Goal: Task Accomplishment & Management: Manage account settings

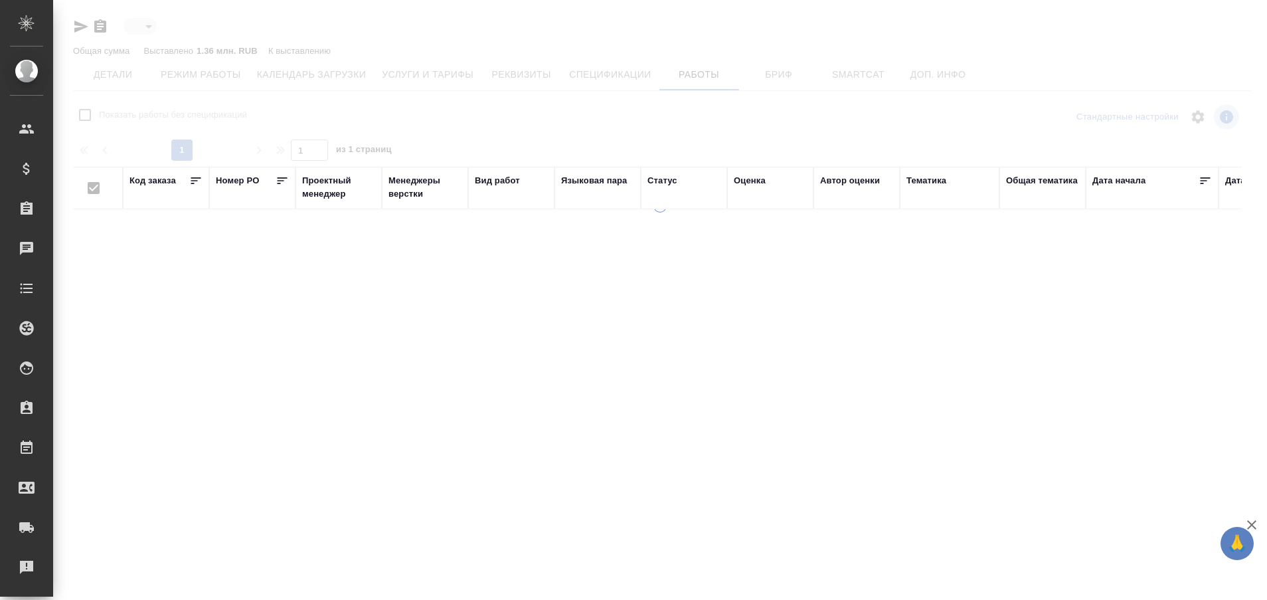
type input "active"
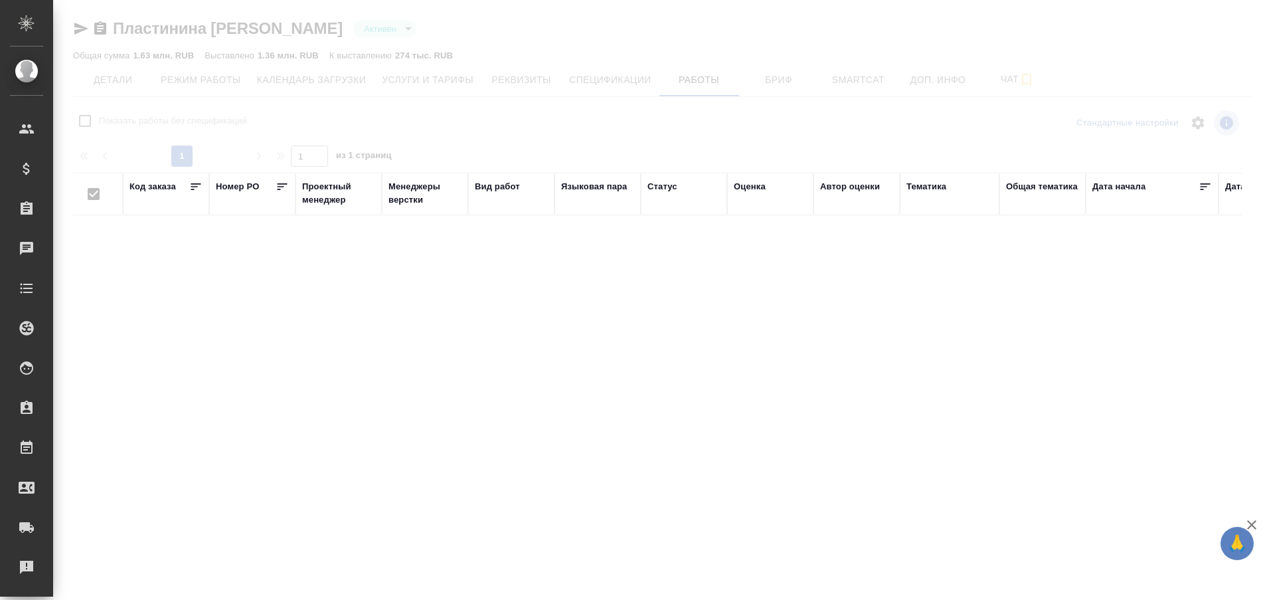
checkbox input "false"
click at [155, 185] on div "Код заказа" at bounding box center [152, 186] width 46 height 13
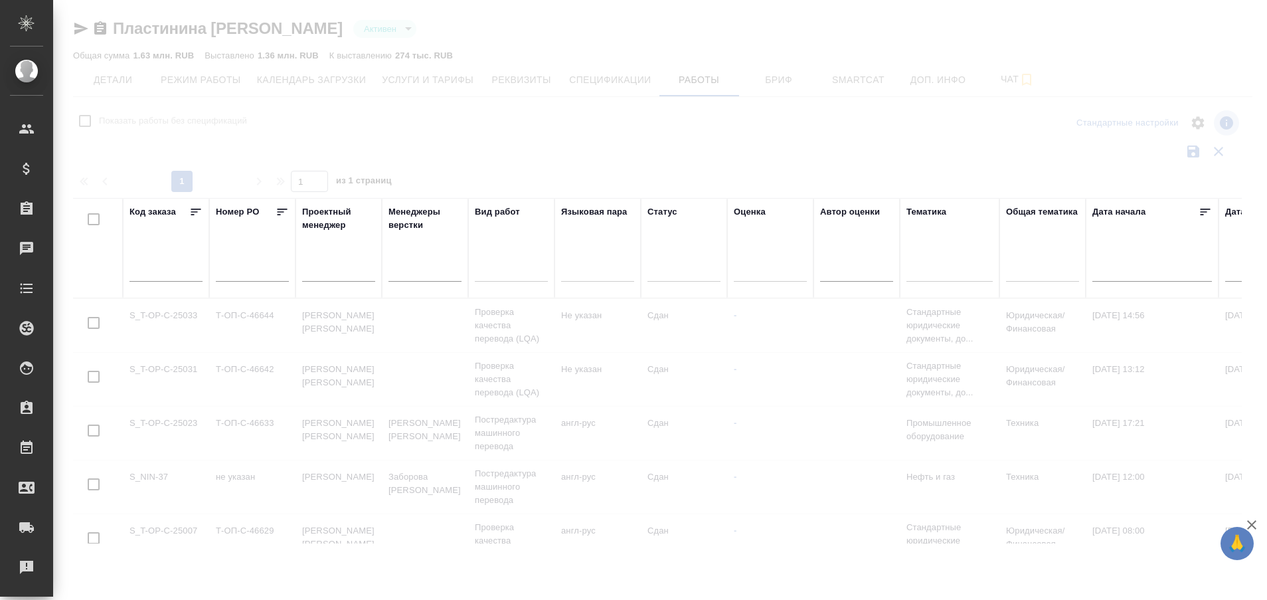
click at [144, 272] on input "text" at bounding box center [165, 271] width 73 height 19
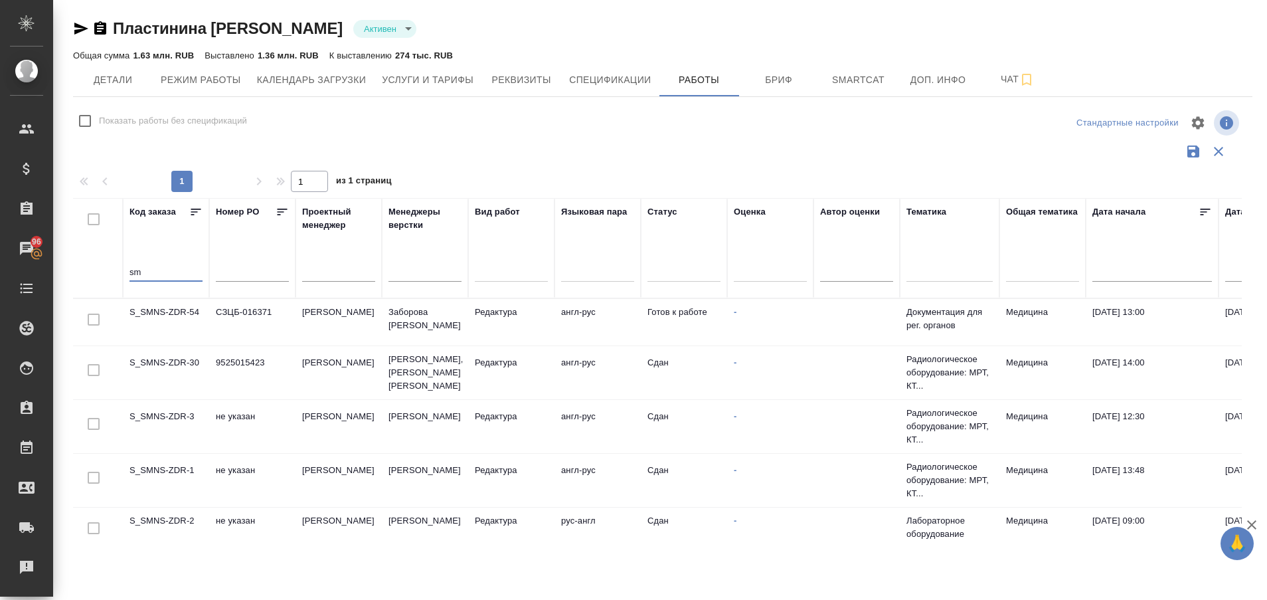
type input "s"
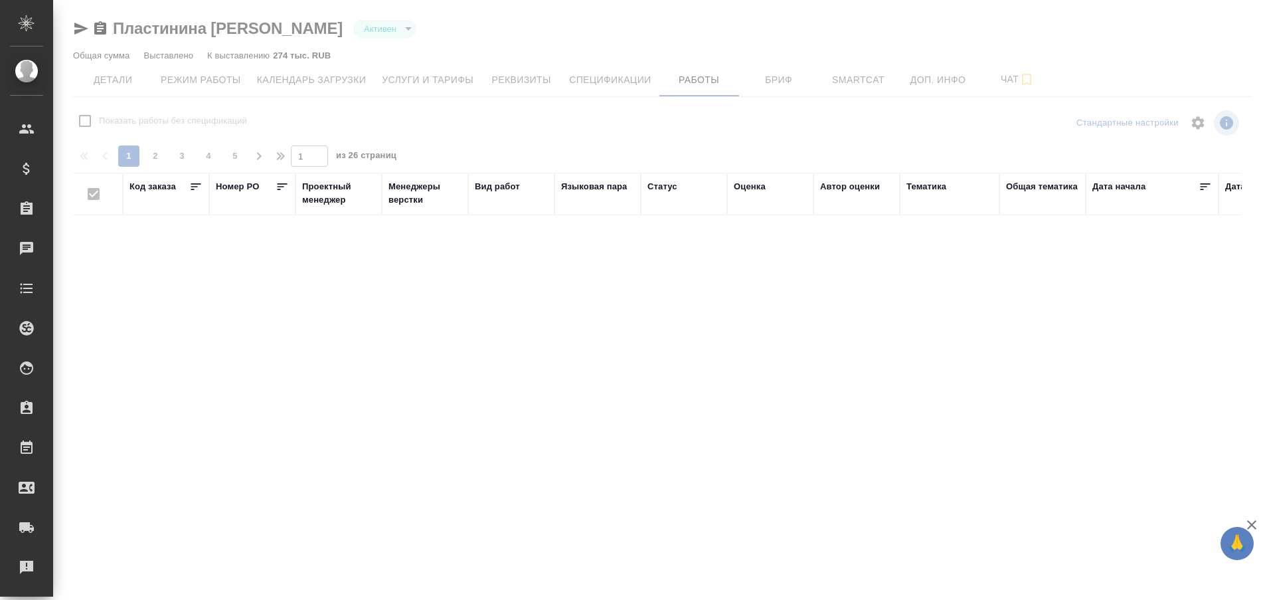
checkbox input "false"
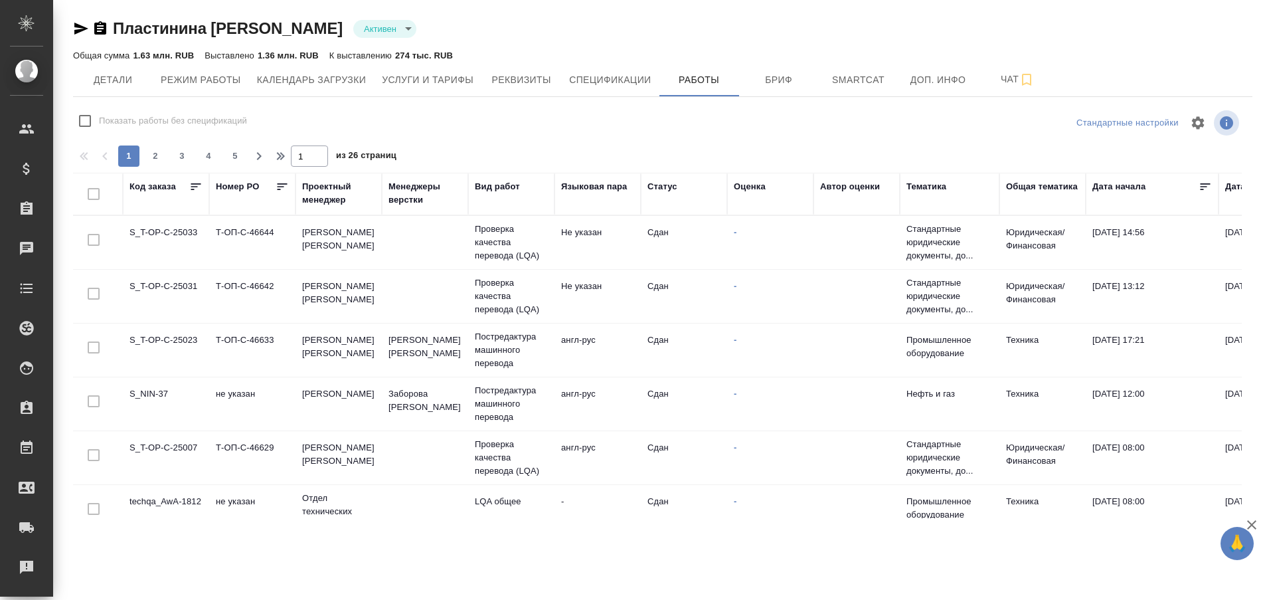
click at [155, 390] on td "S_NIN-37" at bounding box center [166, 403] width 86 height 46
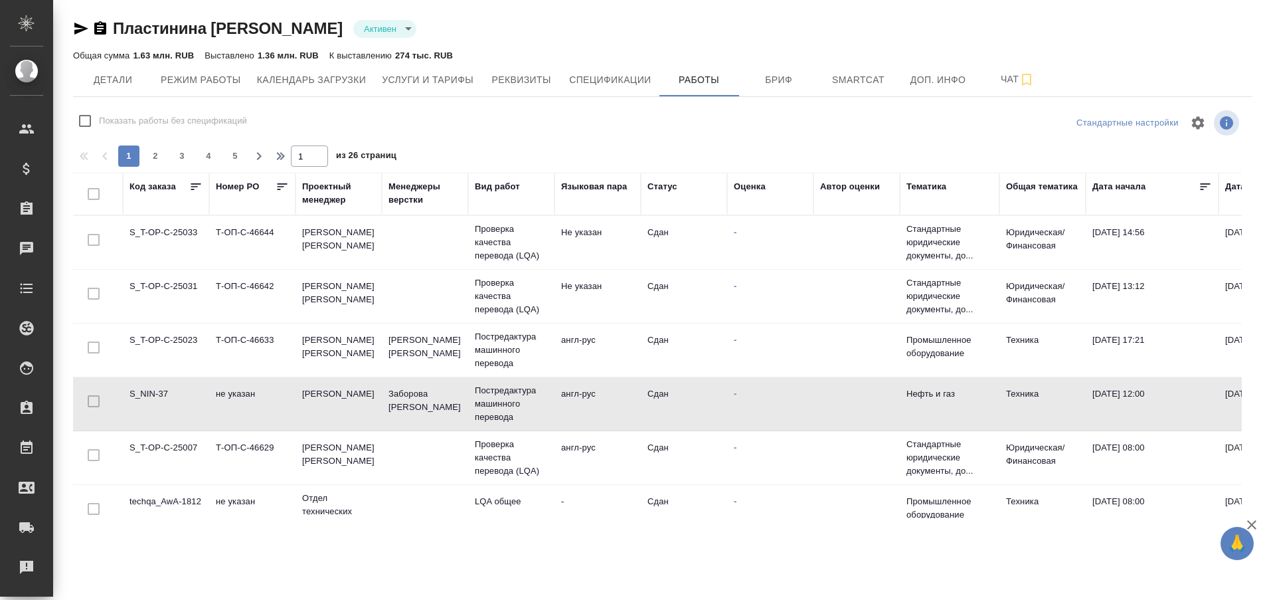
click at [155, 390] on td "S_NIN-37" at bounding box center [166, 403] width 86 height 46
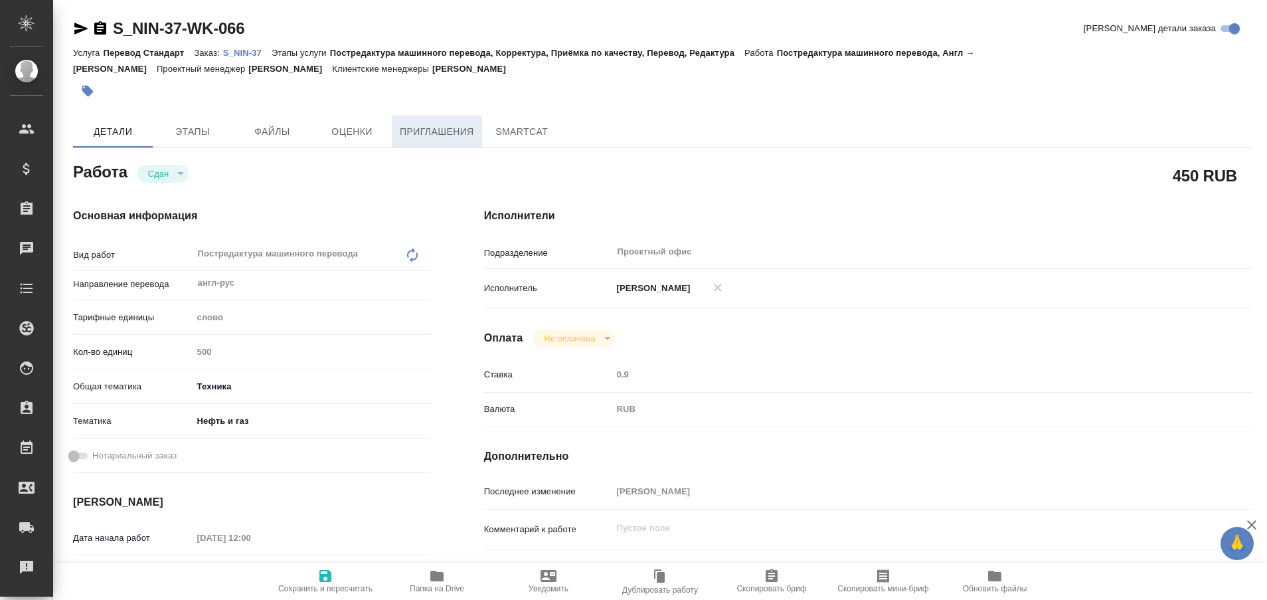
type textarea "x"
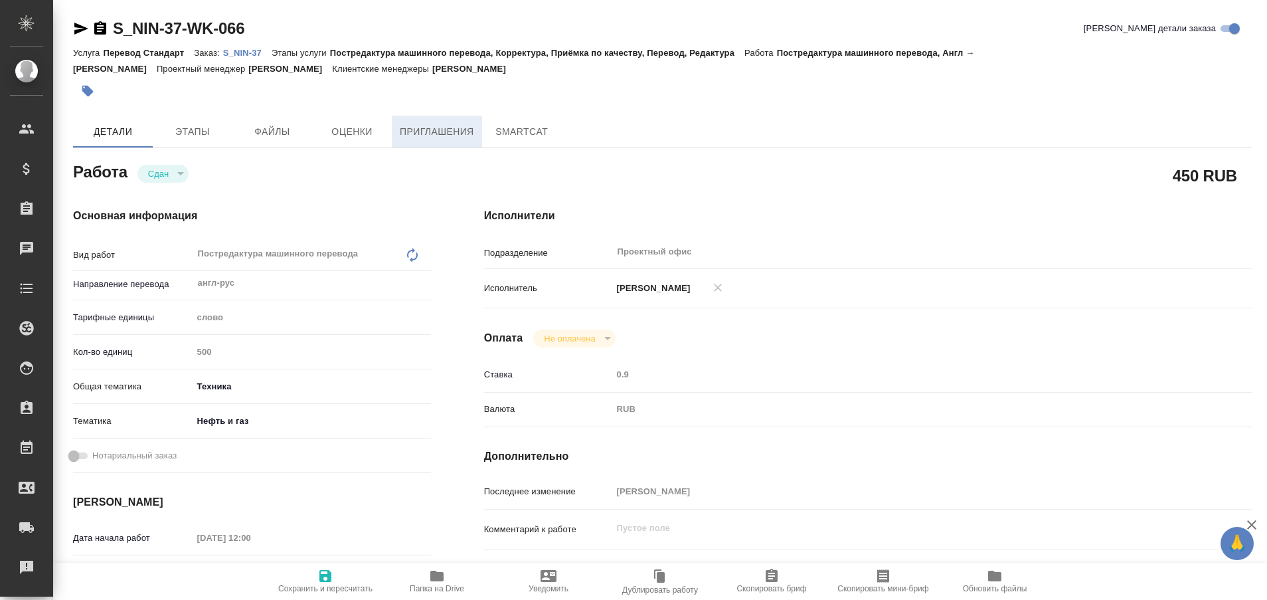
type textarea "x"
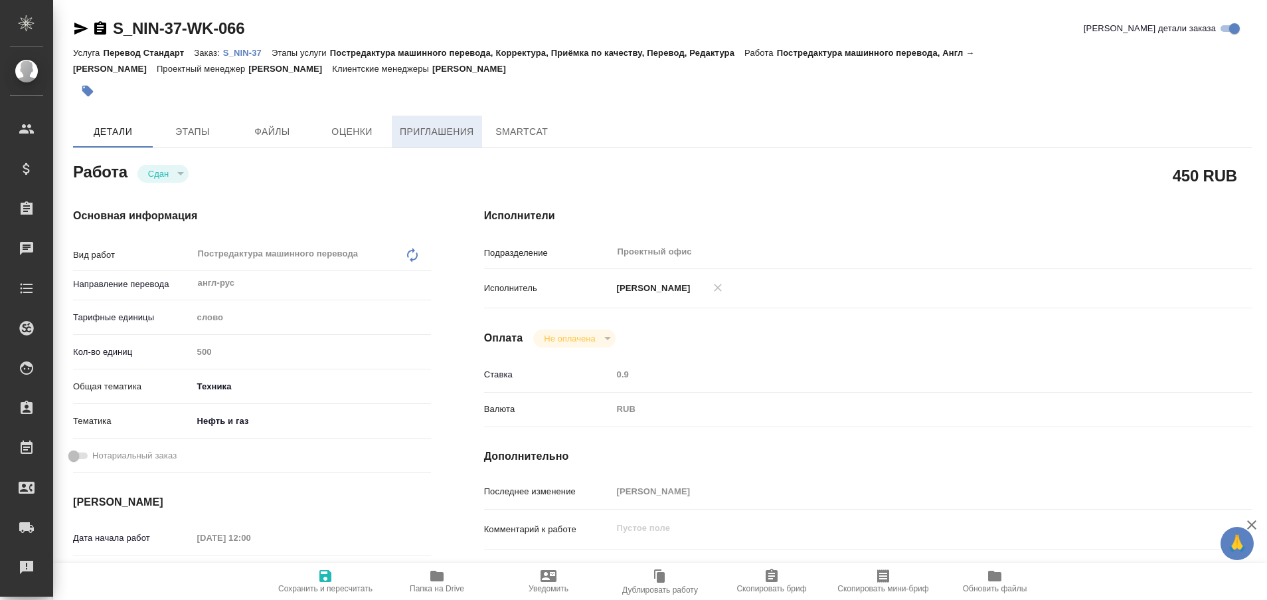
type textarea "x"
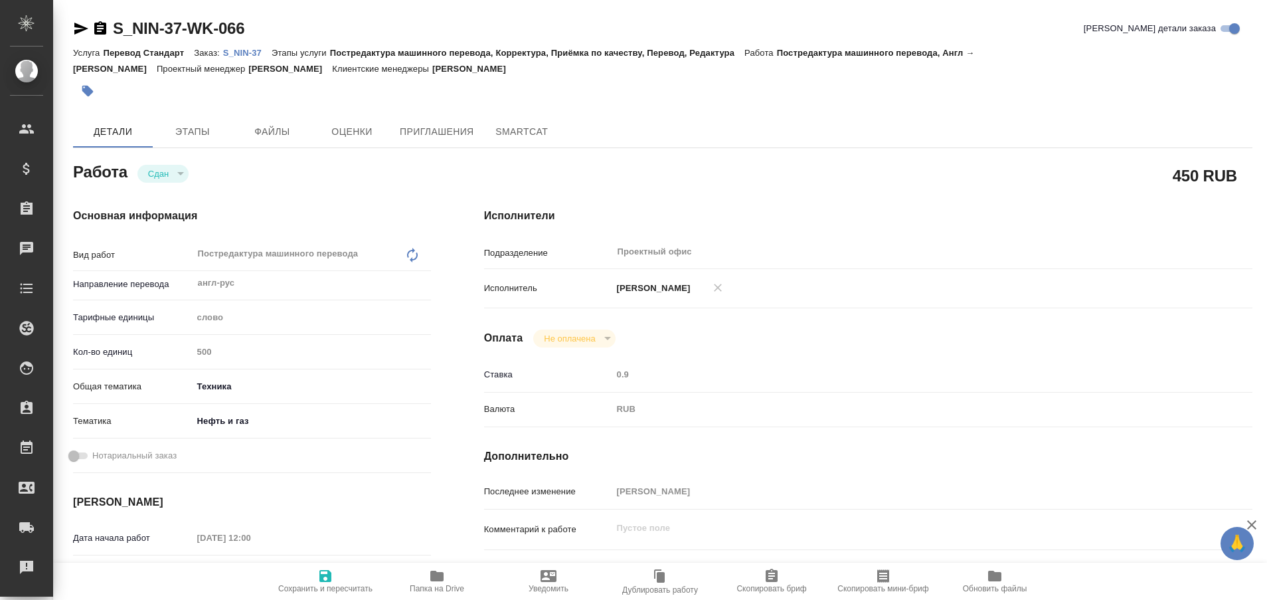
type textarea "x"
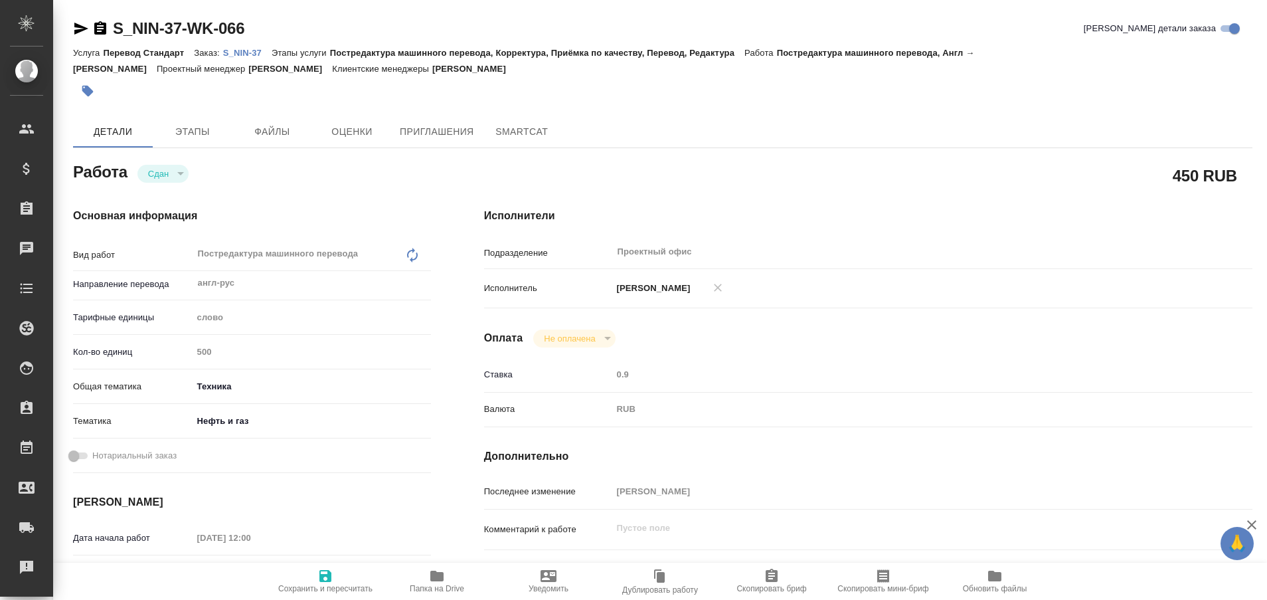
type textarea "x"
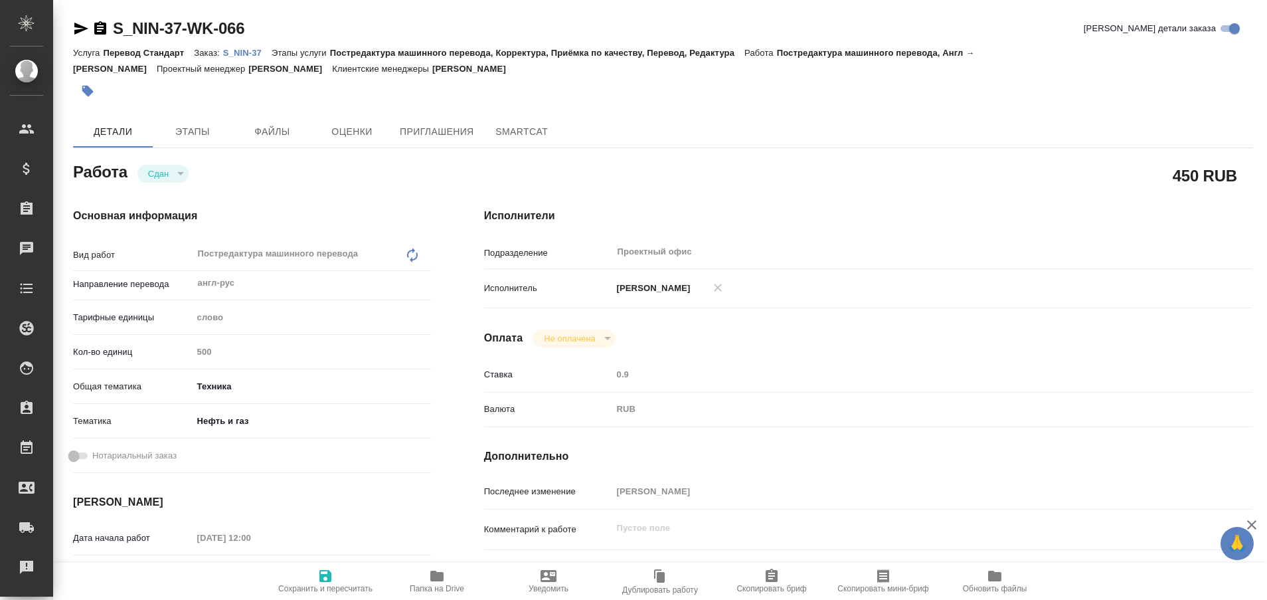
click at [248, 47] on link "S_NIN-37" at bounding box center [247, 51] width 48 height 11
type textarea "x"
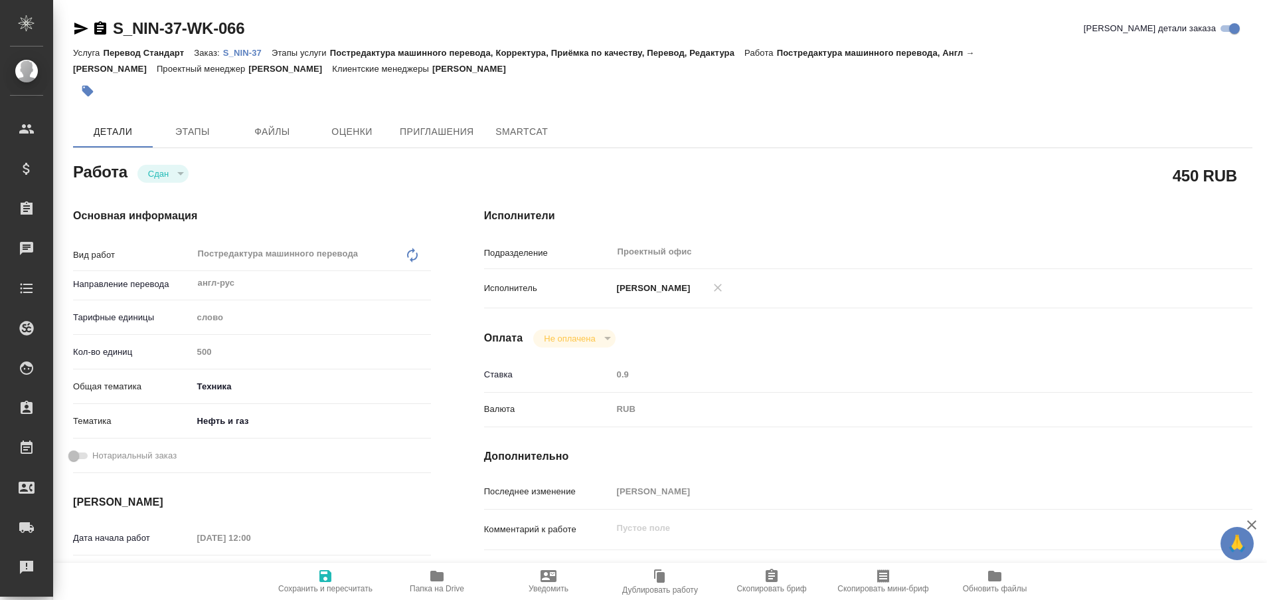
type textarea "x"
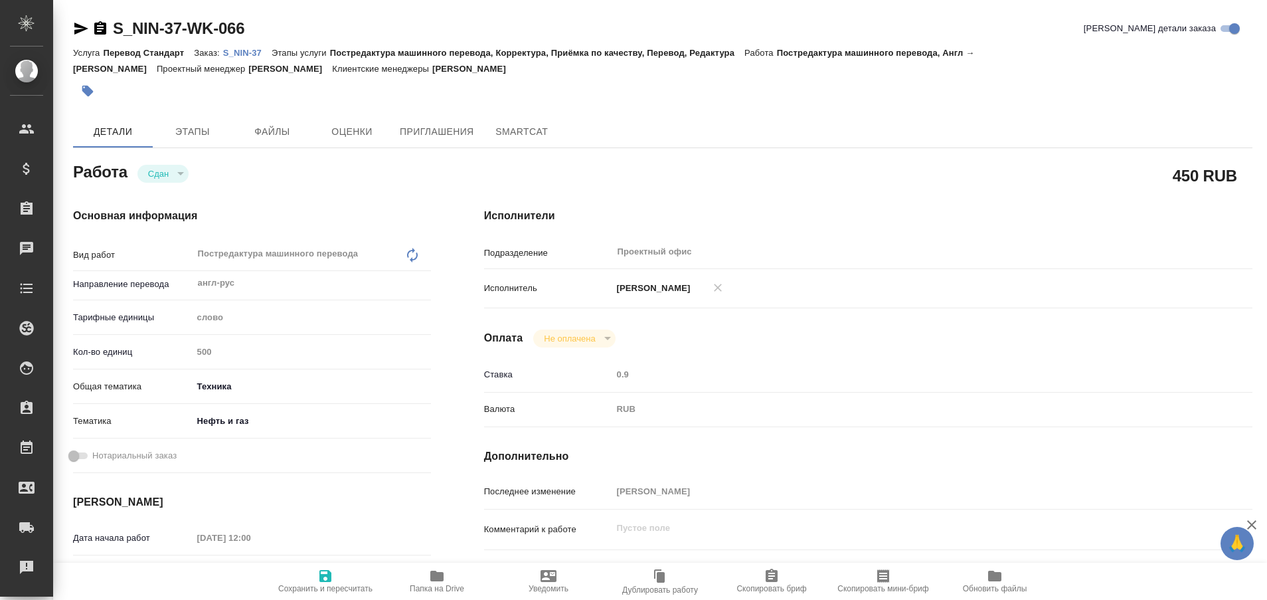
type textarea "x"
click at [439, 580] on icon "button" at bounding box center [436, 575] width 13 height 11
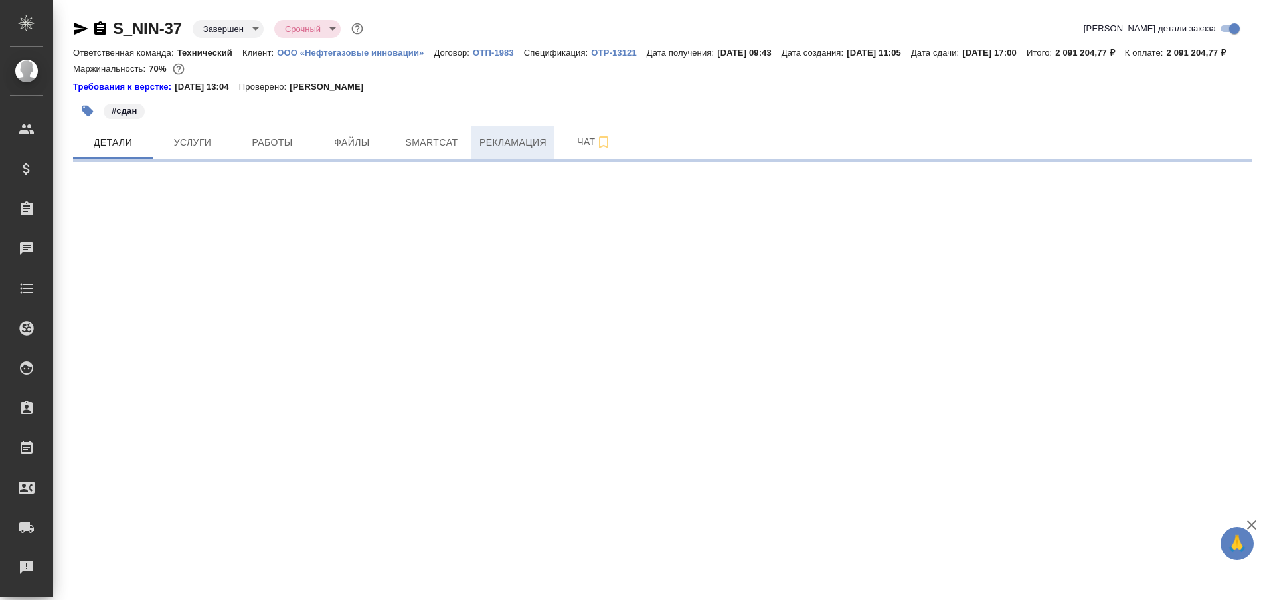
select select "RU"
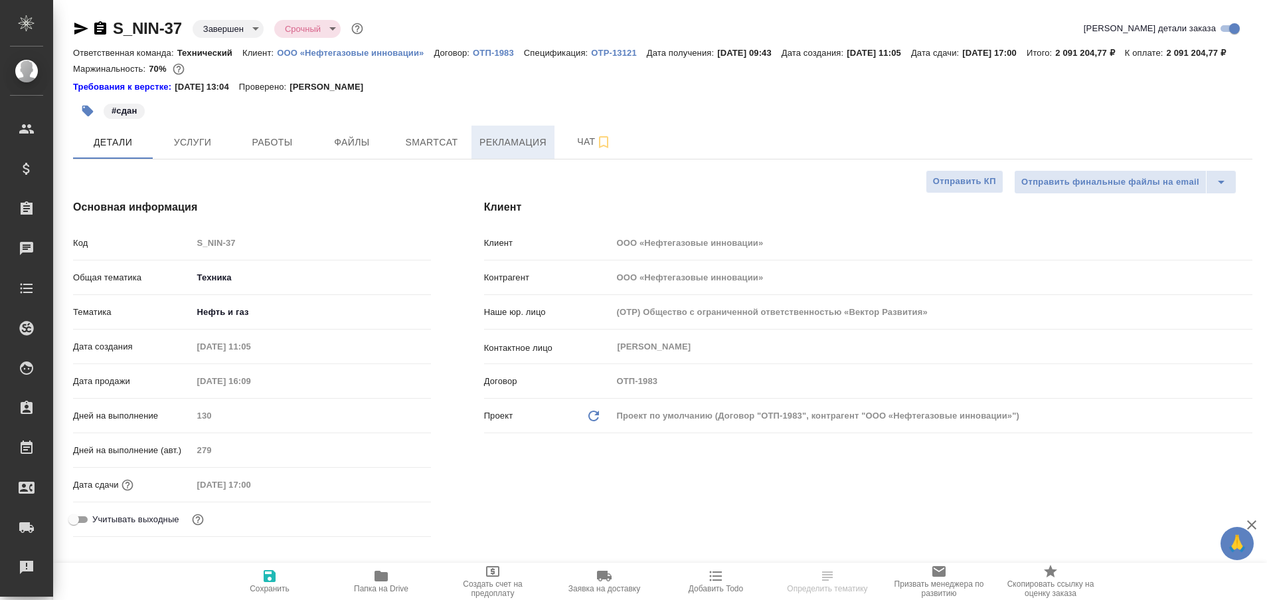
type textarea "x"
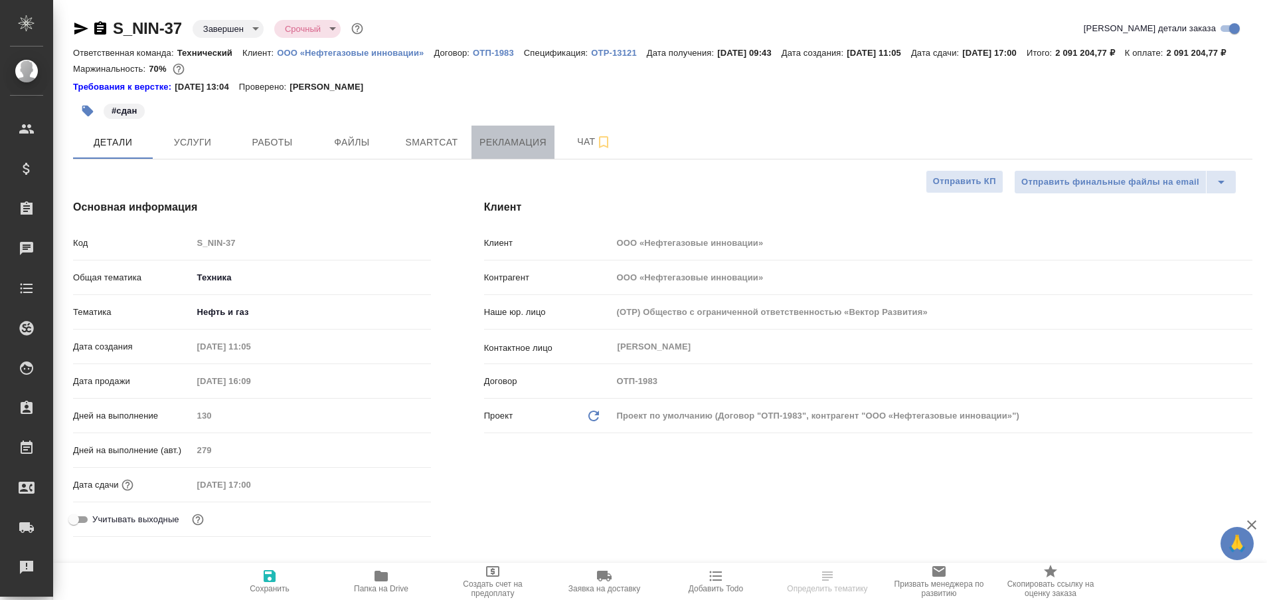
type textarea "x"
click at [508, 149] on button "Рекламация" at bounding box center [512, 141] width 83 height 33
type input "[PERSON_NAME]"
type input "Сеитов Павел"
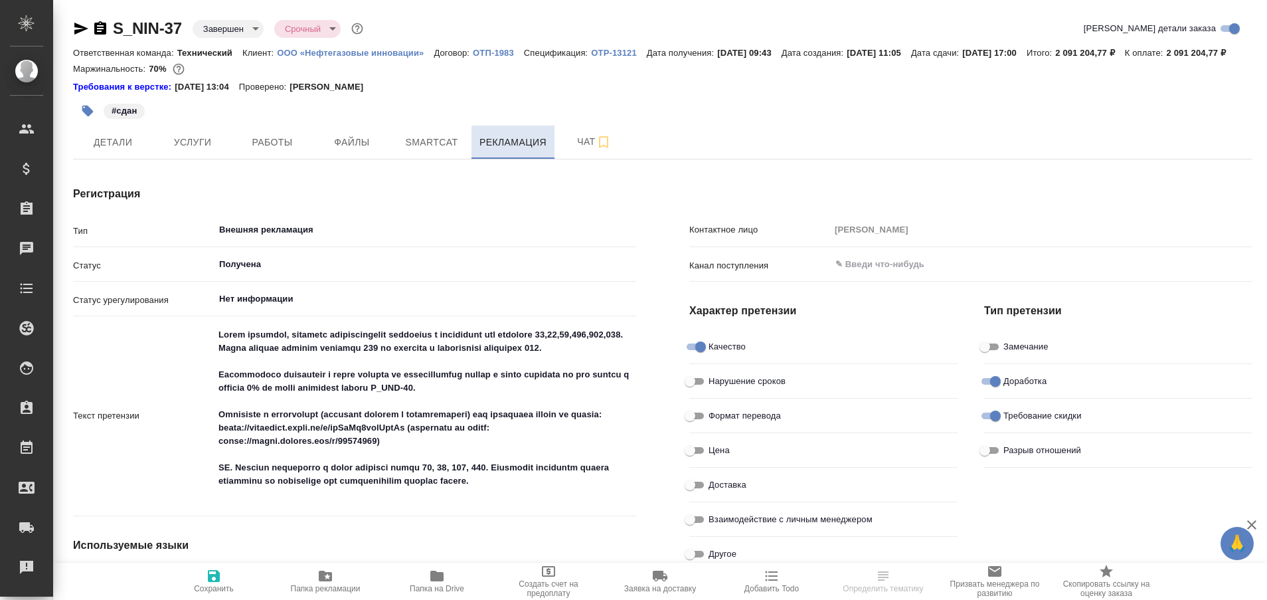
type textarea "x"
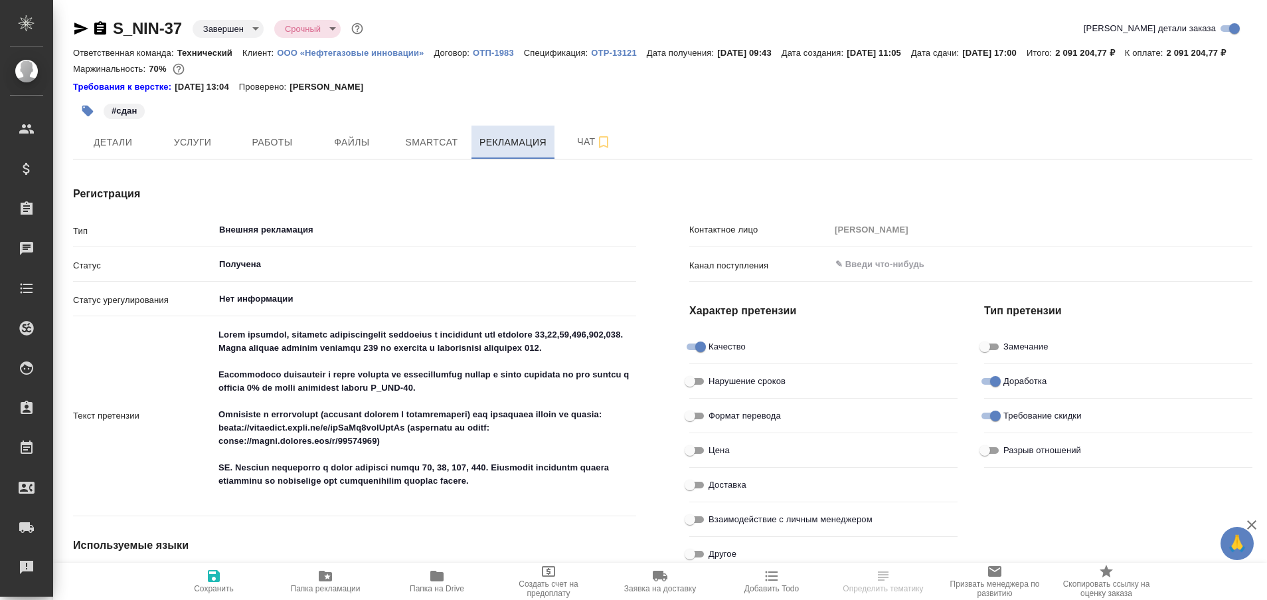
type textarea "x"
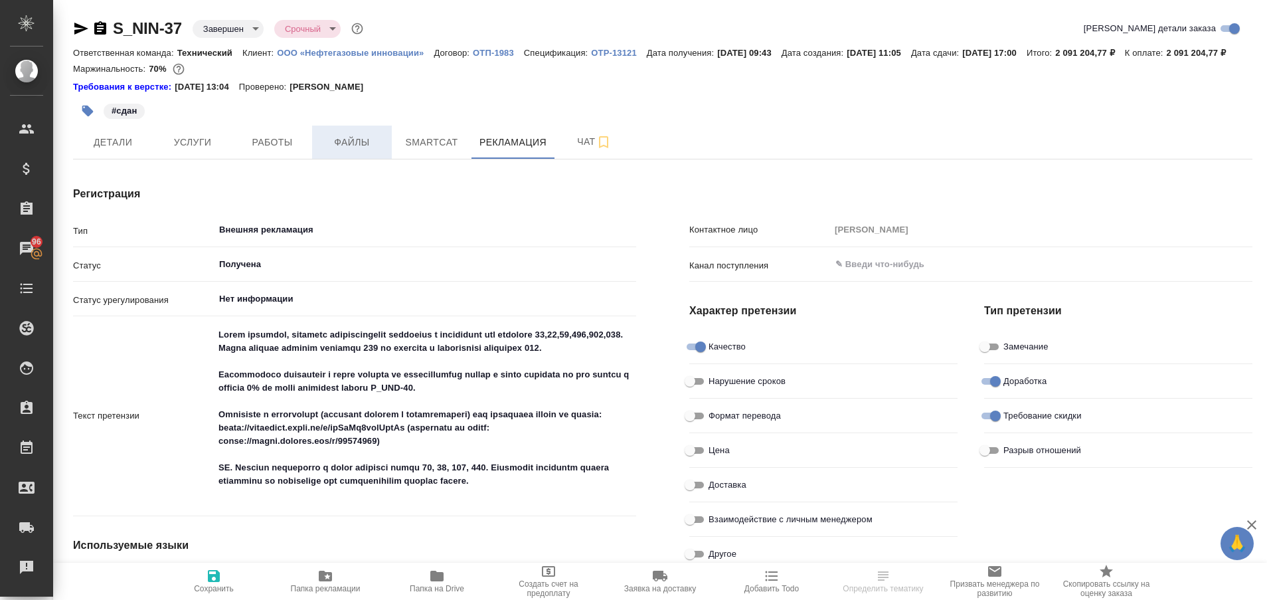
type textarea "x"
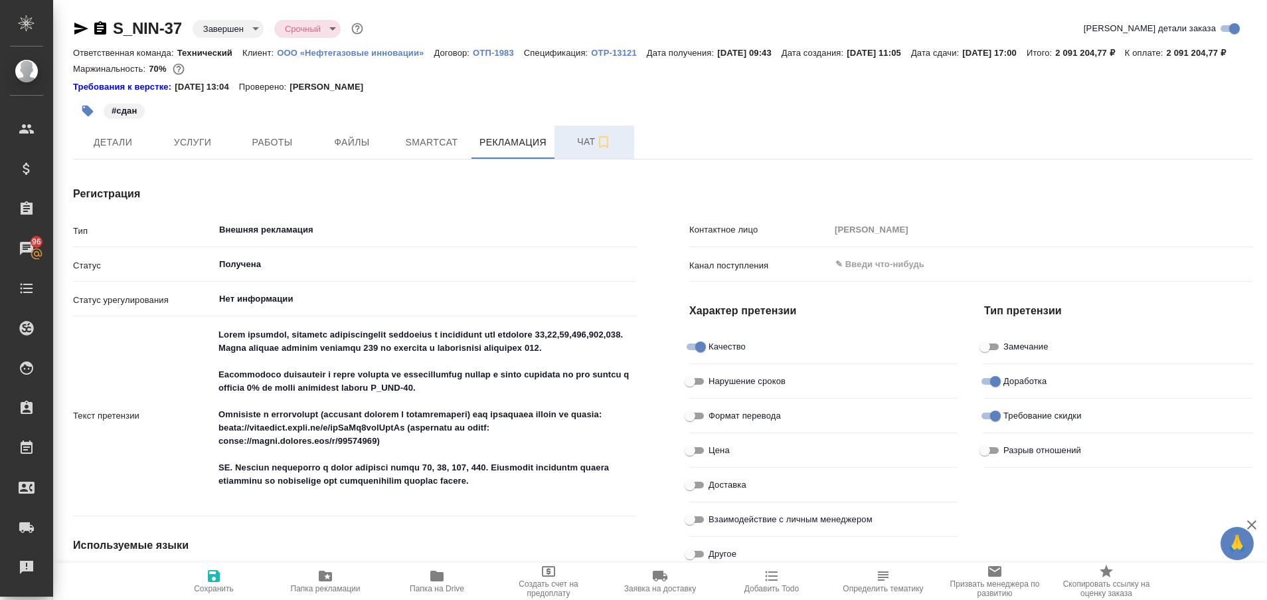
click at [579, 150] on span "Чат" at bounding box center [594, 141] width 64 height 17
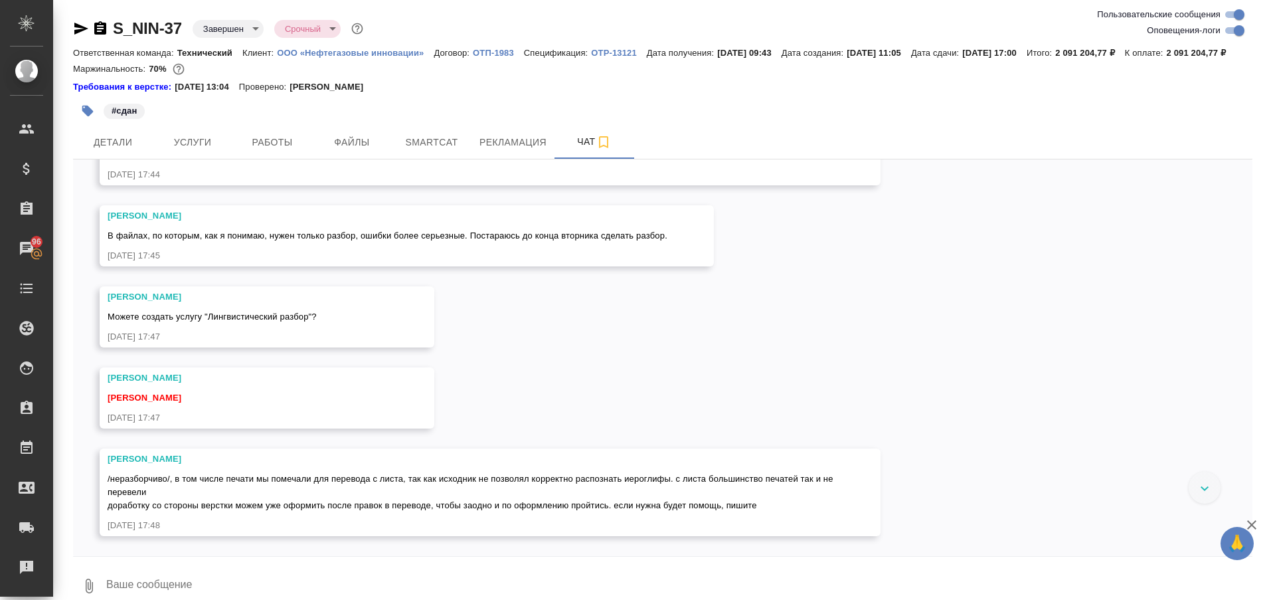
scroll to position [69860, 0]
click at [1209, 499] on div at bounding box center [1205, 487] width 32 height 32
click at [1201, 491] on icon at bounding box center [1204, 488] width 9 height 5
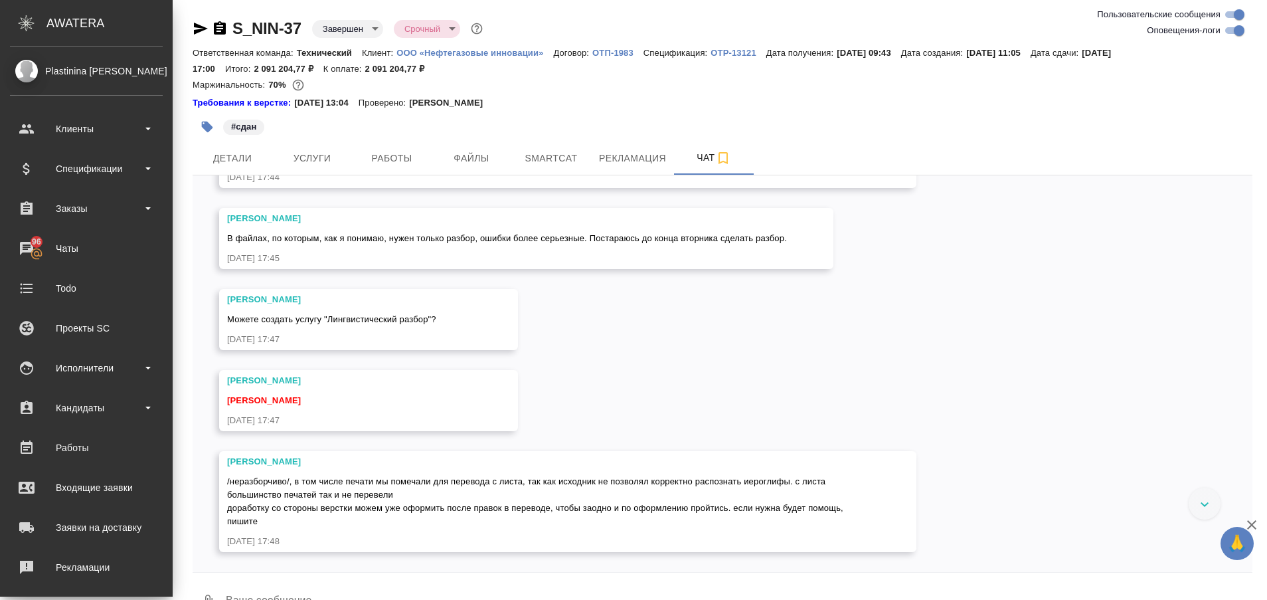
scroll to position [70352, 0]
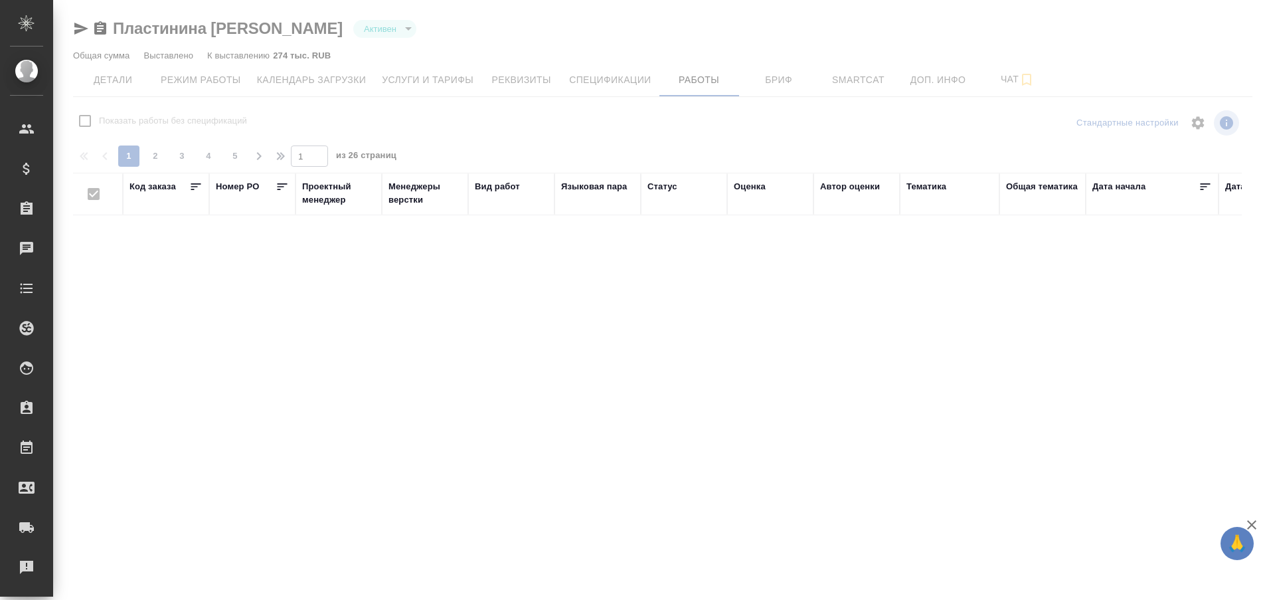
checkbox input "false"
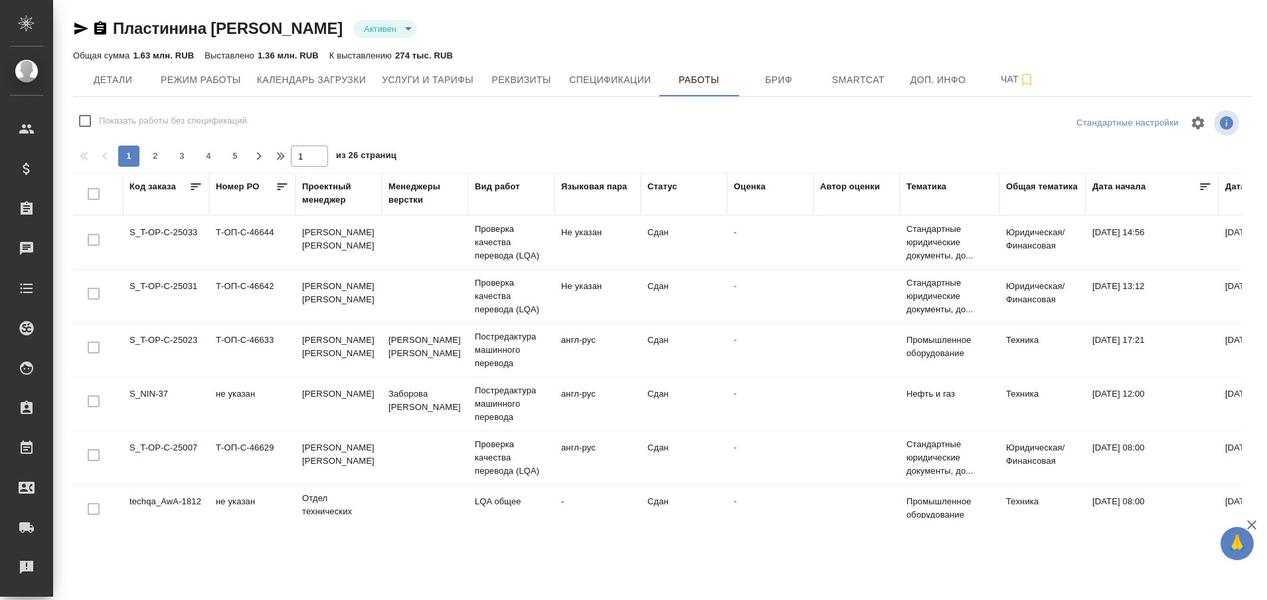
click at [153, 396] on td "S_NIN-37" at bounding box center [166, 403] width 86 height 46
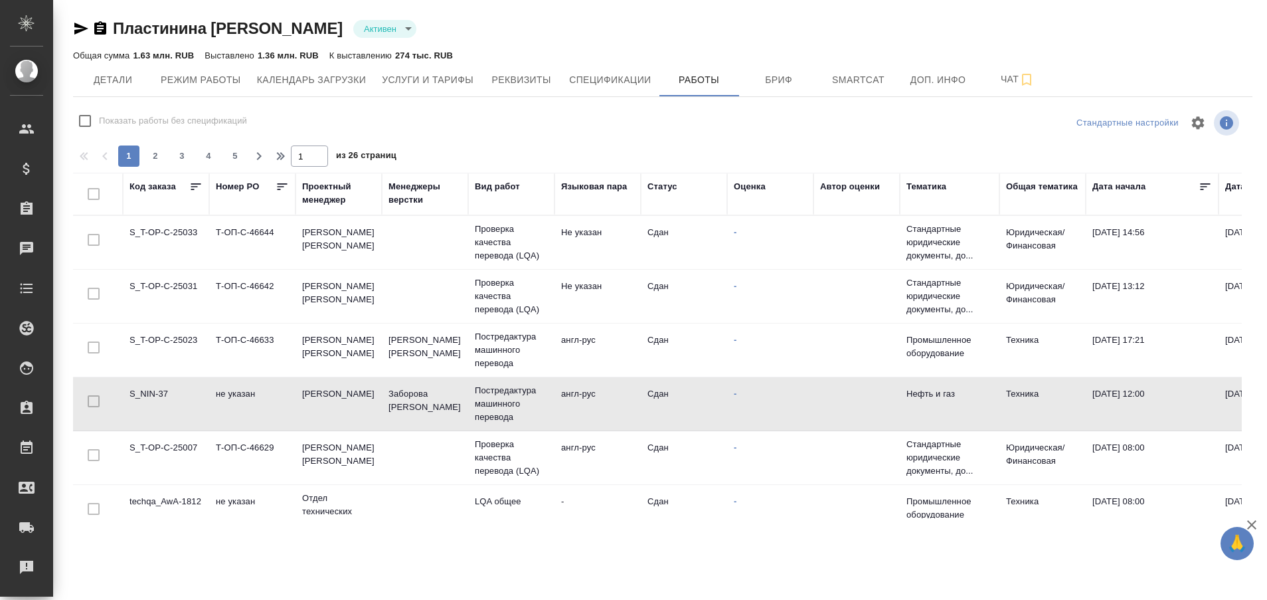
click at [153, 396] on td "S_NIN-37" at bounding box center [166, 403] width 86 height 46
click at [148, 396] on td "S_NIN-37" at bounding box center [166, 403] width 86 height 46
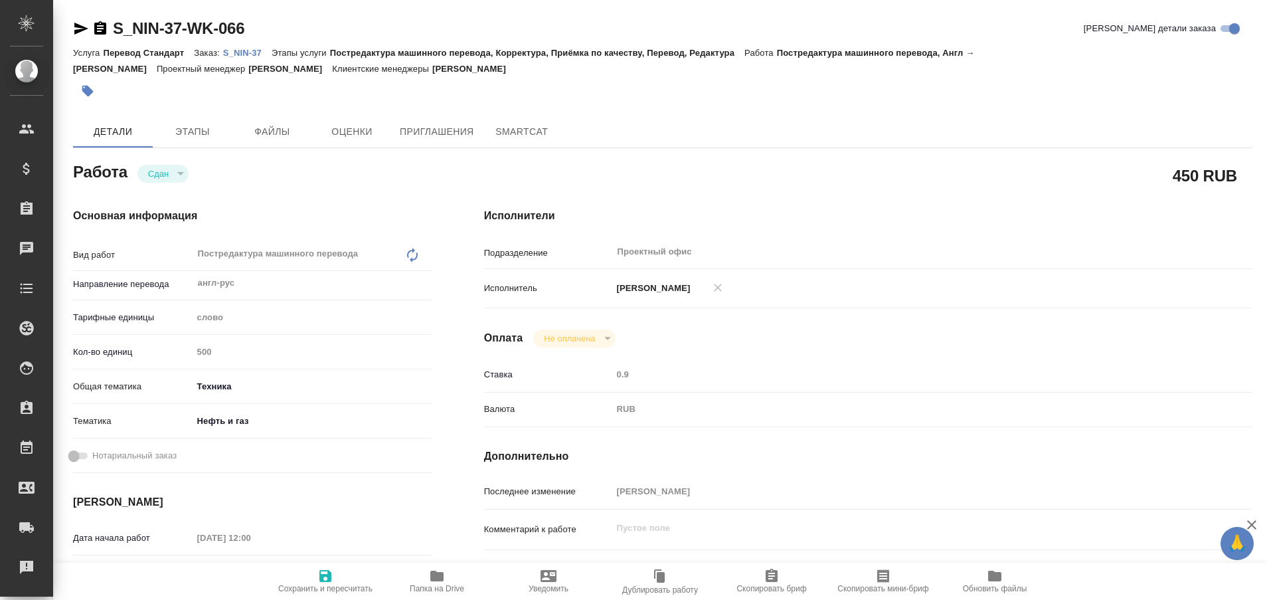
type textarea "x"
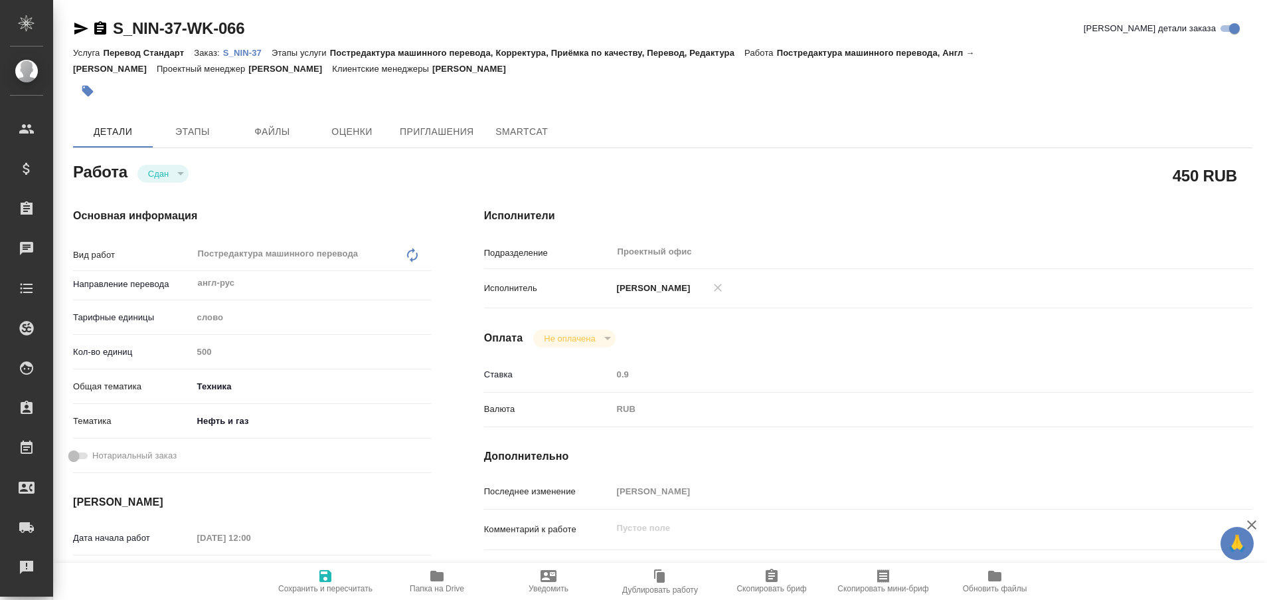
type textarea "x"
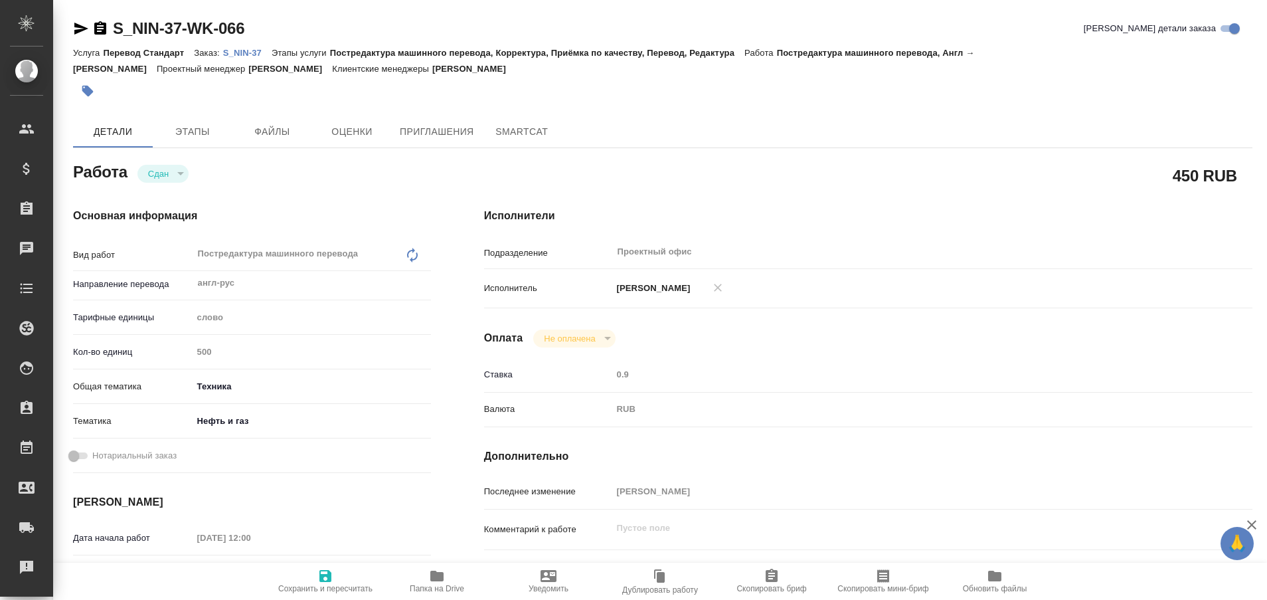
type textarea "x"
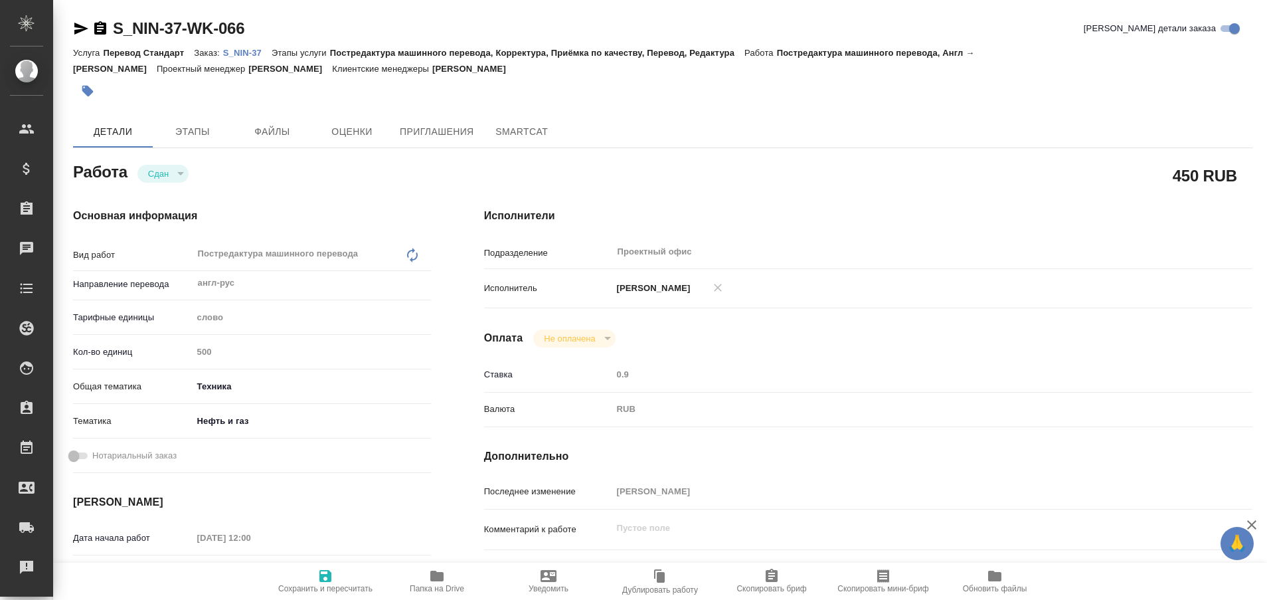
type textarea "x"
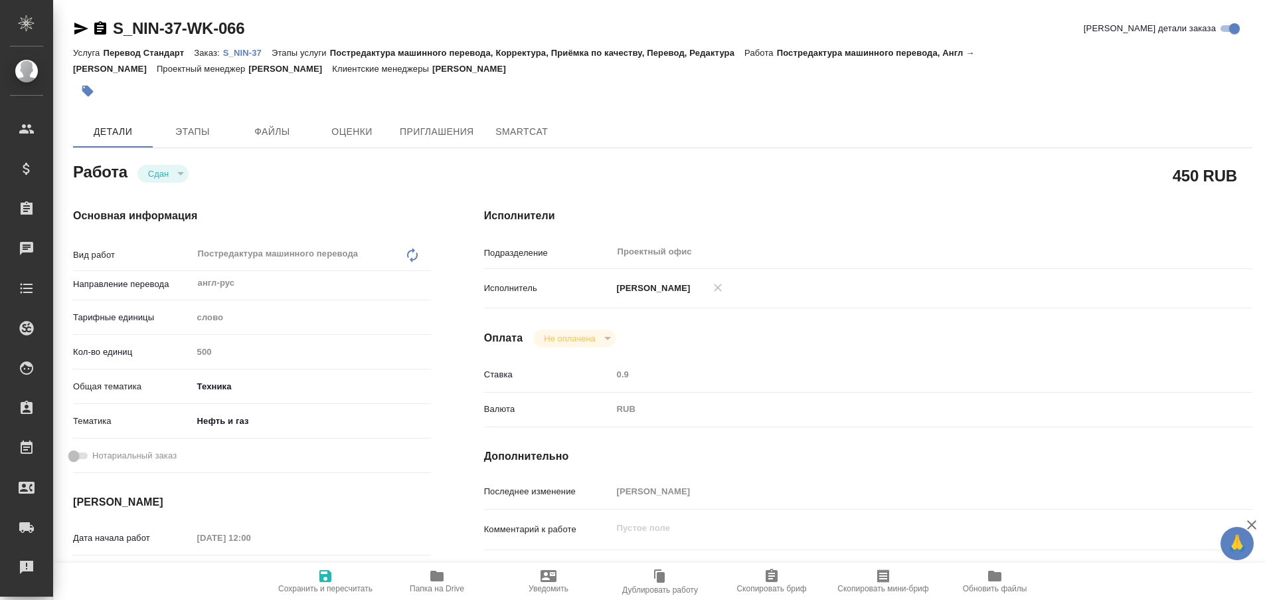
type textarea "x"
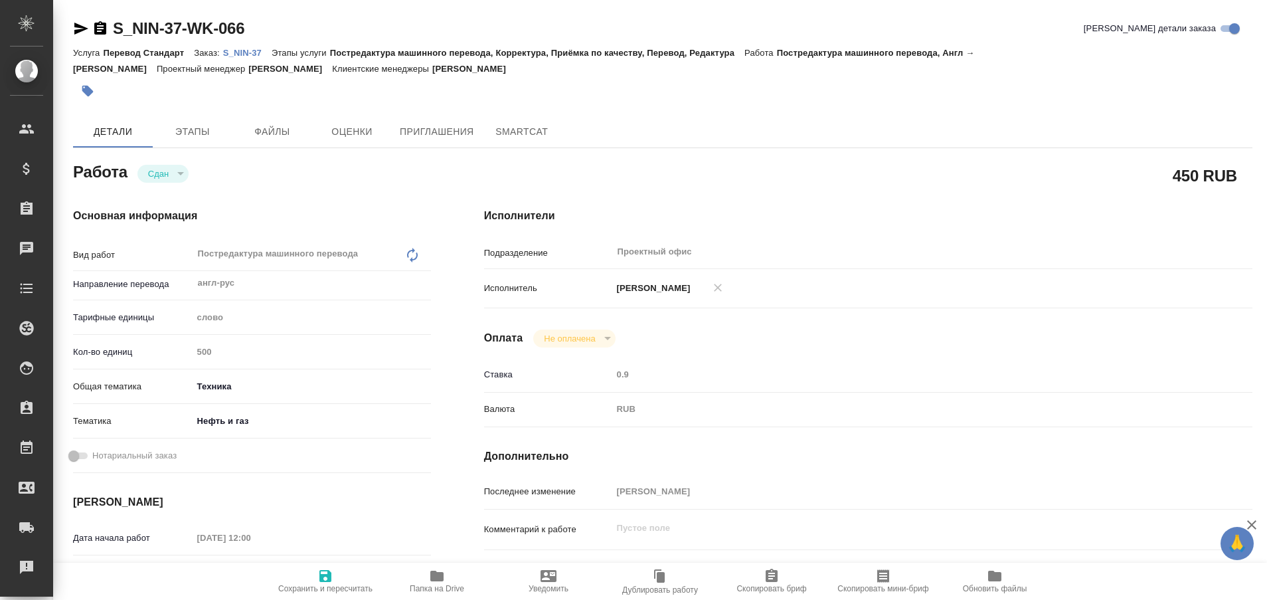
type textarea "x"
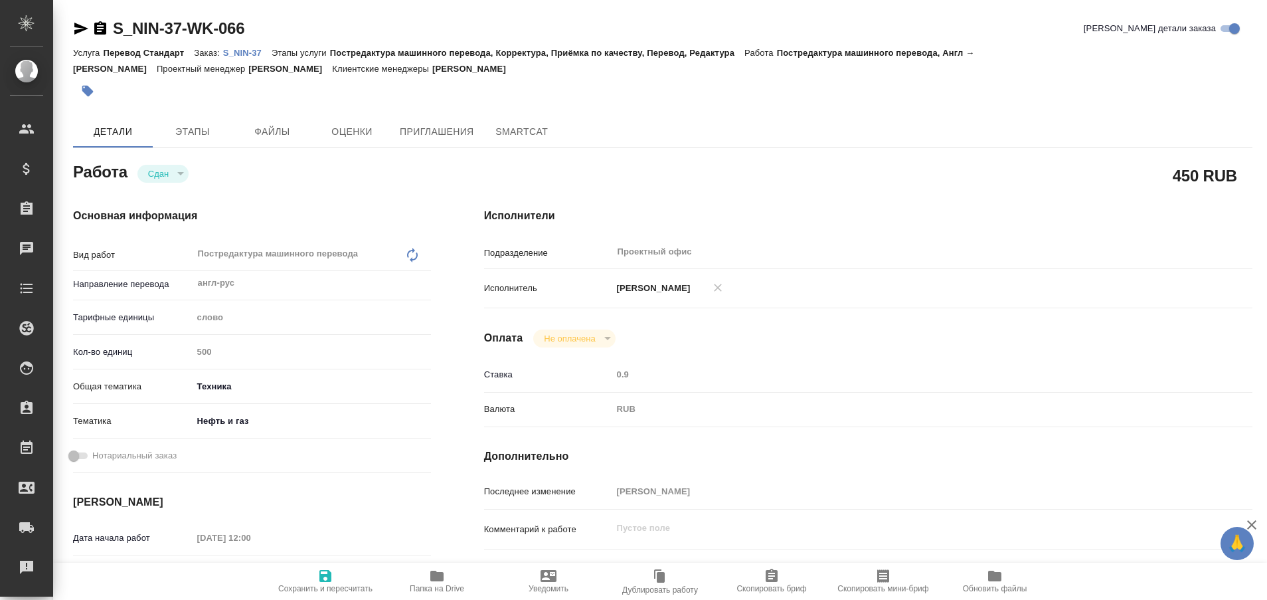
type textarea "x"
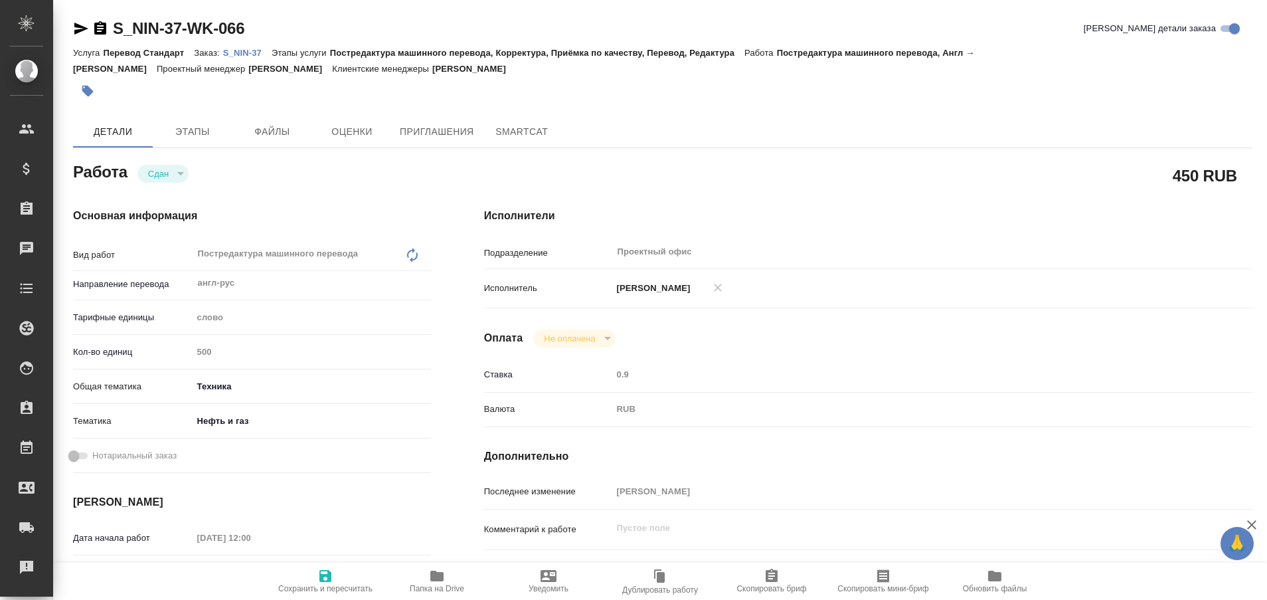
type textarea "x"
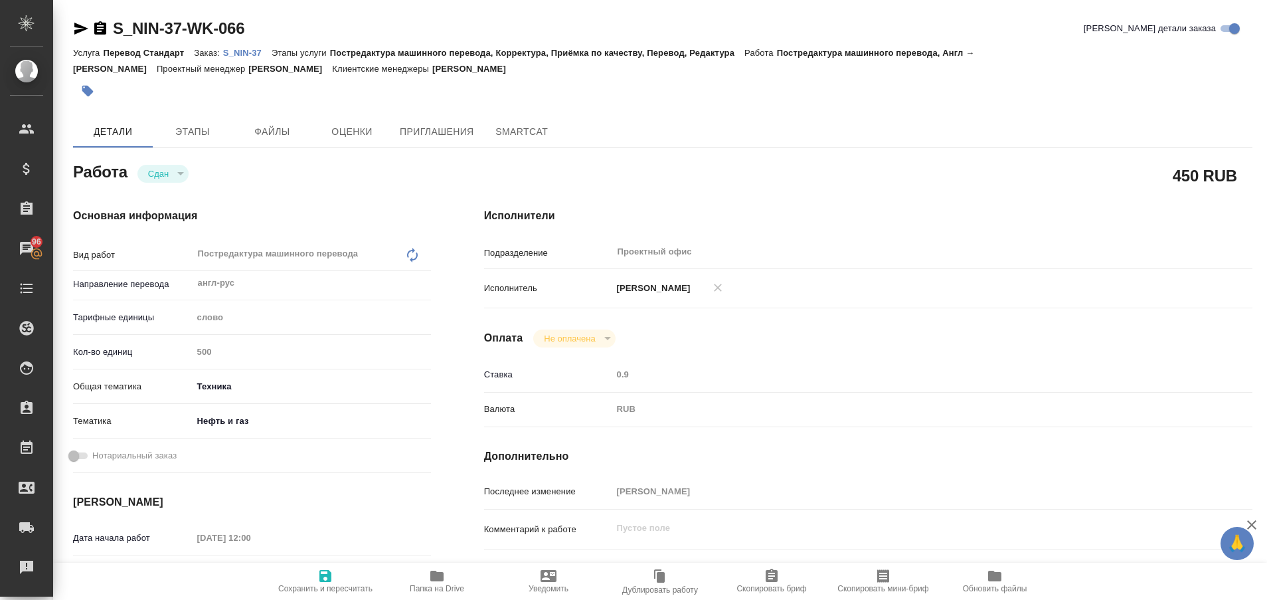
click at [256, 50] on p "S_NIN-37" at bounding box center [247, 53] width 48 height 10
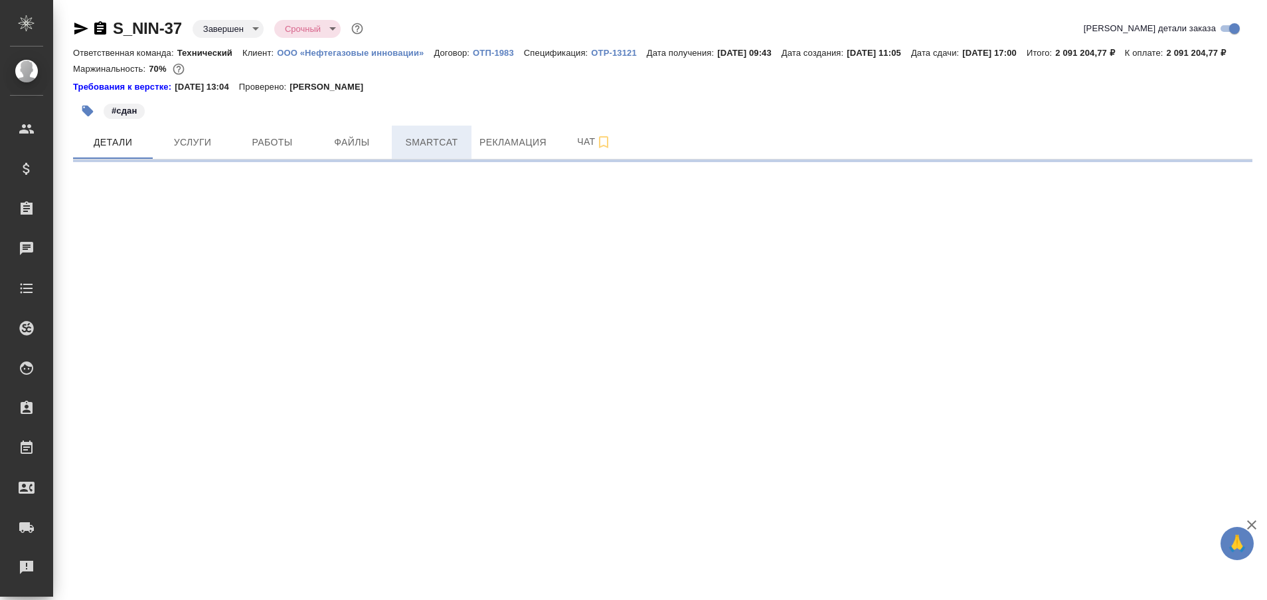
select select "RU"
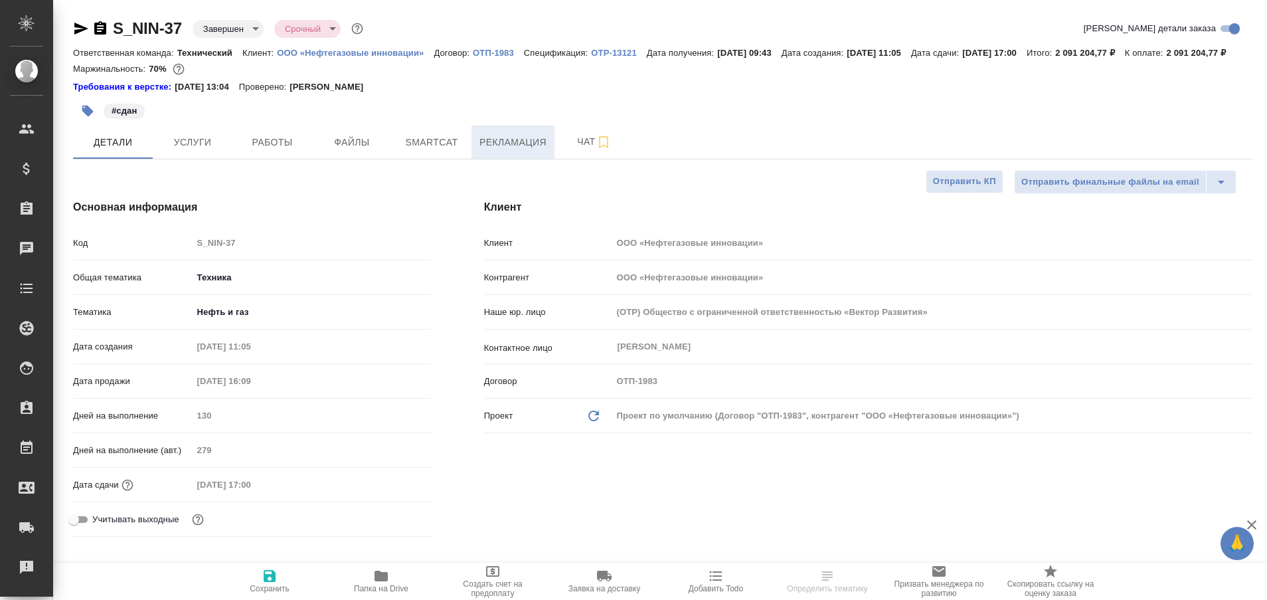
type textarea "x"
click at [493, 151] on span "Рекламация" at bounding box center [512, 142] width 67 height 17
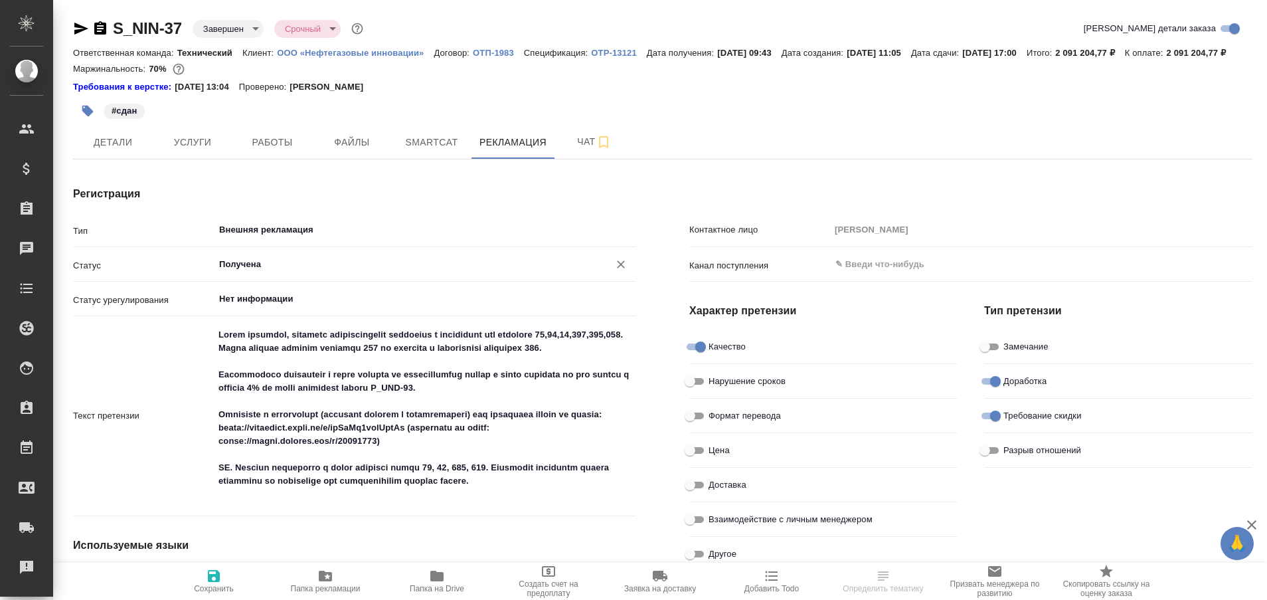
type textarea "x"
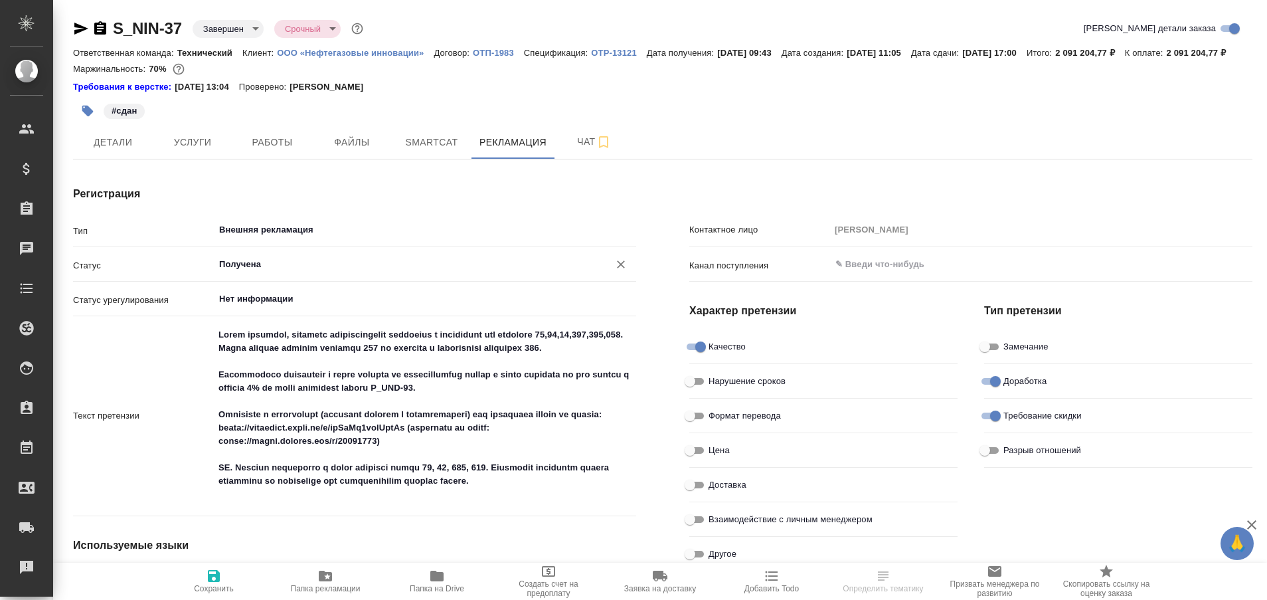
type textarea "x"
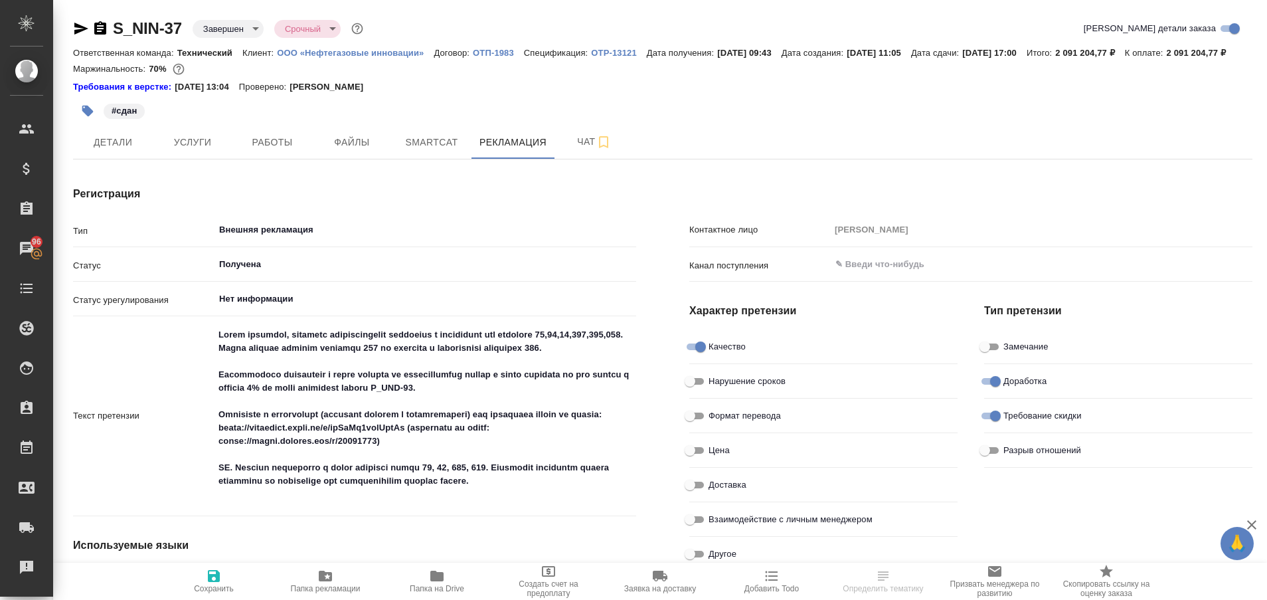
type textarea "x"
click at [280, 151] on span "Работы" at bounding box center [272, 142] width 64 height 17
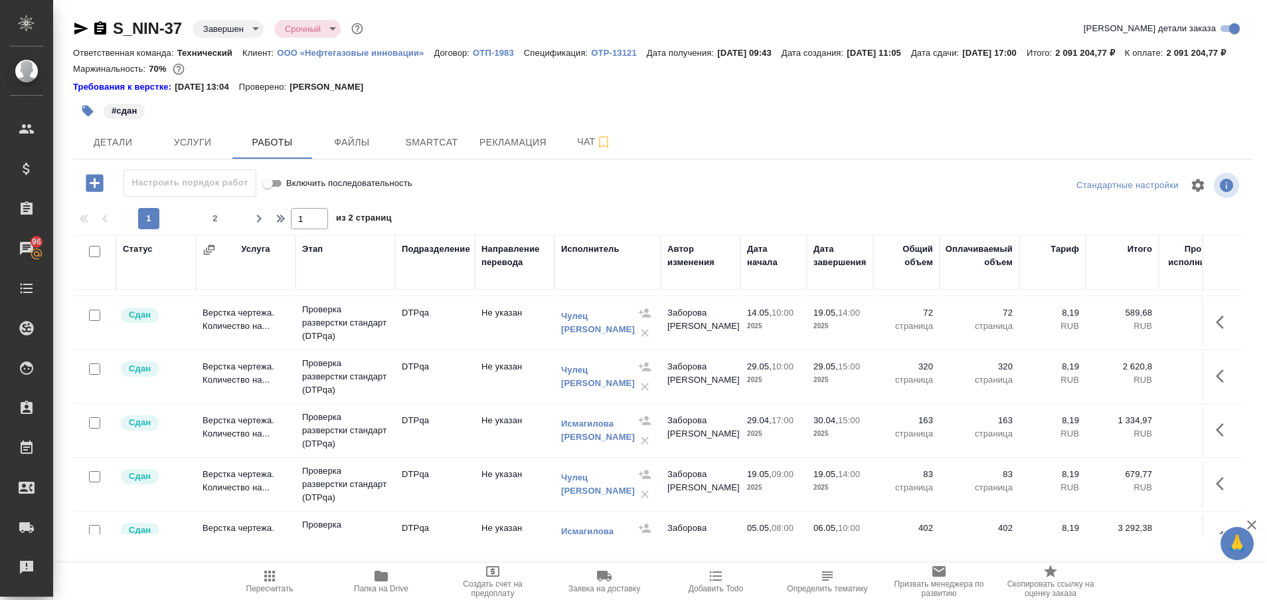
scroll to position [1116, 0]
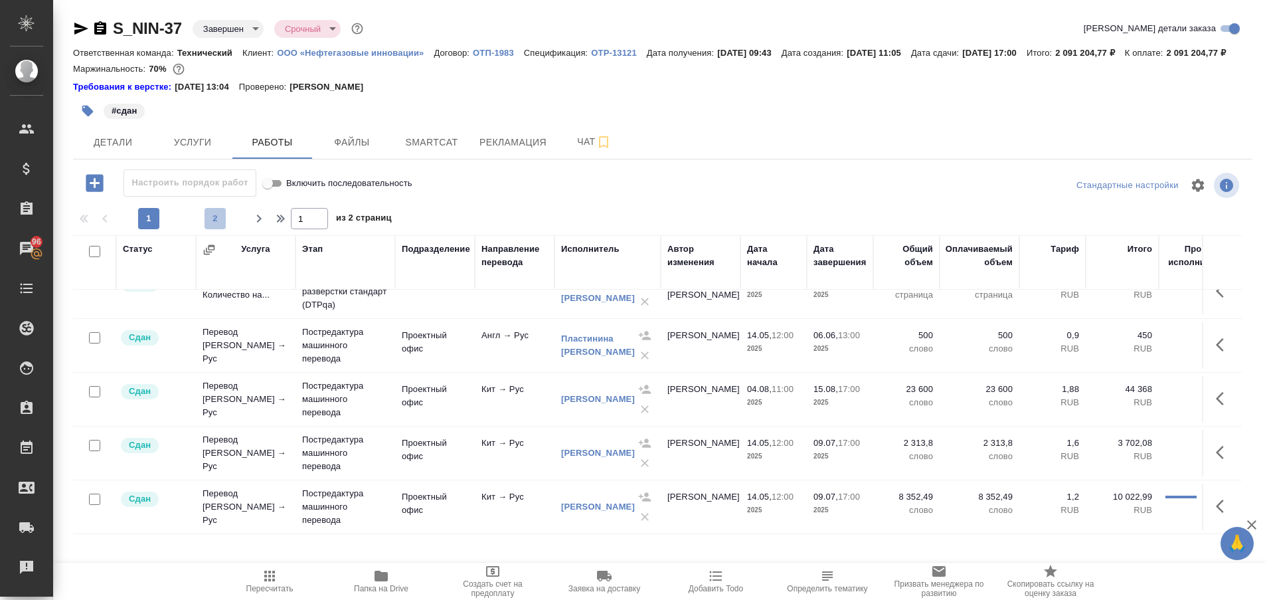
click at [212, 225] on span "2" at bounding box center [215, 218] width 21 height 13
type input "2"
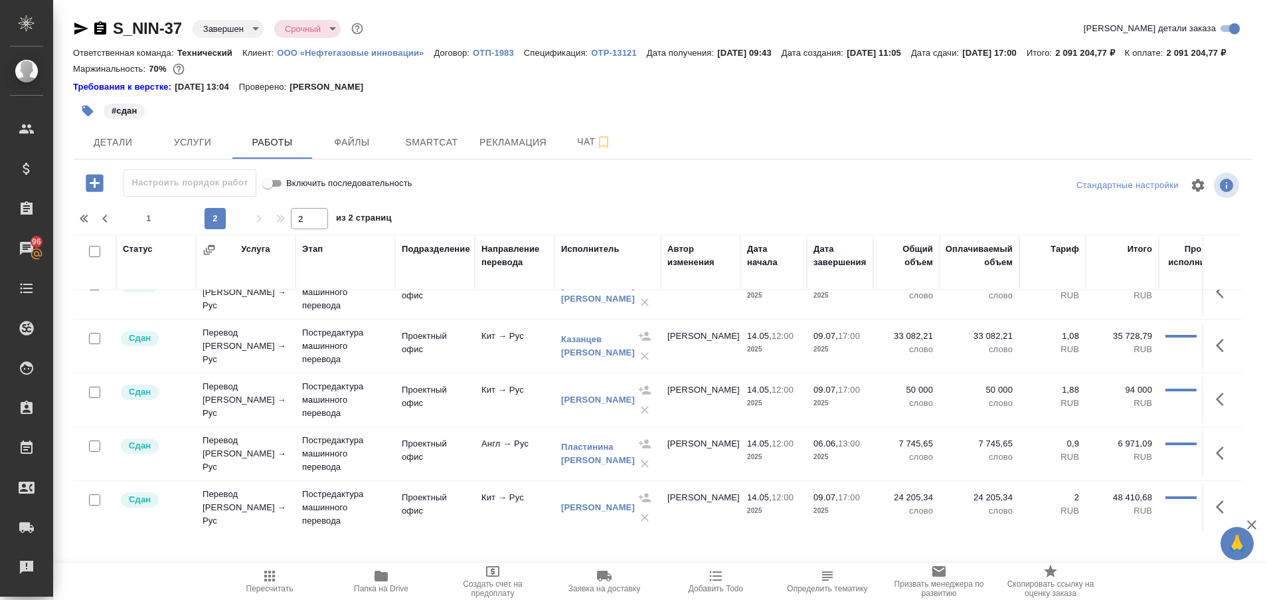
scroll to position [0, 0]
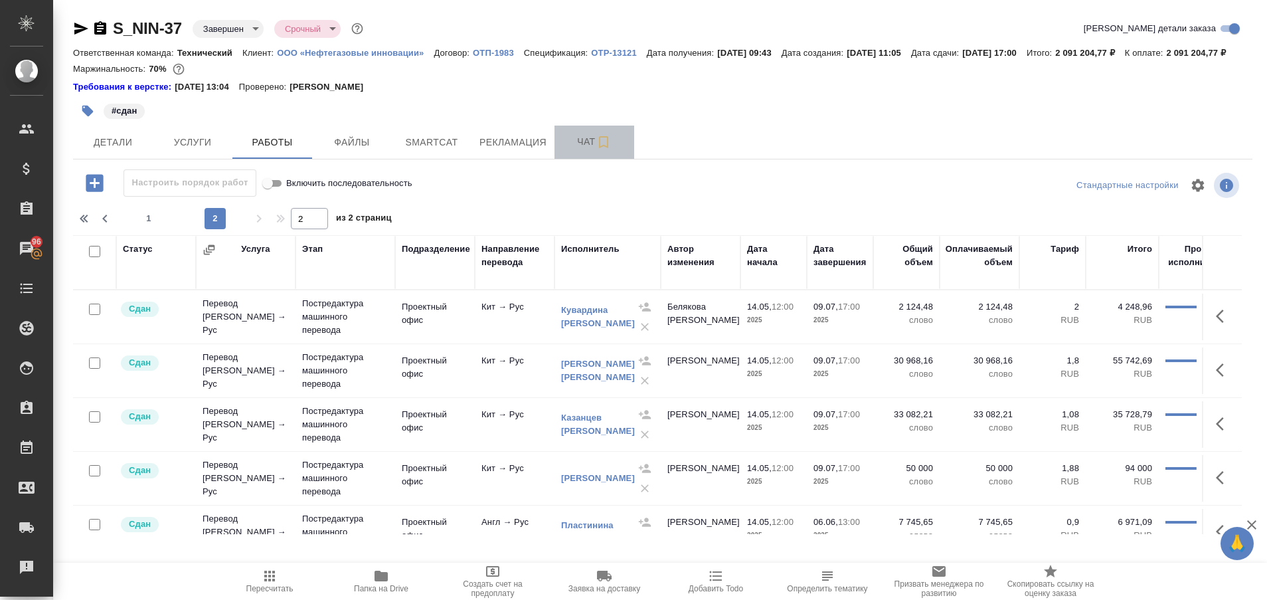
click at [580, 150] on span "Чат" at bounding box center [594, 141] width 64 height 17
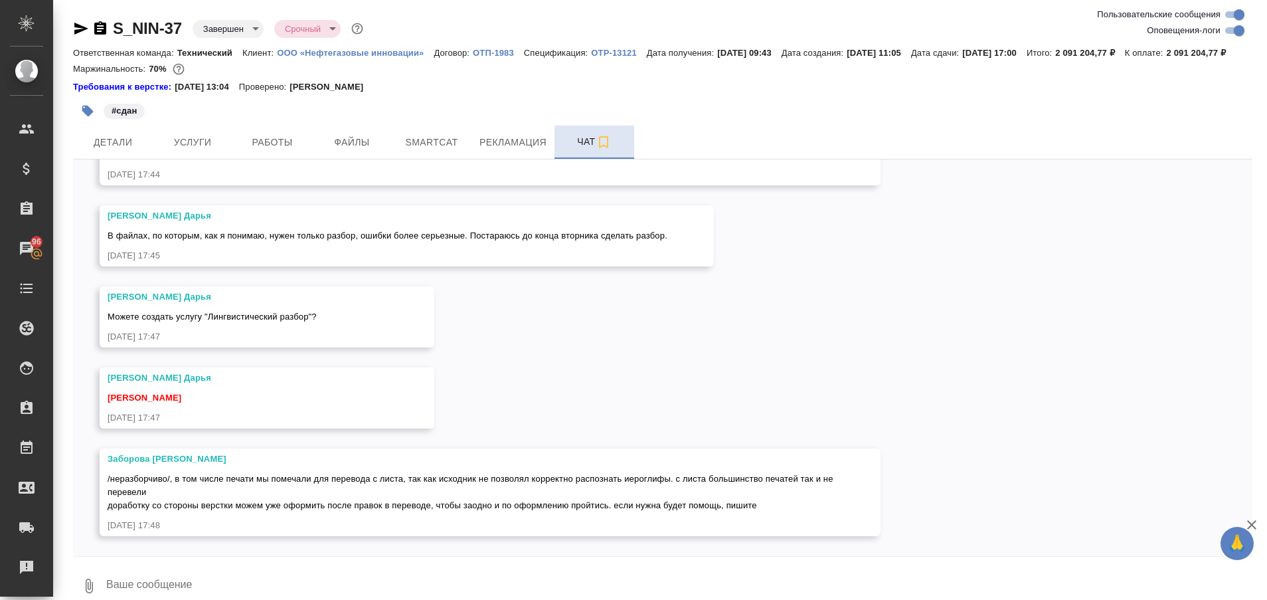
scroll to position [70338, 0]
click at [510, 151] on span "Рекламация" at bounding box center [512, 142] width 67 height 17
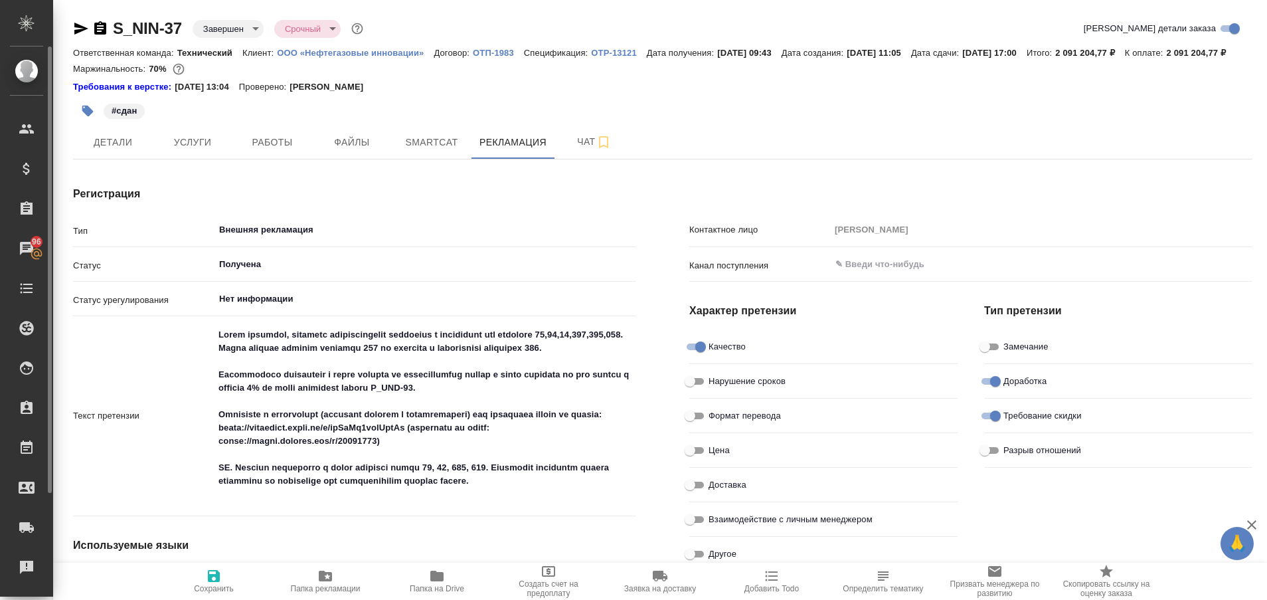
type textarea "x"
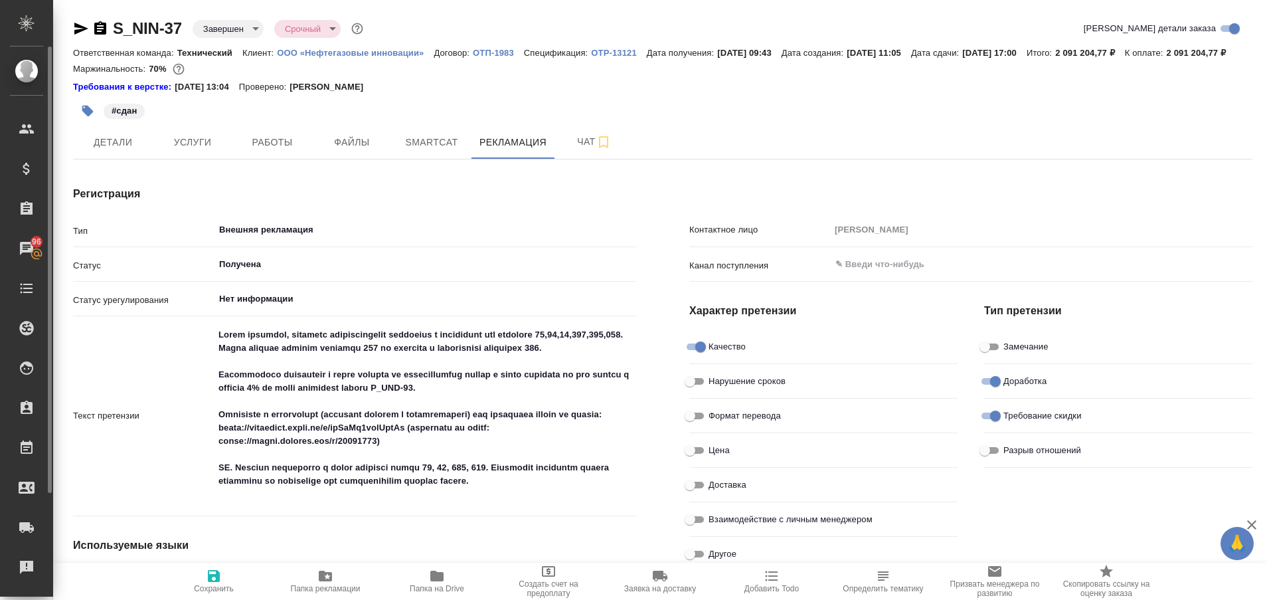
type textarea "x"
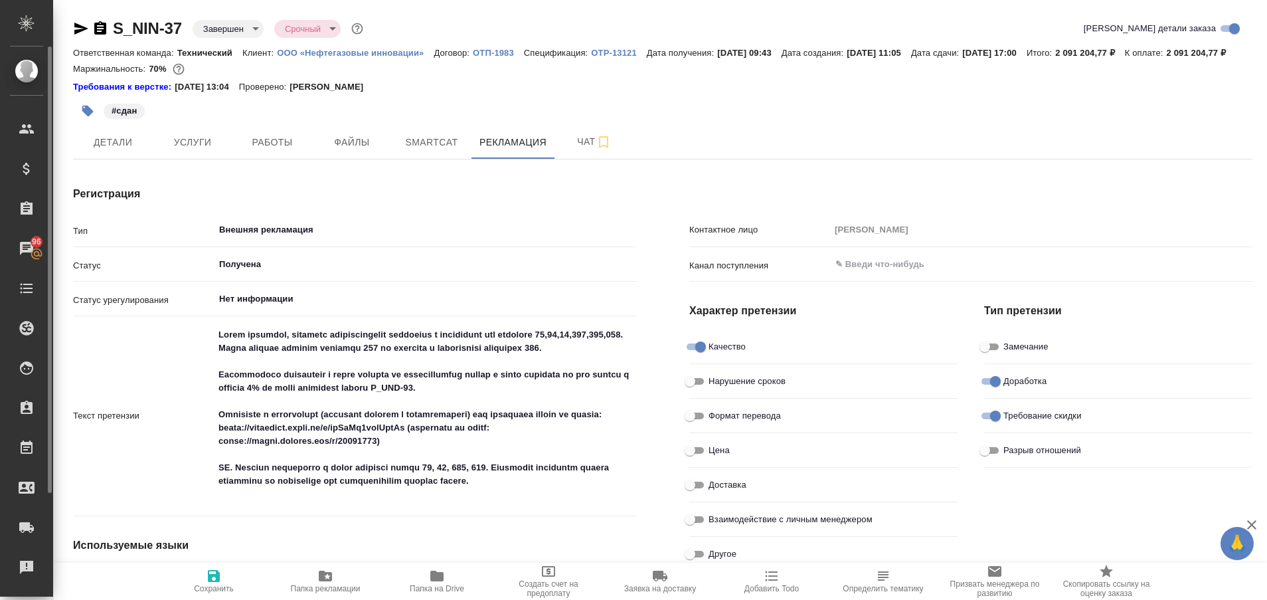
type textarea "x"
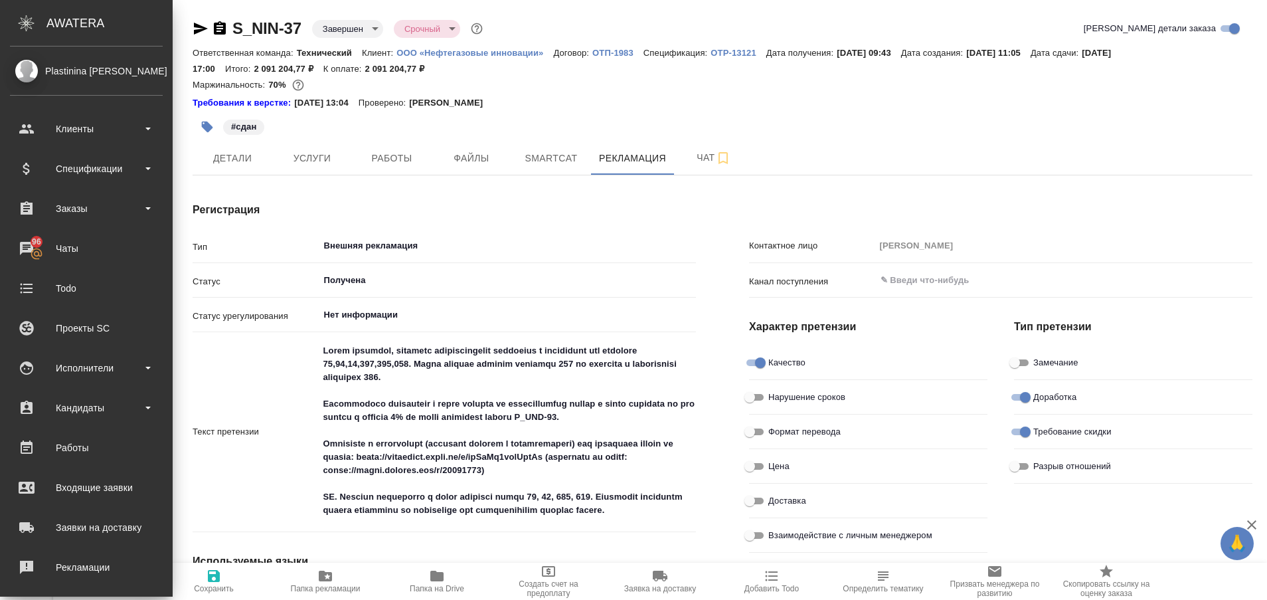
type textarea "x"
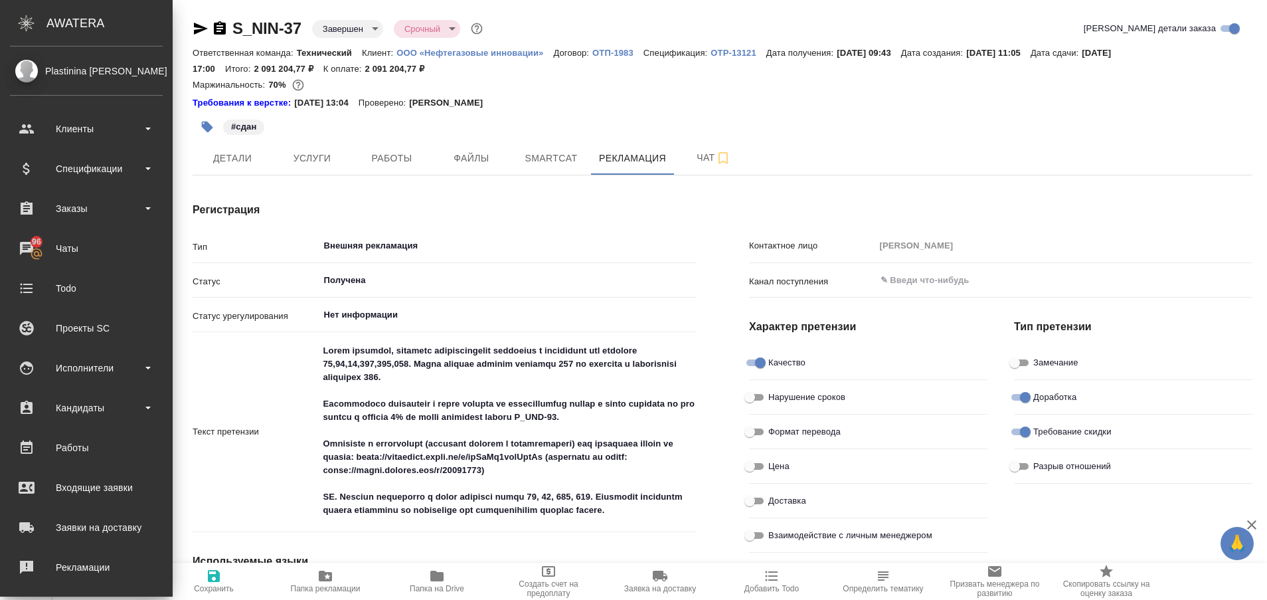
type textarea "x"
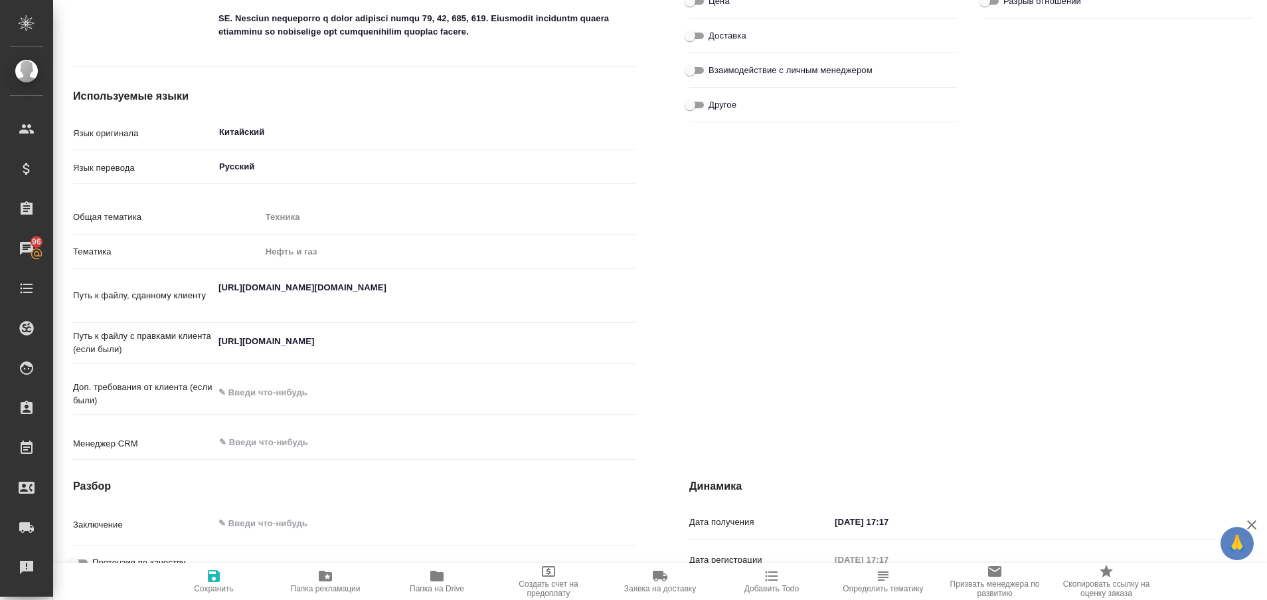
scroll to position [450, 0]
type textarea "x"
drag, startPoint x: 373, startPoint y: 359, endPoint x: 210, endPoint y: 358, distance: 163.3
click at [210, 357] on div "Путь к файлу с правками клиента (если были) https://drive.awatera.com/f/1030635…" at bounding box center [354, 342] width 563 height 31
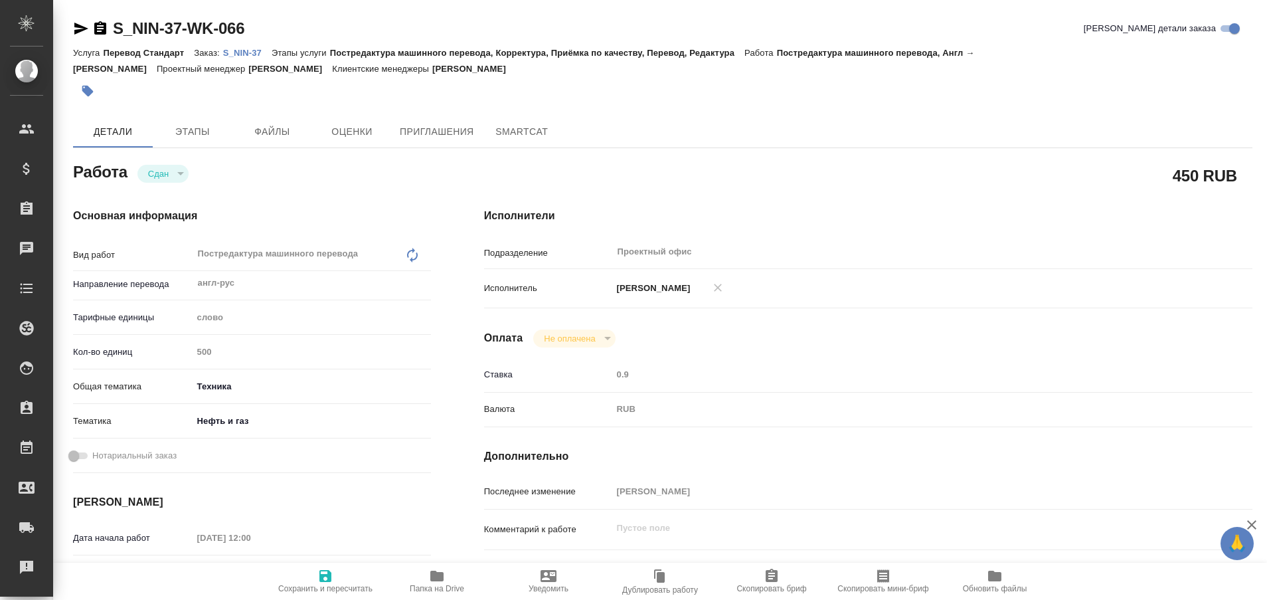
type textarea "x"
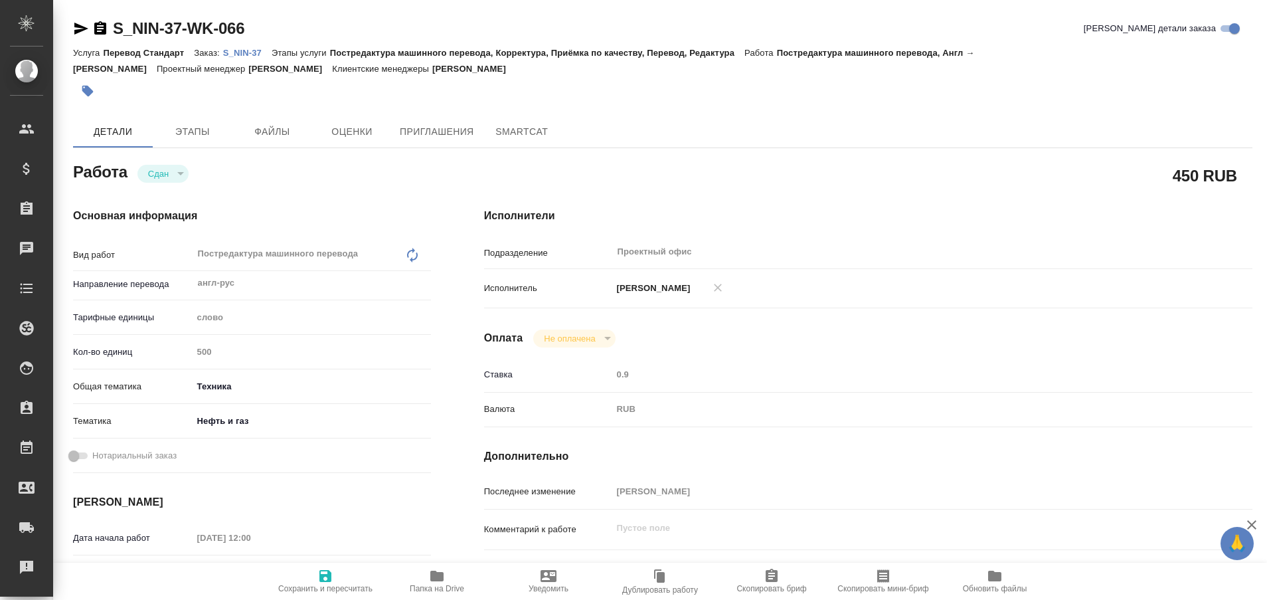
type textarea "x"
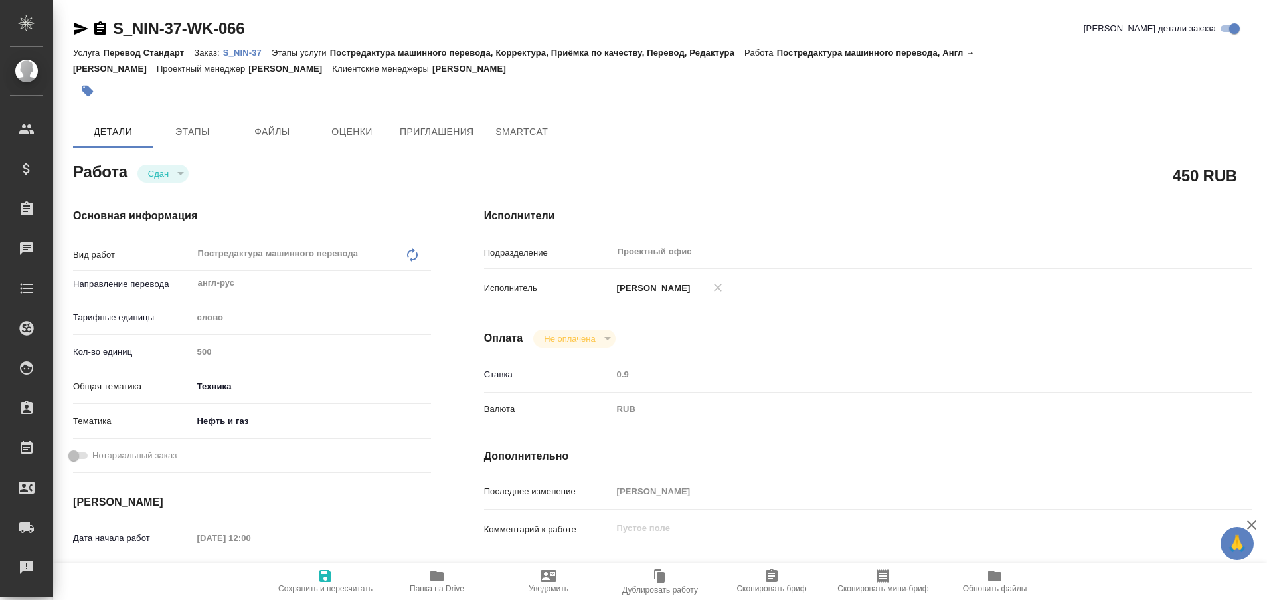
type textarea "x"
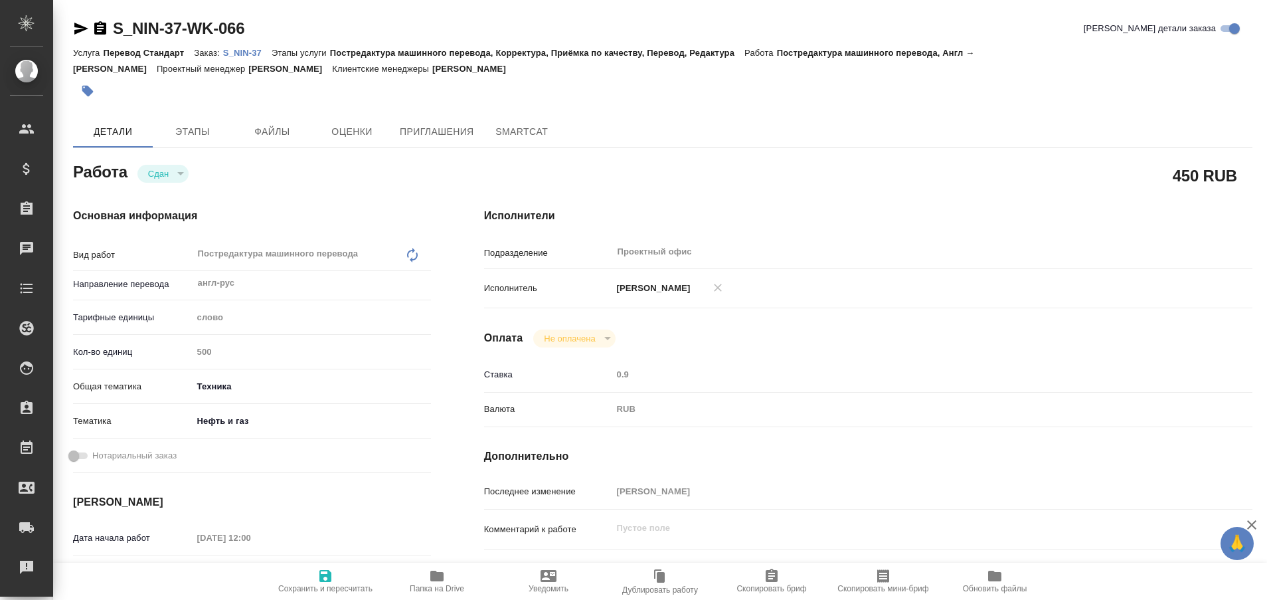
type textarea "x"
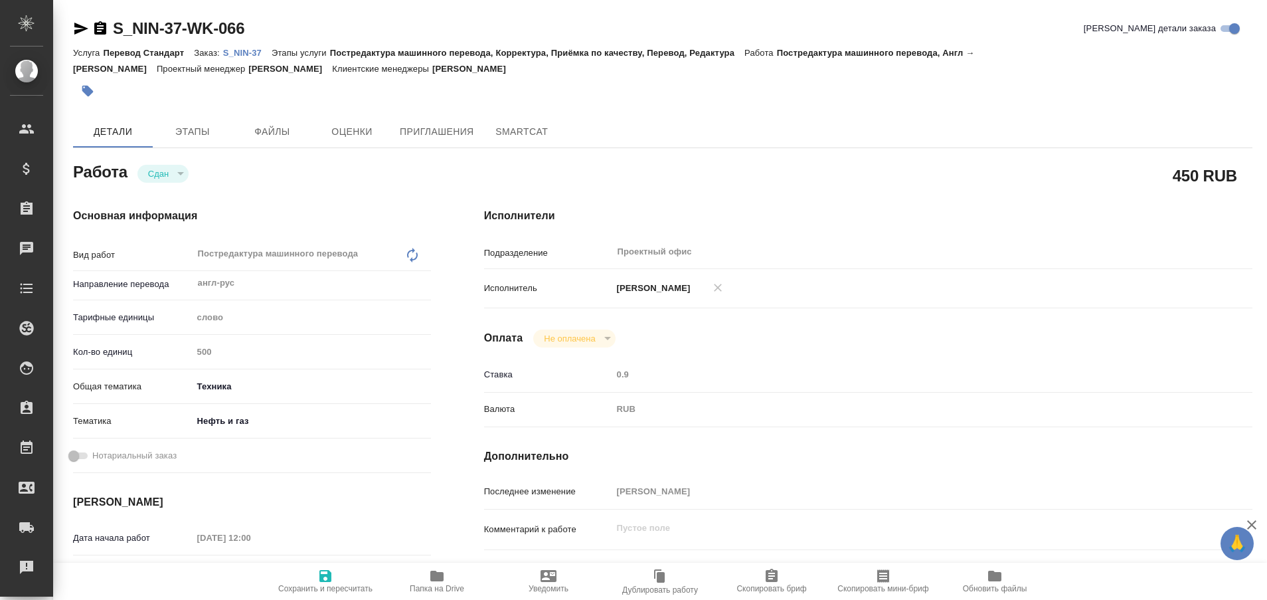
type textarea "x"
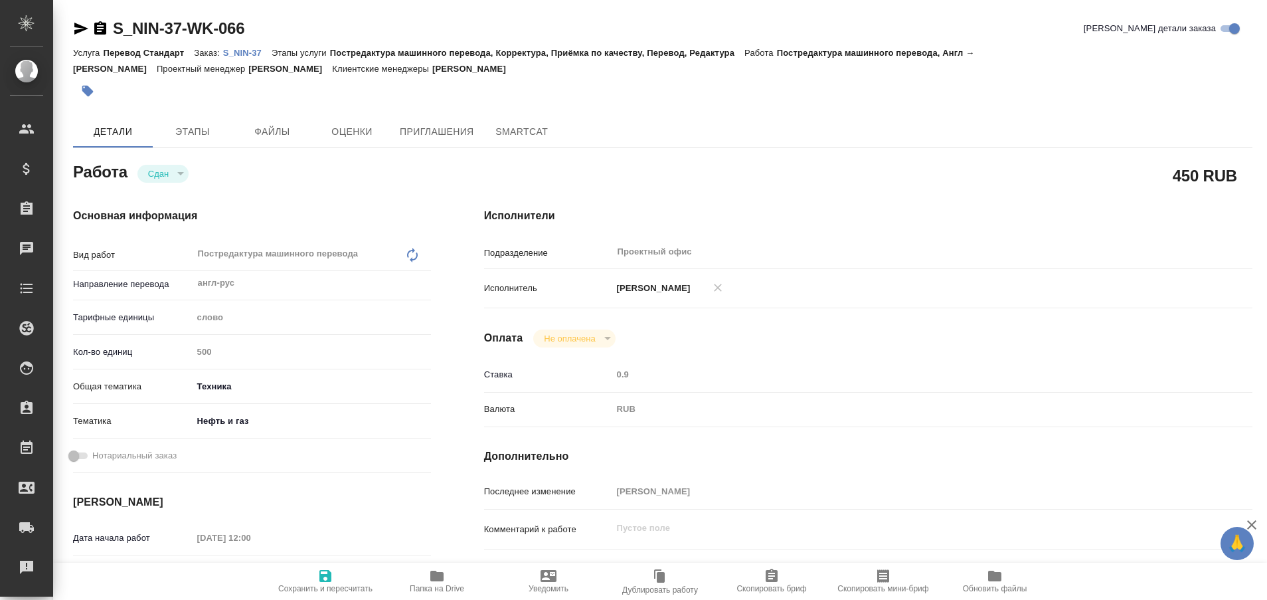
type textarea "x"
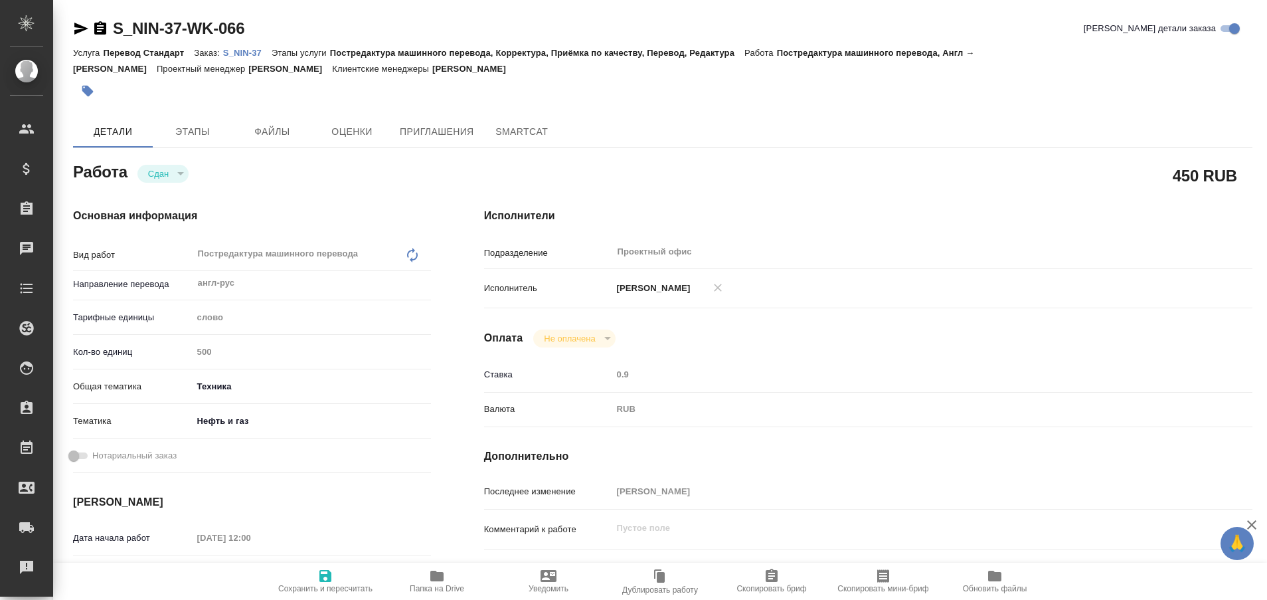
type textarea "x"
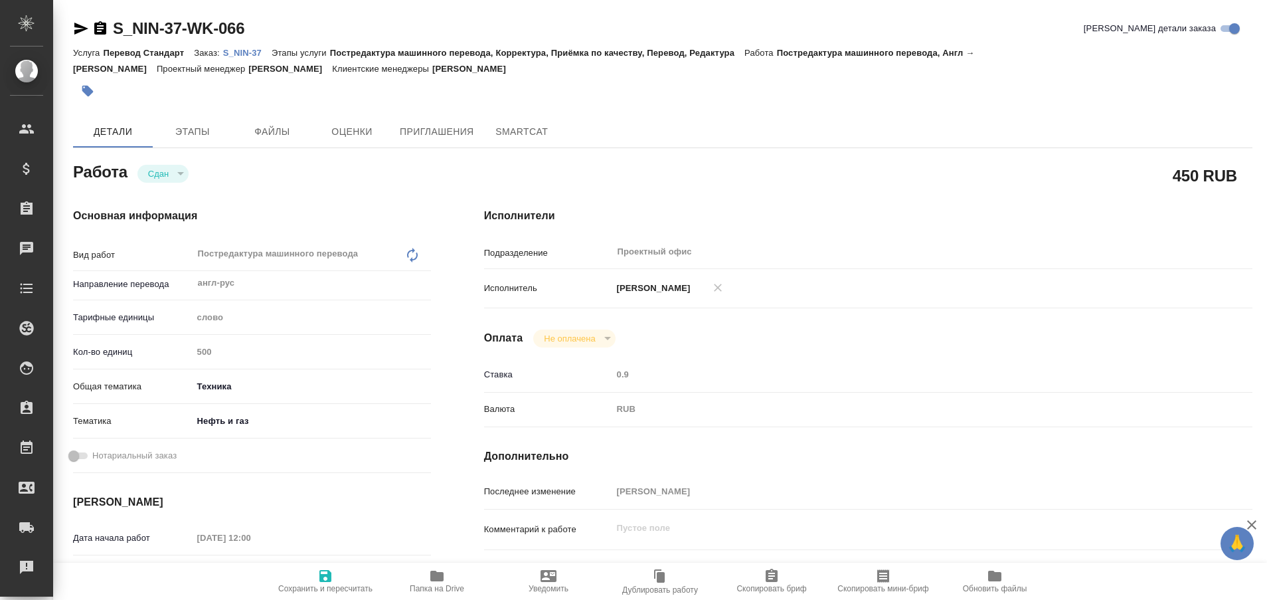
click at [241, 47] on link "S_NIN-37" at bounding box center [247, 51] width 48 height 11
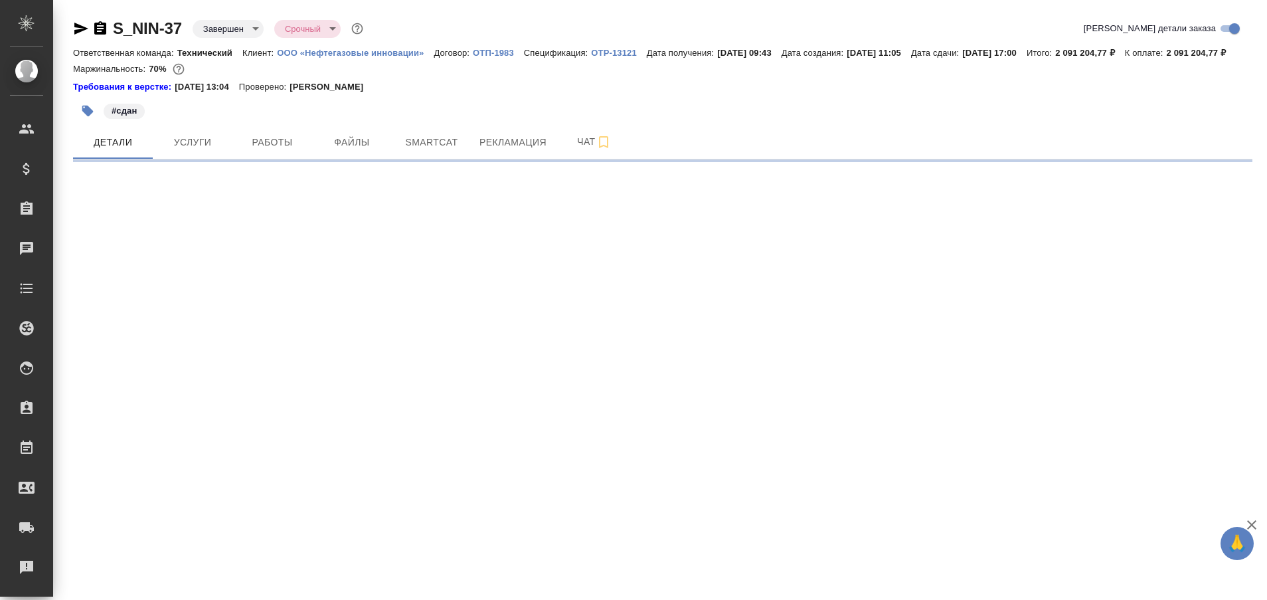
select select "RU"
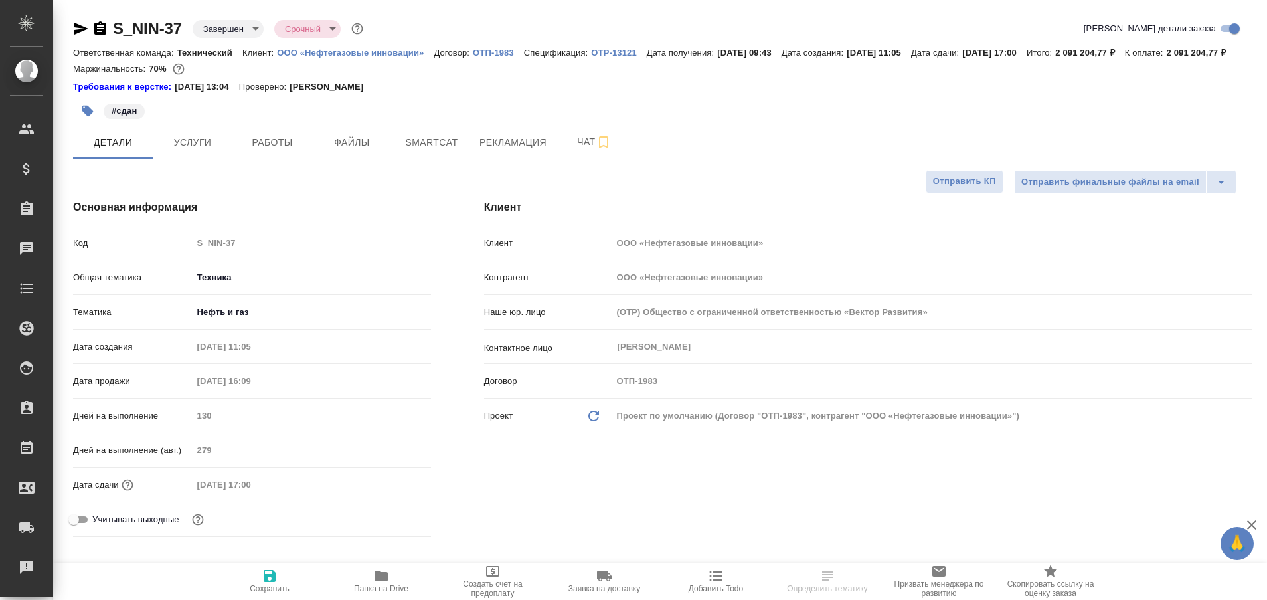
type textarea "x"
click at [578, 150] on span "Чат" at bounding box center [594, 141] width 64 height 17
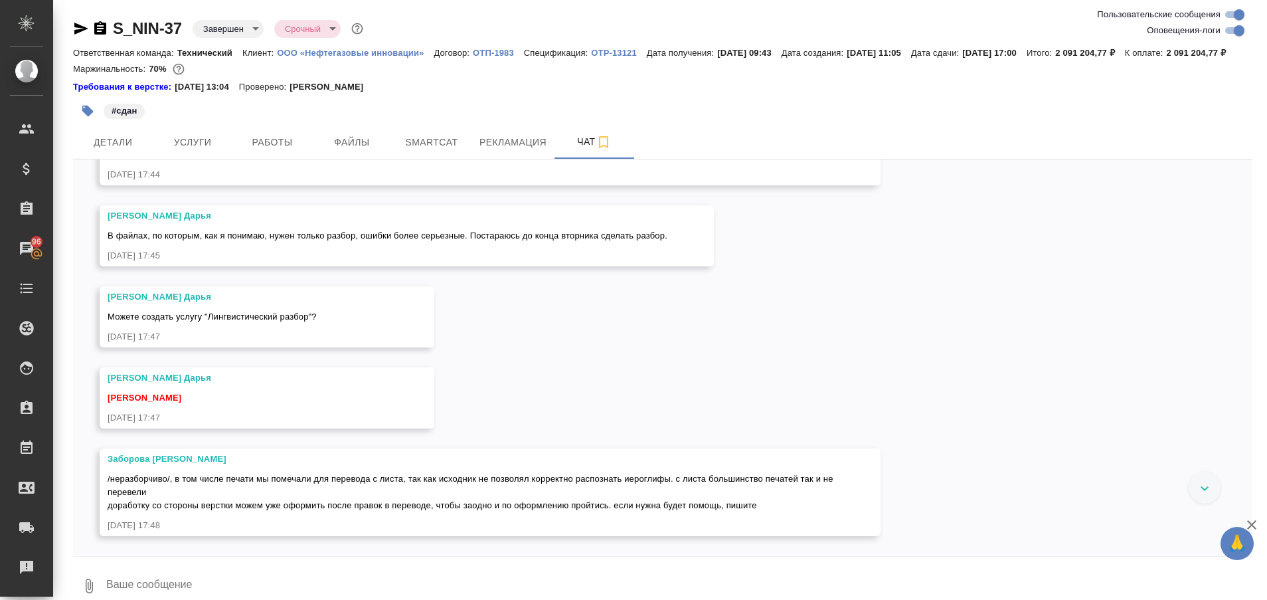
scroll to position [68400, 0]
click at [286, 151] on span "Работы" at bounding box center [272, 142] width 64 height 17
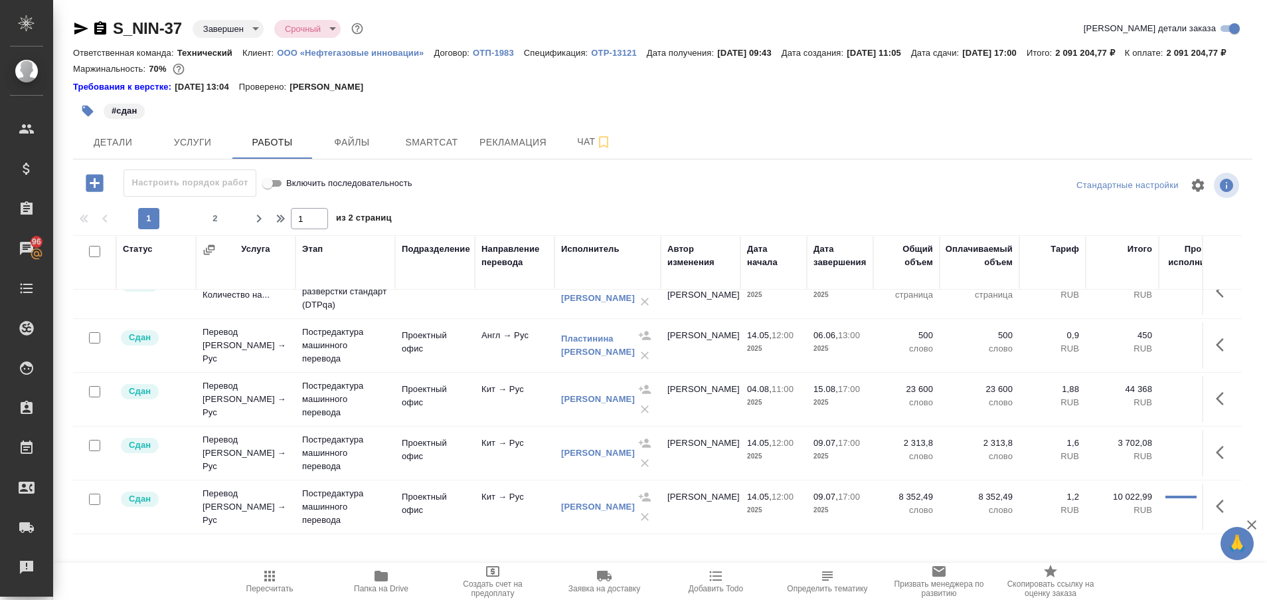
scroll to position [1116, 0]
click at [265, 444] on td "Перевод Стандарт Кит → Рус" at bounding box center [246, 452] width 100 height 53
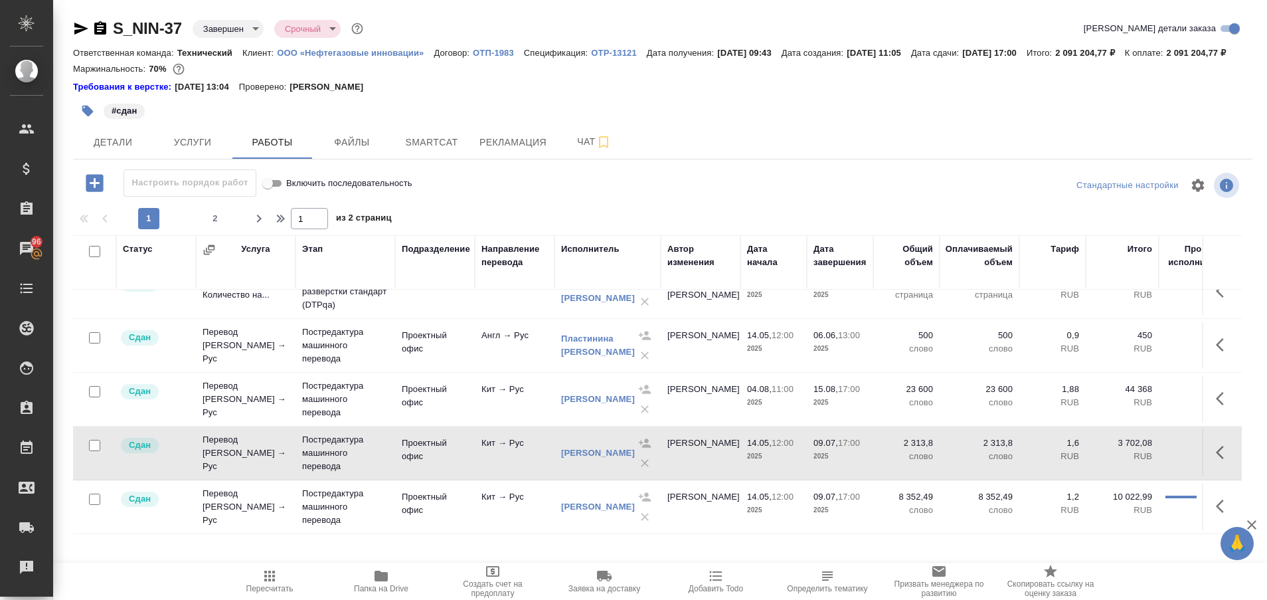
click at [236, 499] on td "Перевод Стандарт Кит → Рус" at bounding box center [246, 506] width 100 height 53
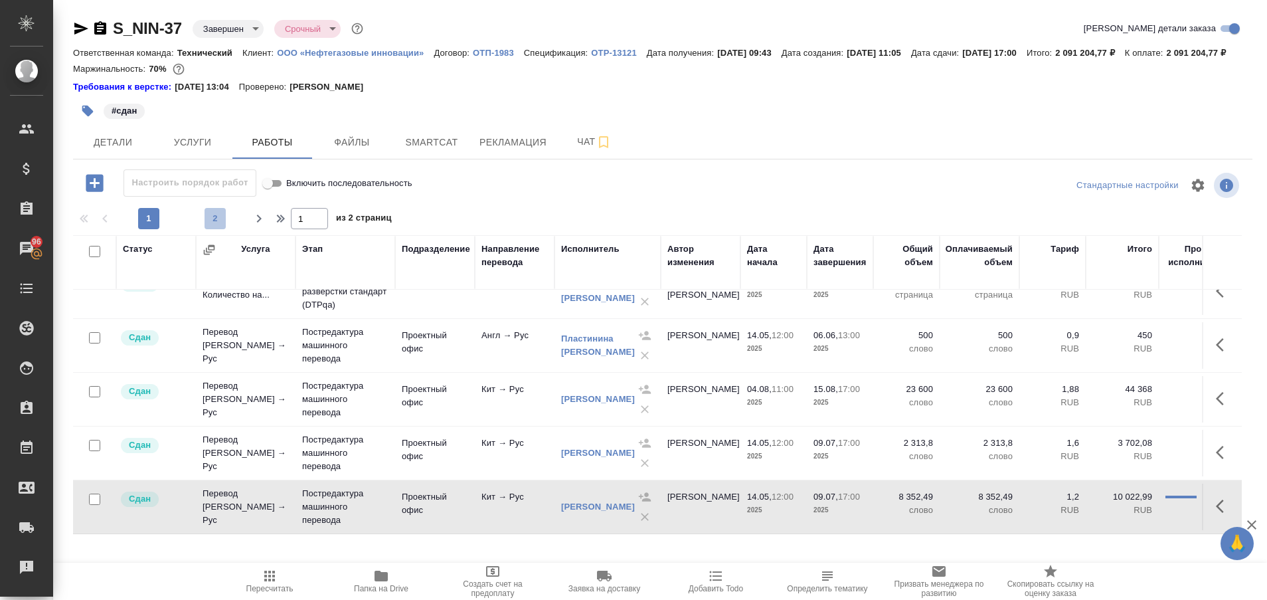
click at [211, 225] on span "2" at bounding box center [215, 218] width 21 height 13
type input "2"
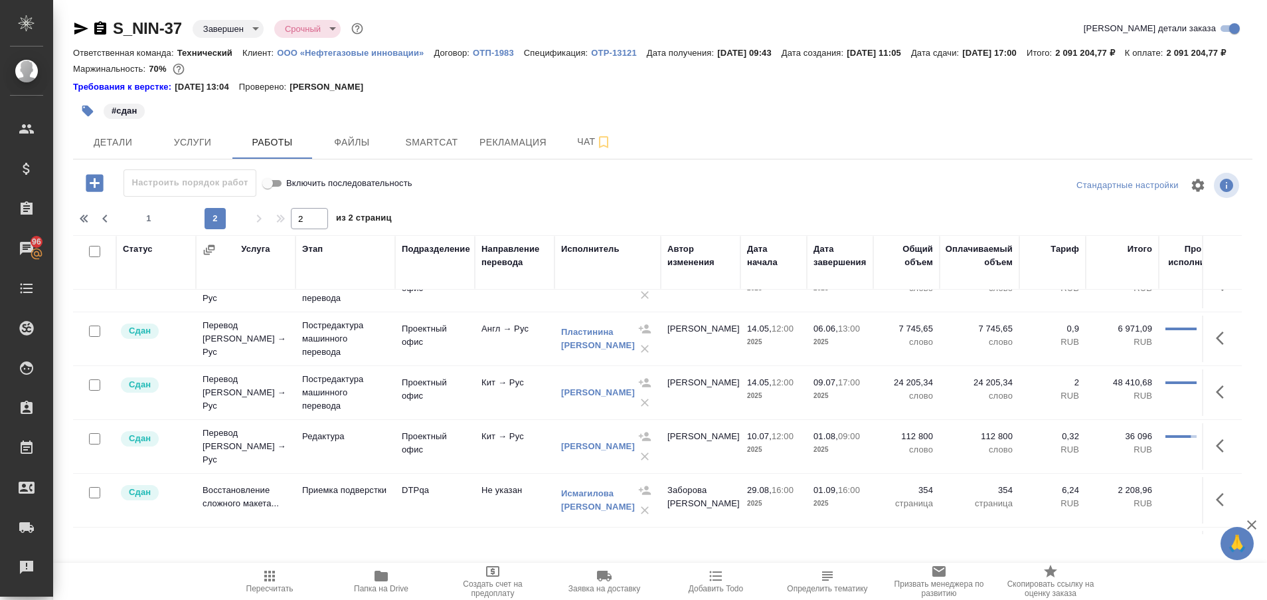
scroll to position [199, 0]
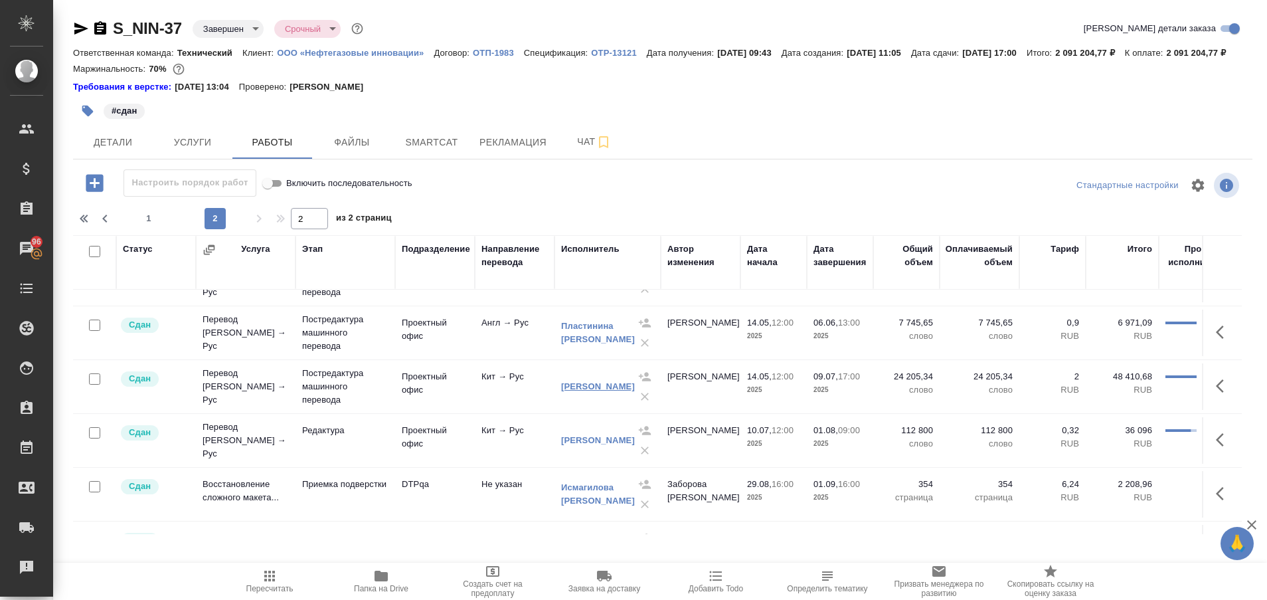
click at [567, 391] on link "Дин Пэй" at bounding box center [598, 386] width 74 height 10
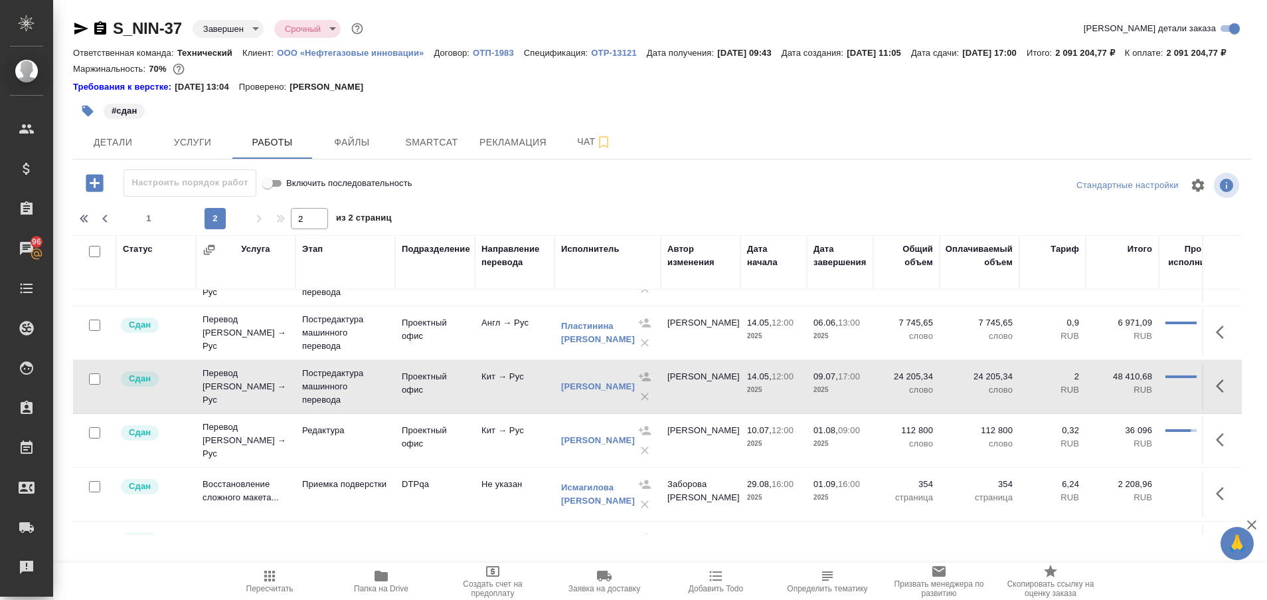
click at [260, 448] on td "Перевод Стандарт Кит → Рус" at bounding box center [246, 440] width 100 height 53
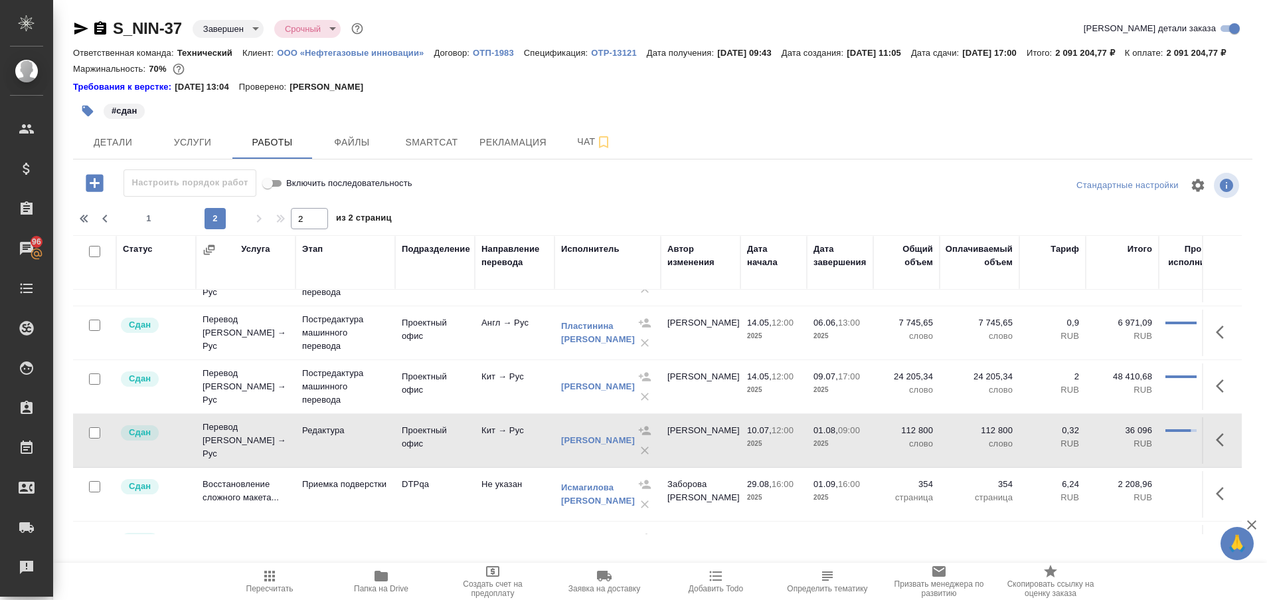
click at [260, 448] on td "Перевод Стандарт Кит → Рус" at bounding box center [246, 440] width 100 height 53
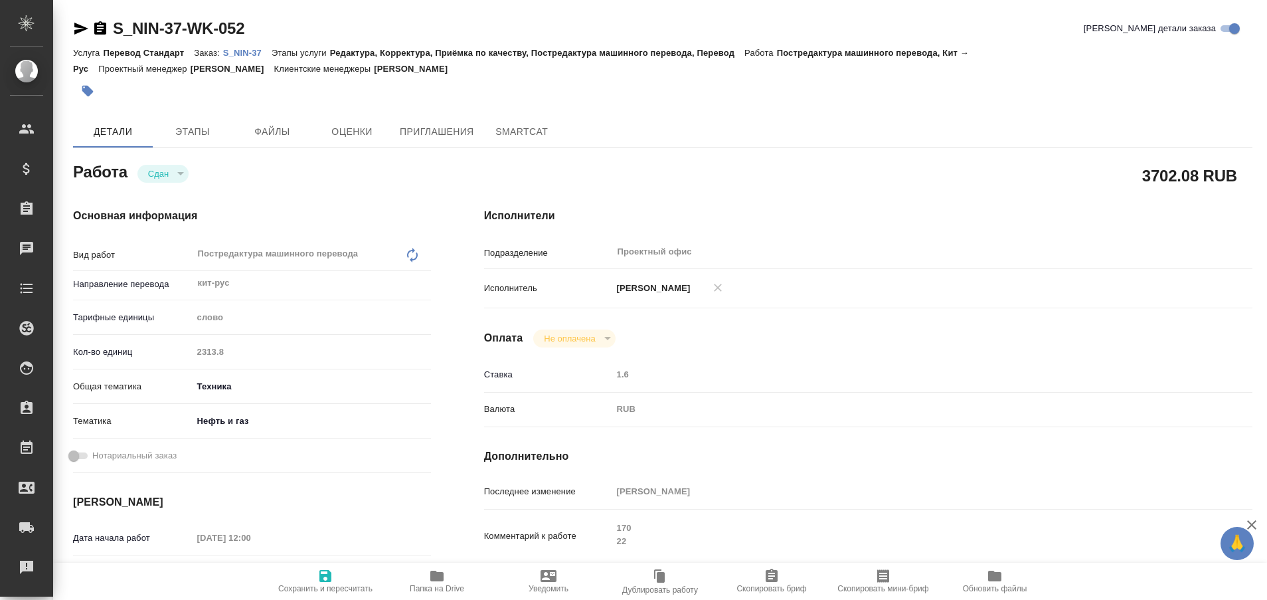
type textarea "x"
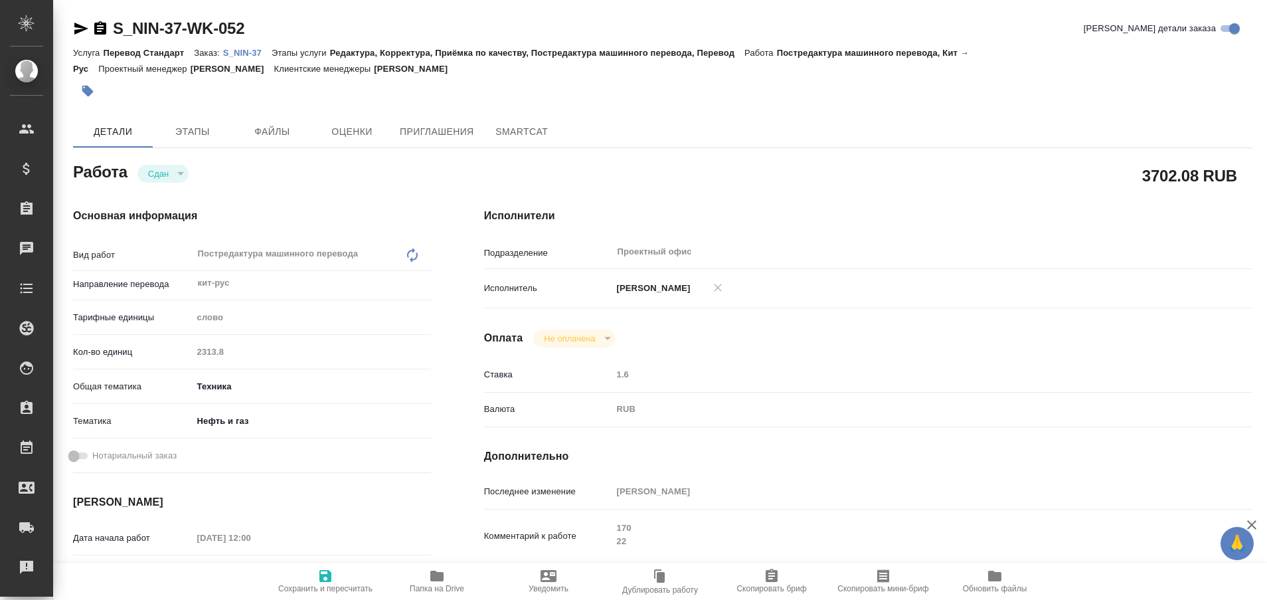
type textarea "x"
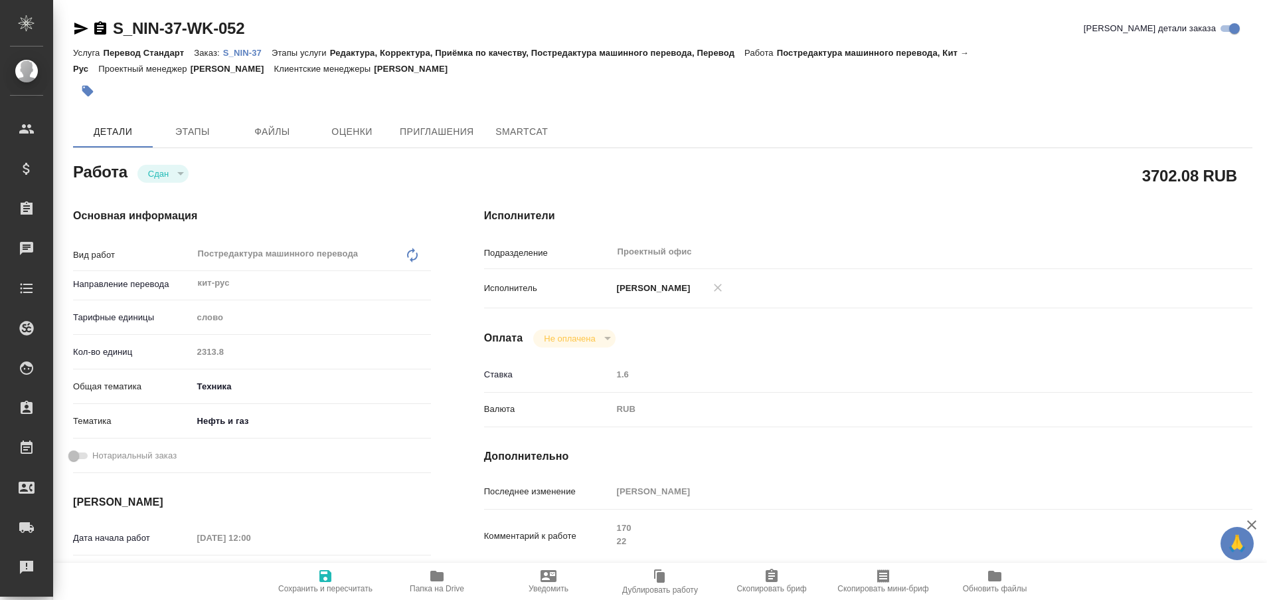
type textarea "x"
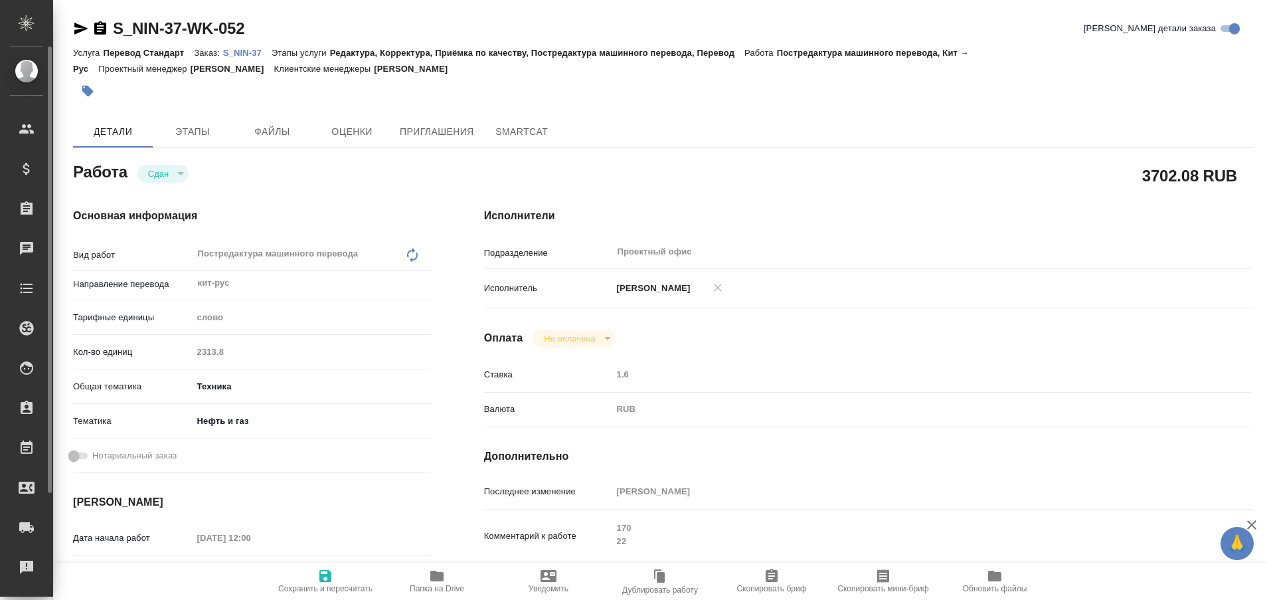
type textarea "x"
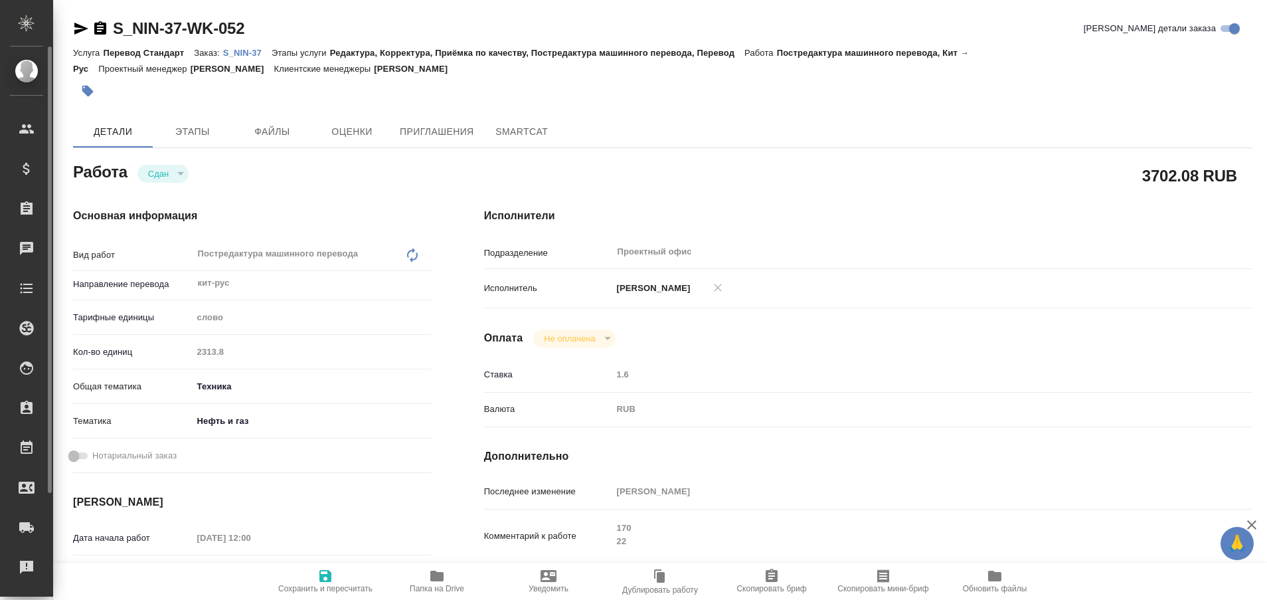
type textarea "x"
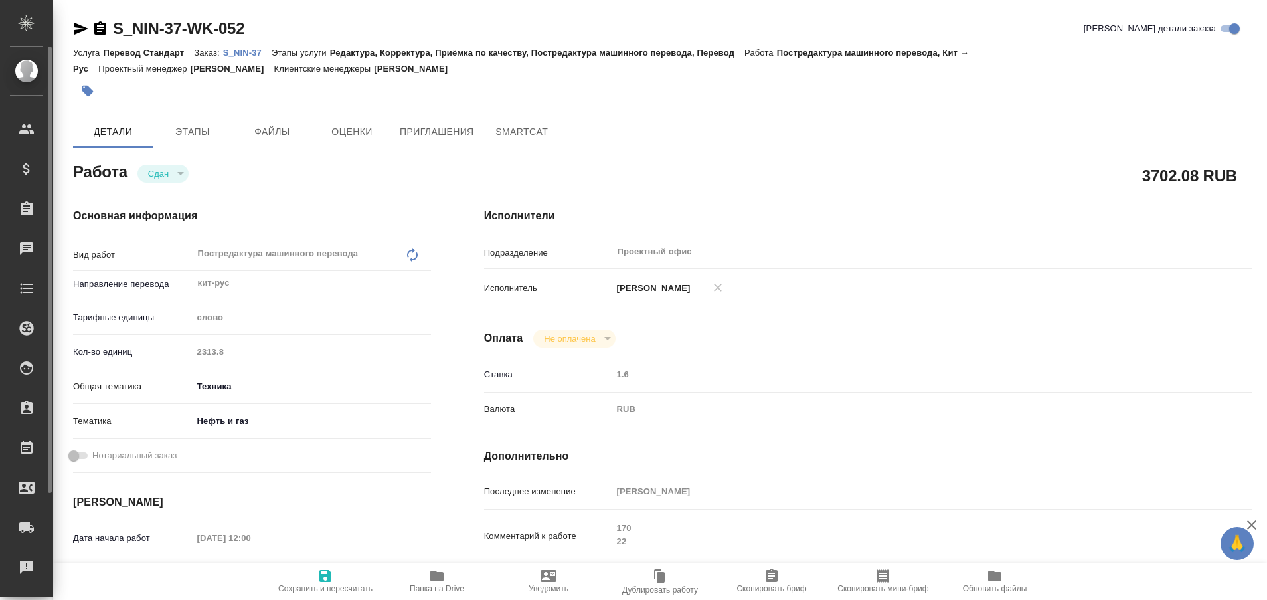
type textarea "x"
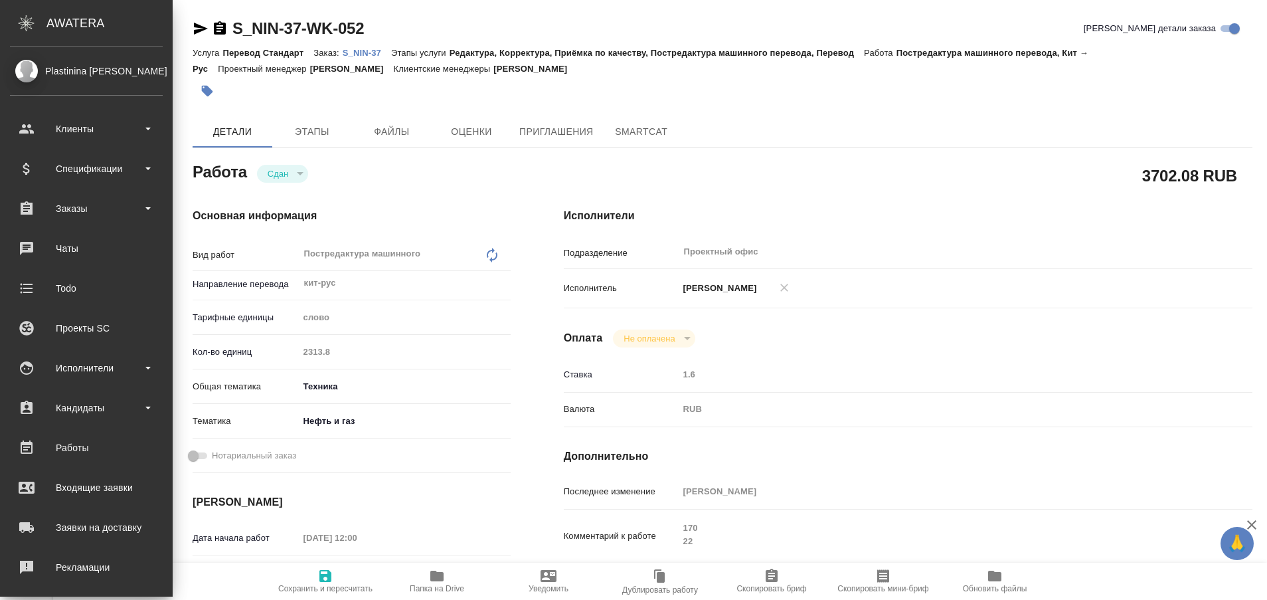
type textarea "x"
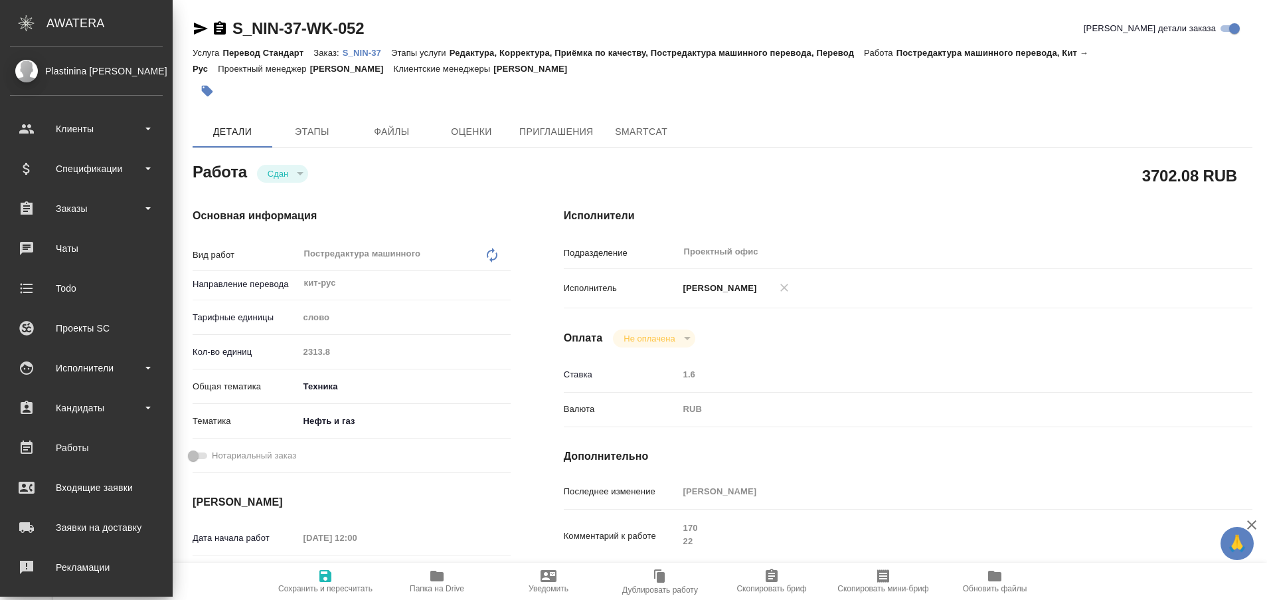
type textarea "x"
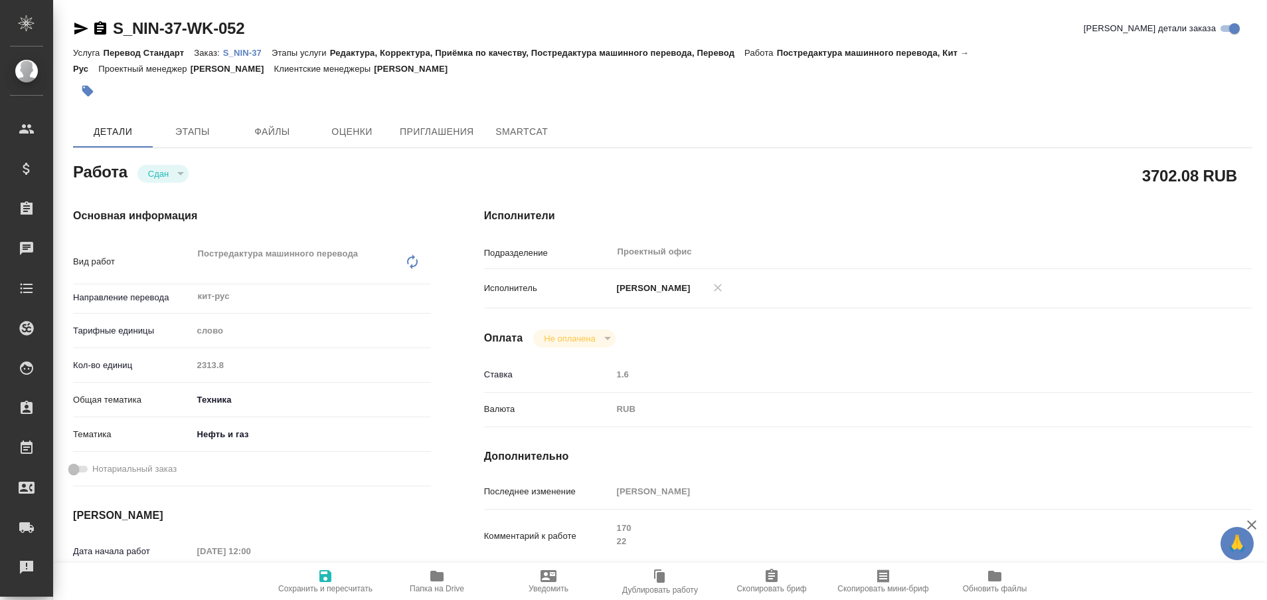
type textarea "x"
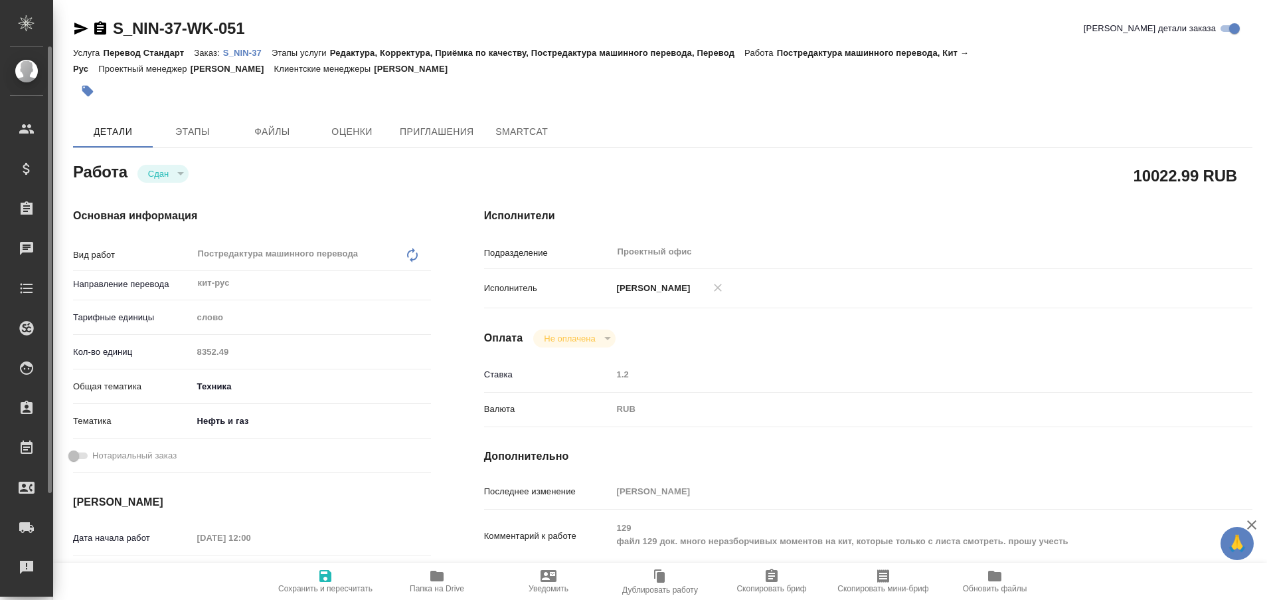
type textarea "x"
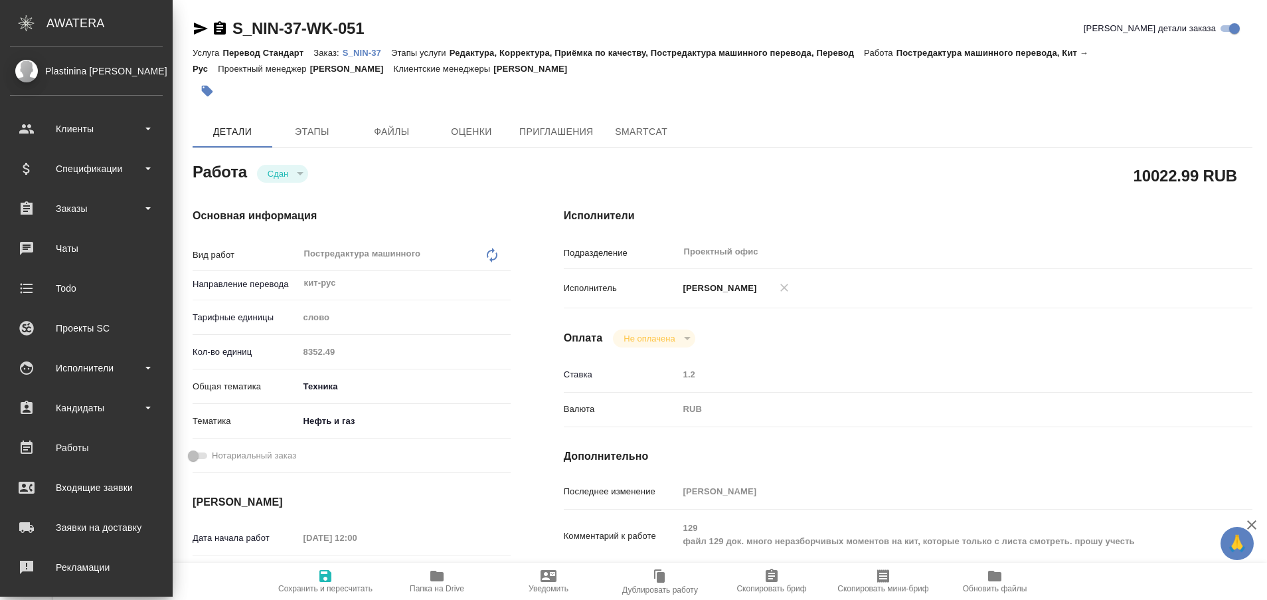
type textarea "x"
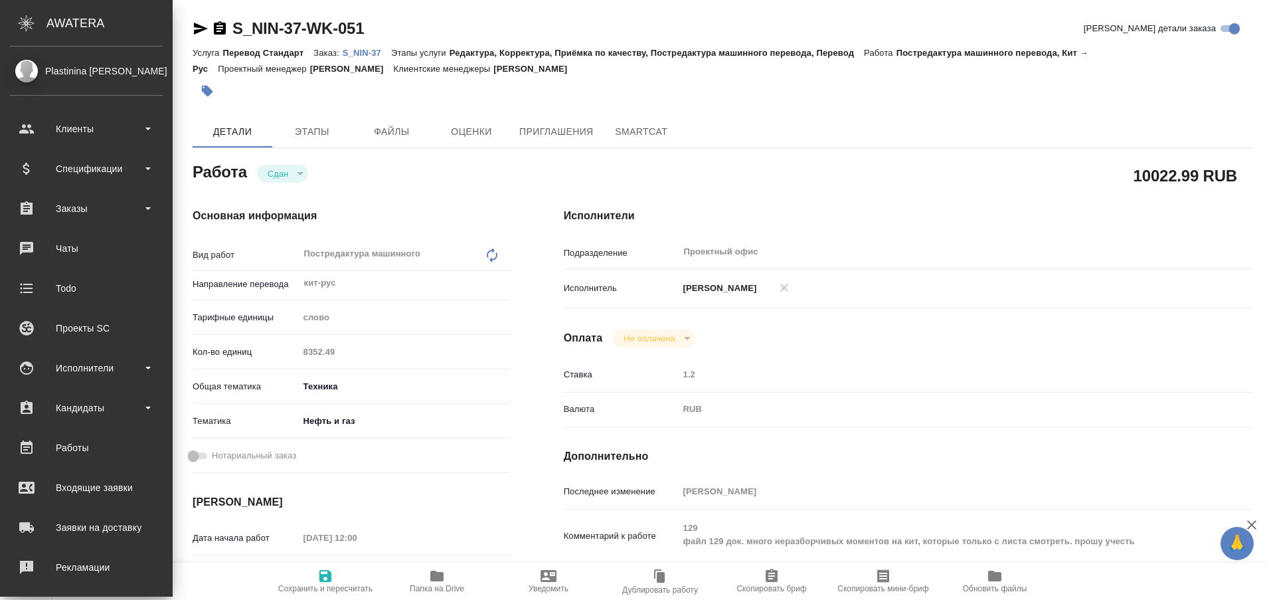
type textarea "x"
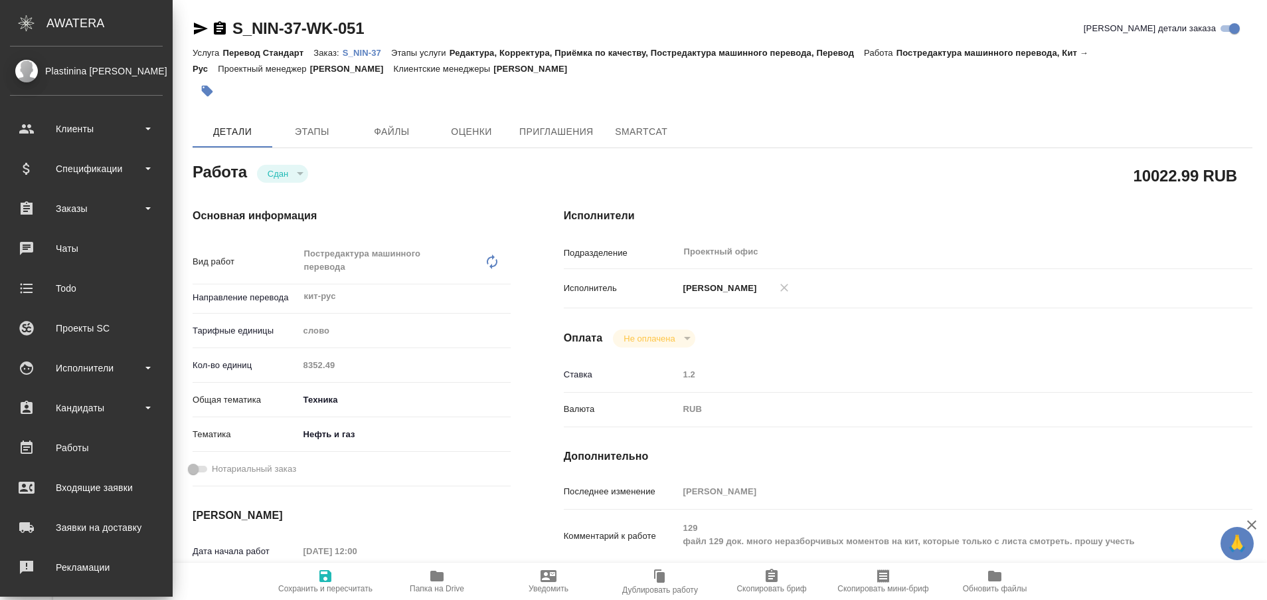
type textarea "x"
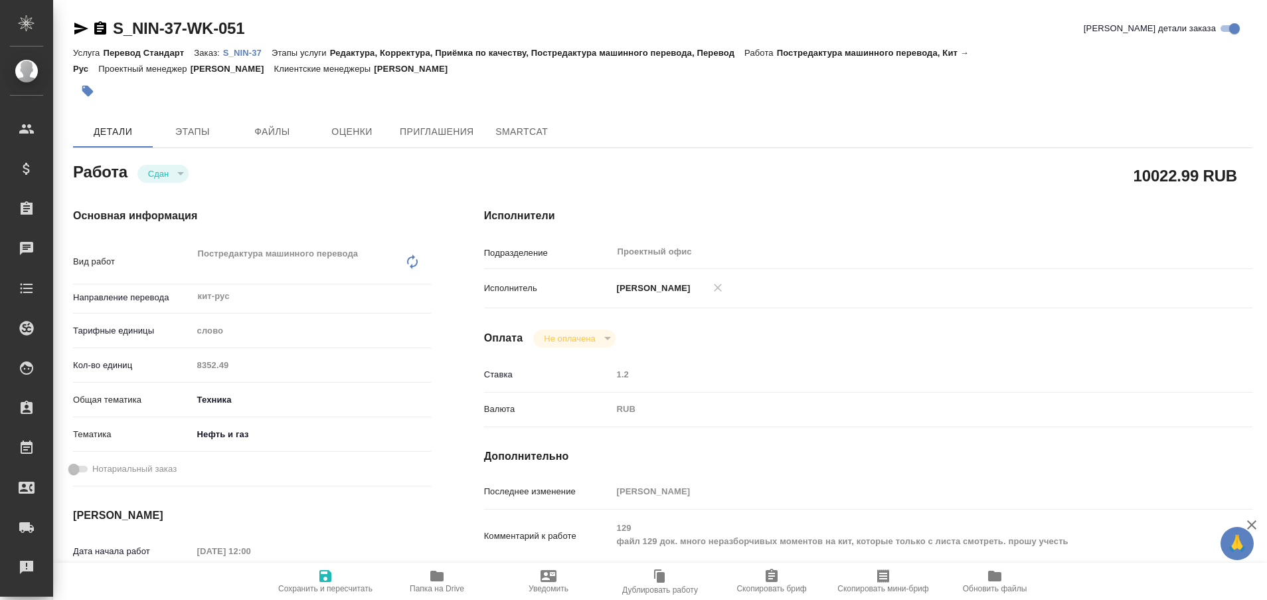
type textarea "x"
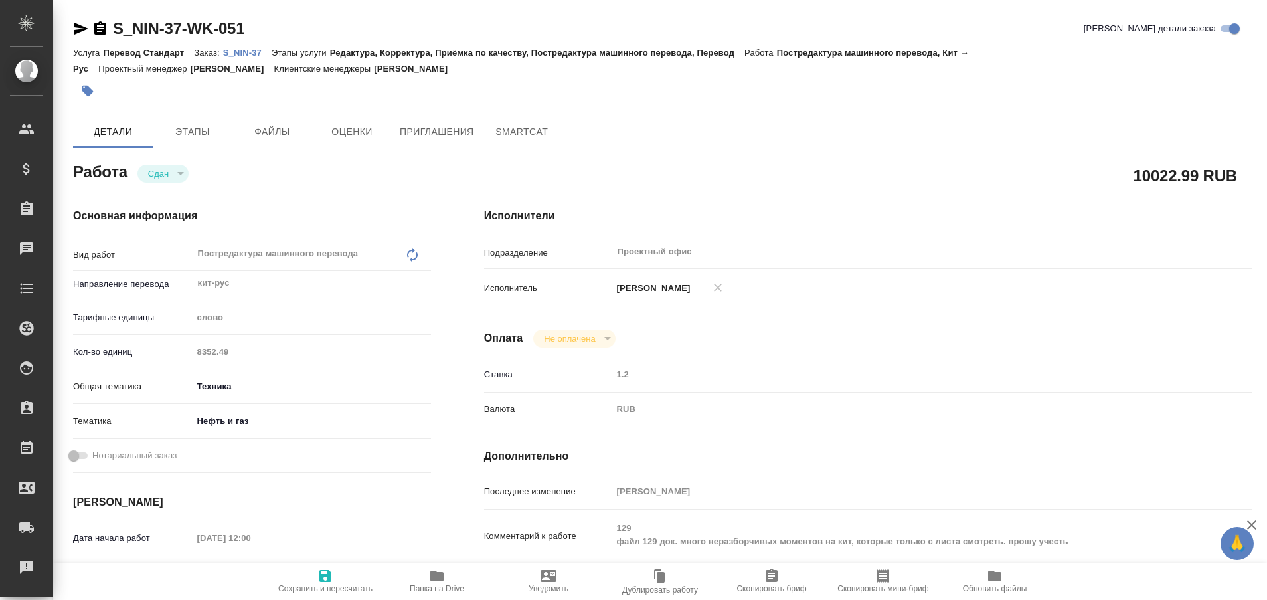
type textarea "x"
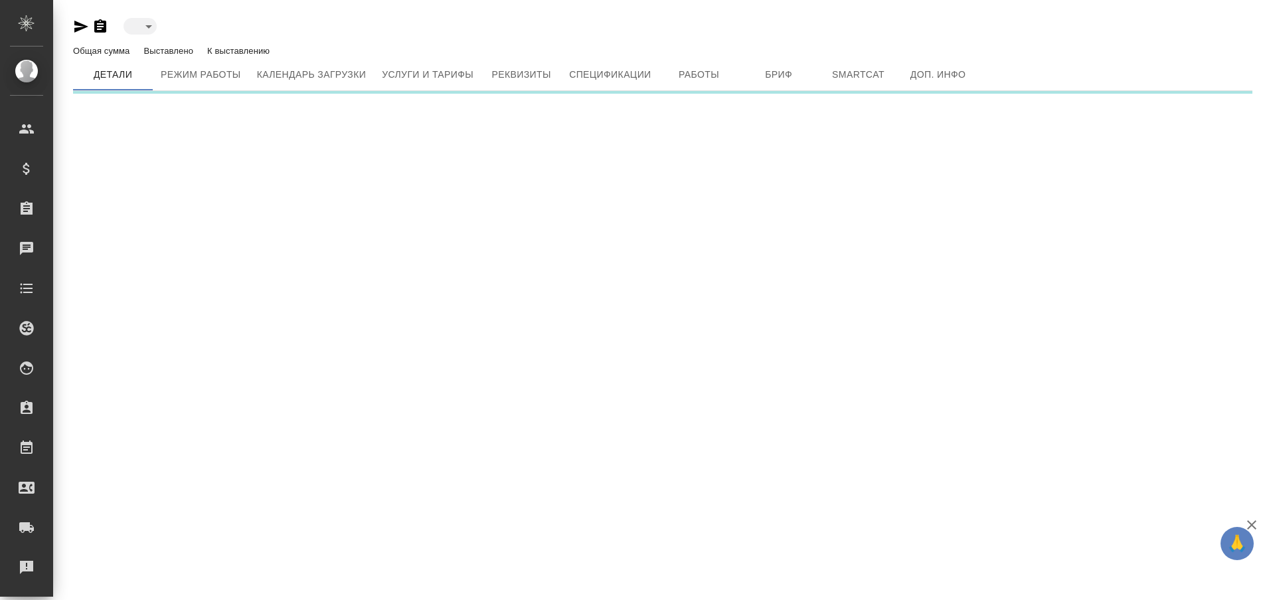
type input "active"
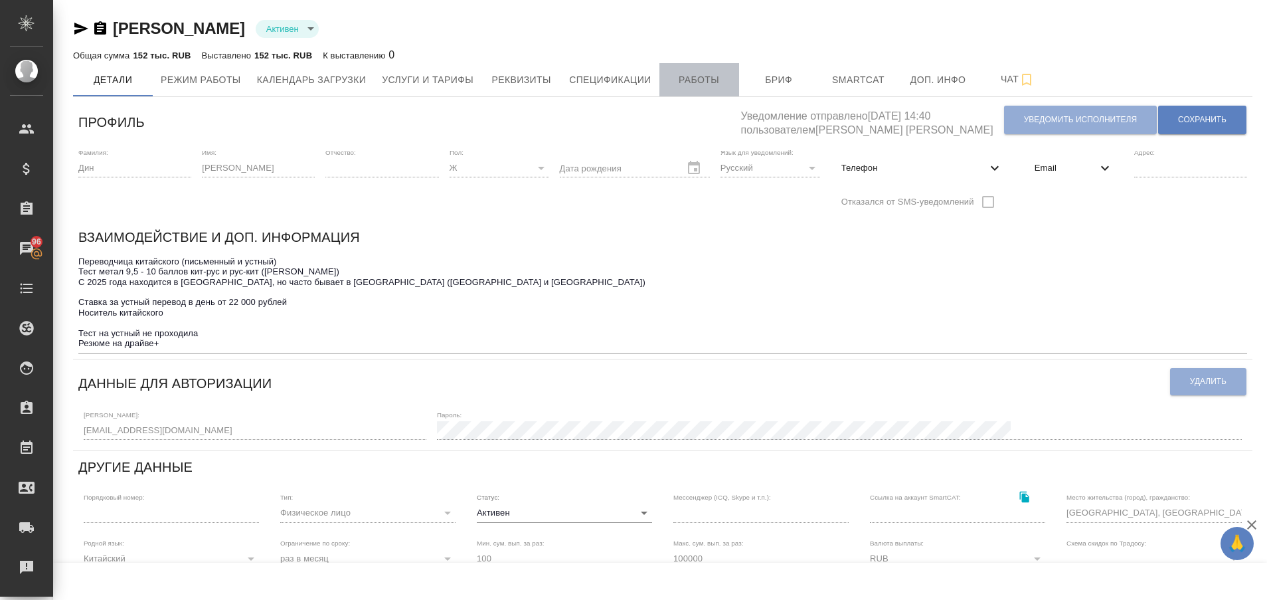
click at [687, 76] on span "Работы" at bounding box center [699, 80] width 64 height 17
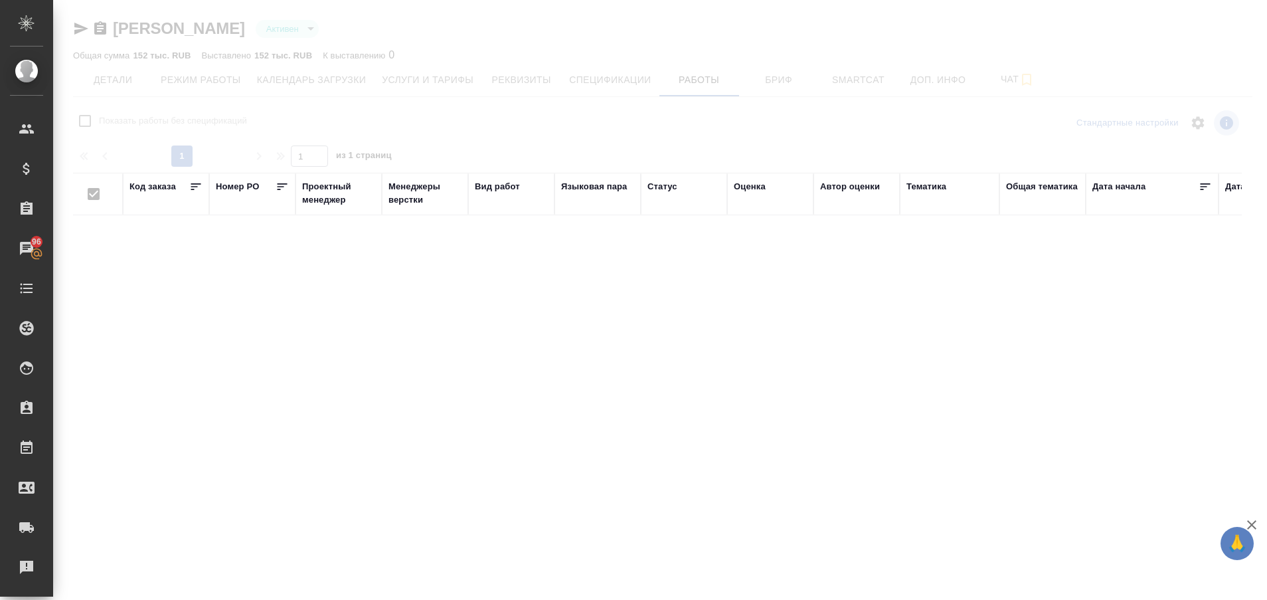
checkbox input "false"
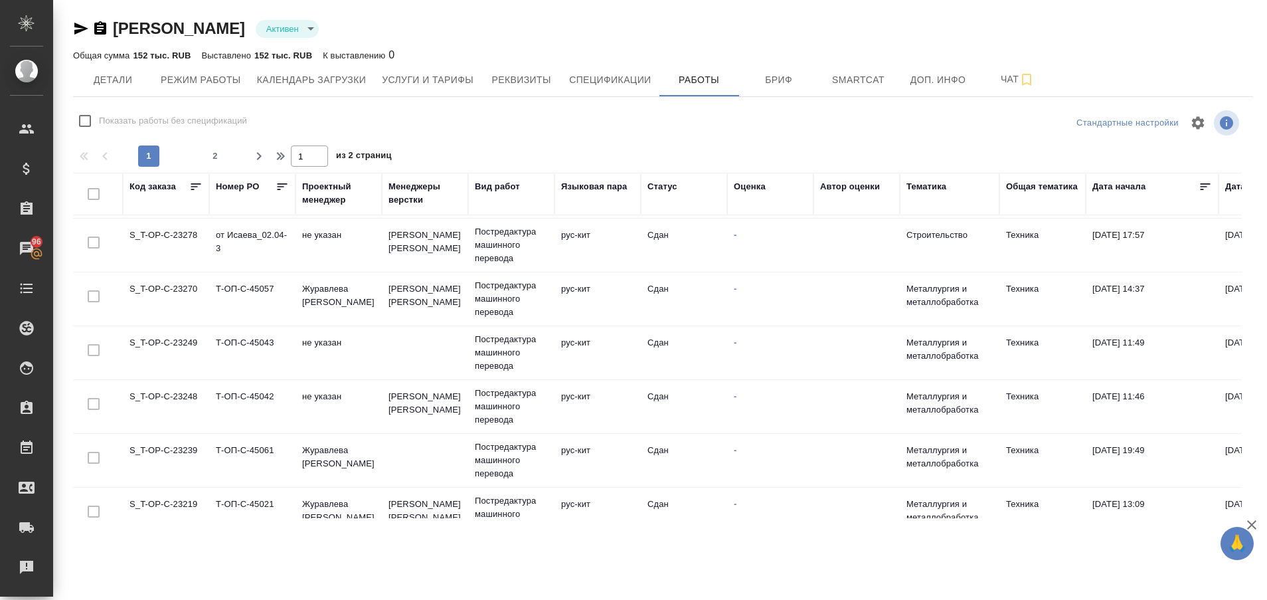
scroll to position [1038, 0]
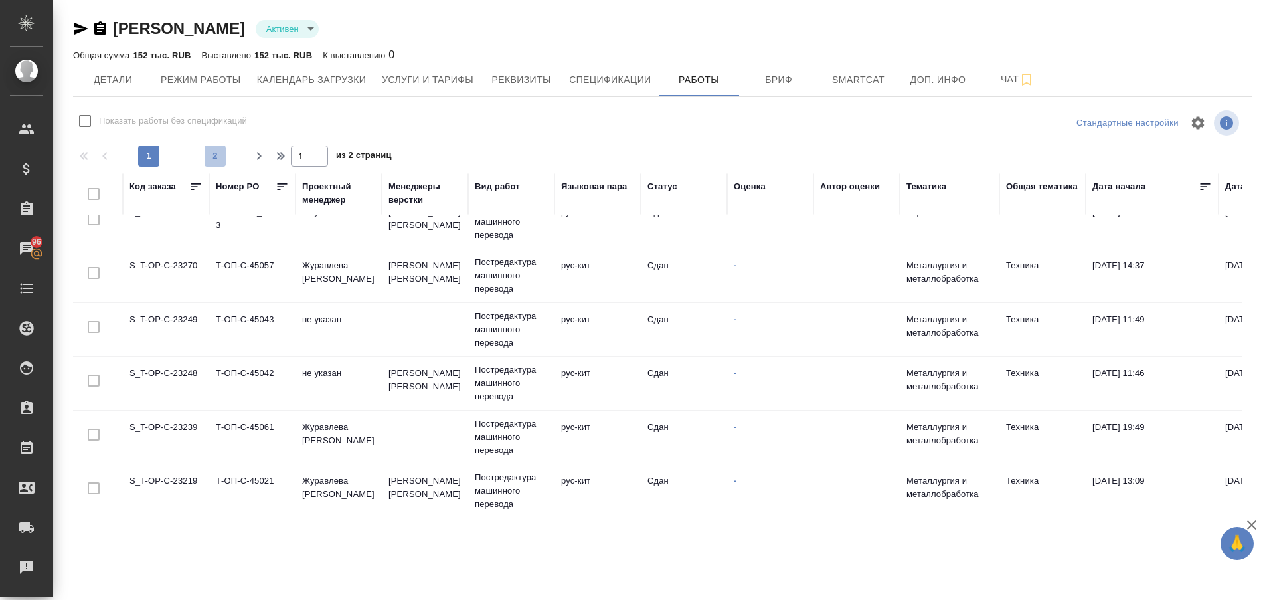
click at [211, 153] on span "2" at bounding box center [215, 155] width 21 height 13
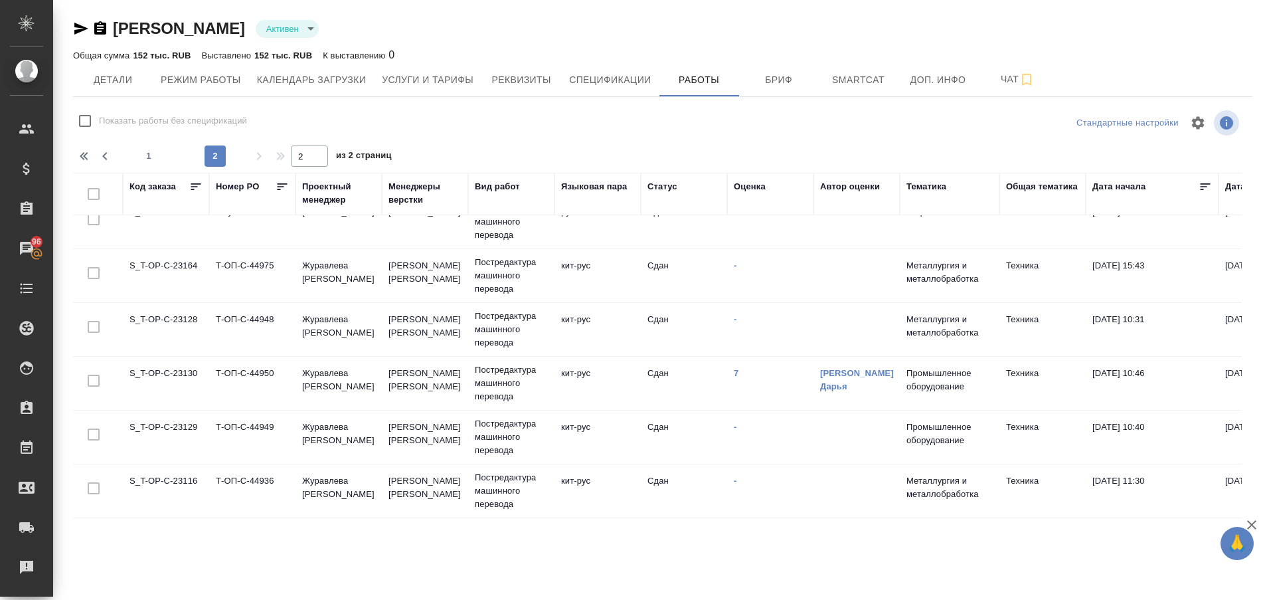
scroll to position [90, 0]
click at [143, 148] on button "1" at bounding box center [148, 155] width 21 height 21
type input "1"
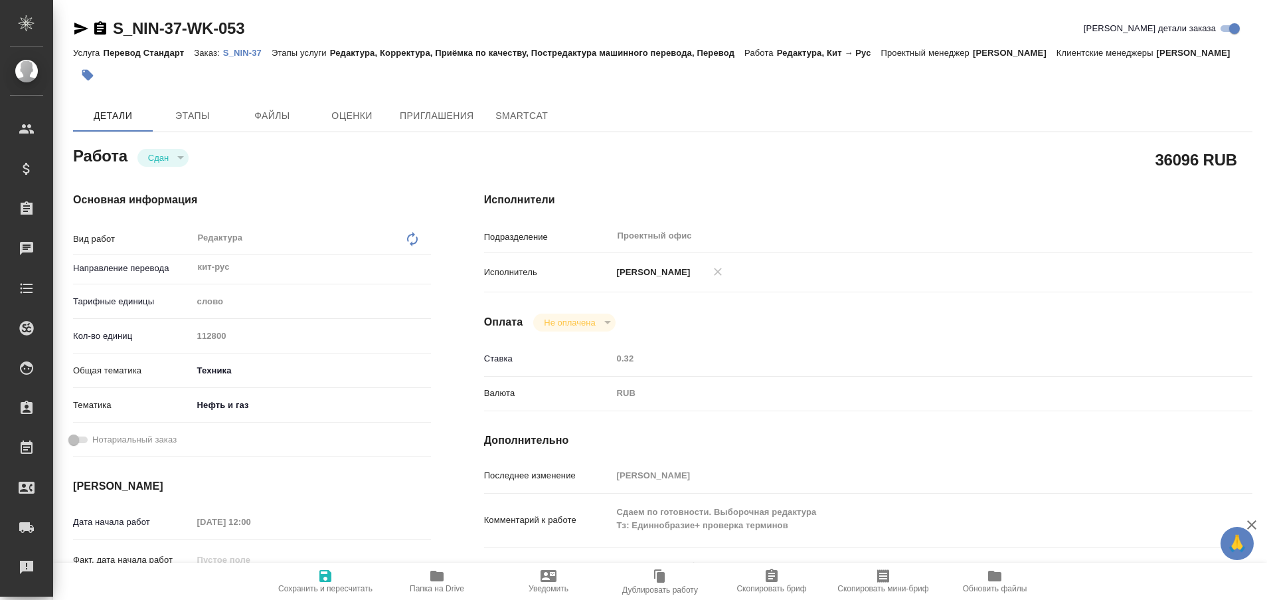
type textarea "x"
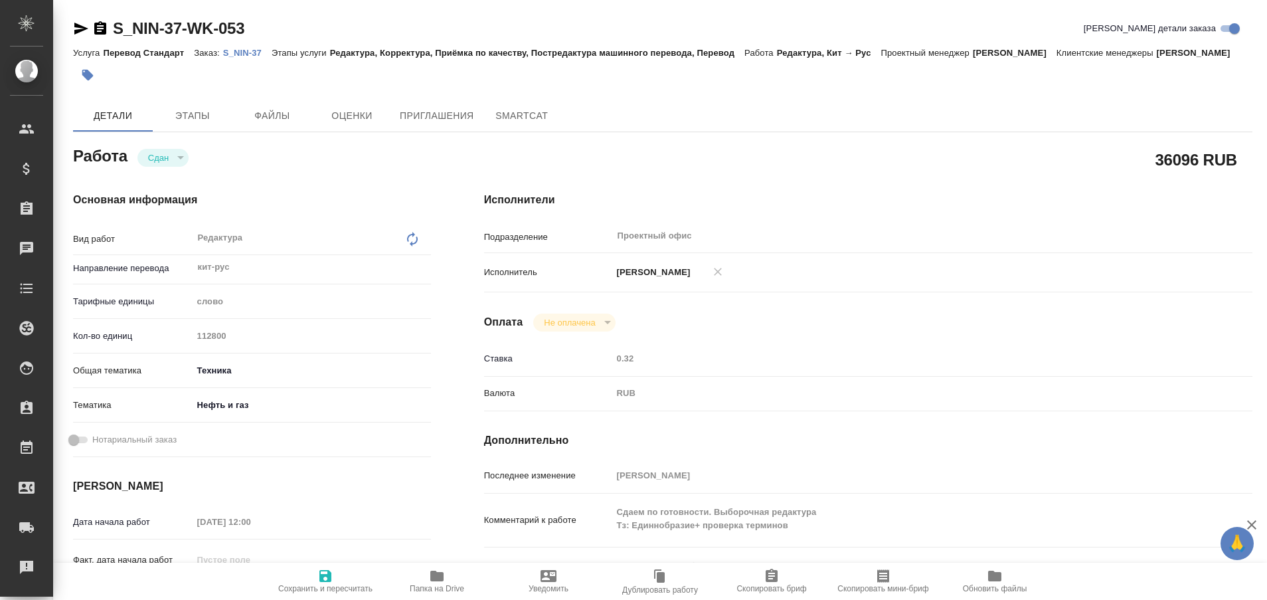
type textarea "x"
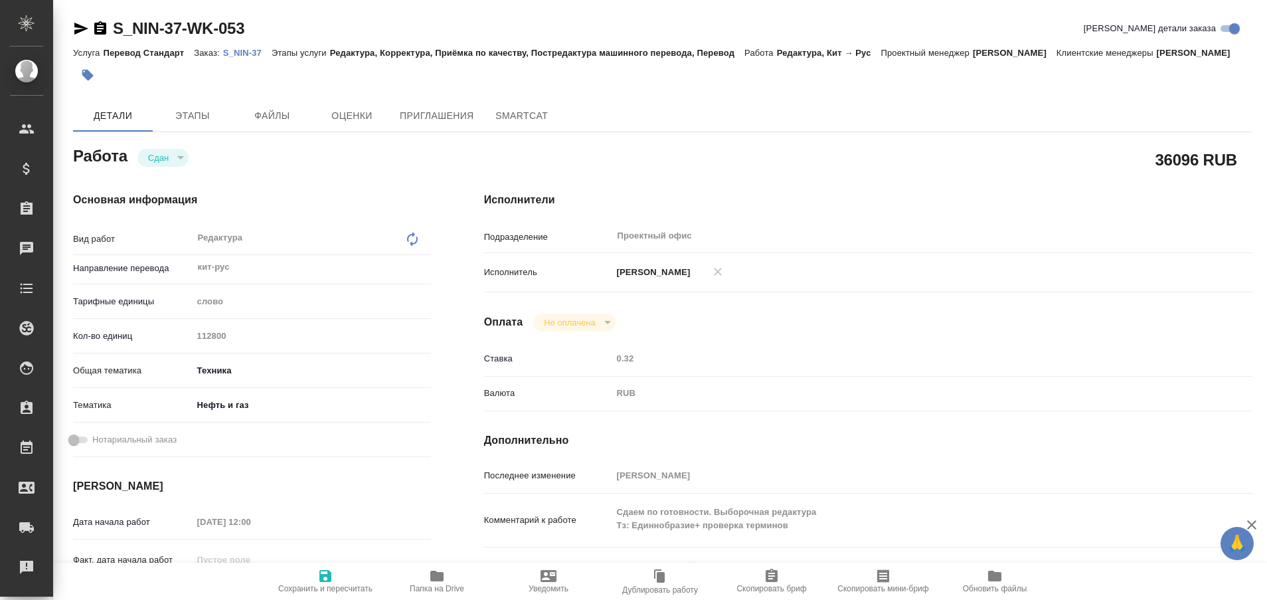
type textarea "x"
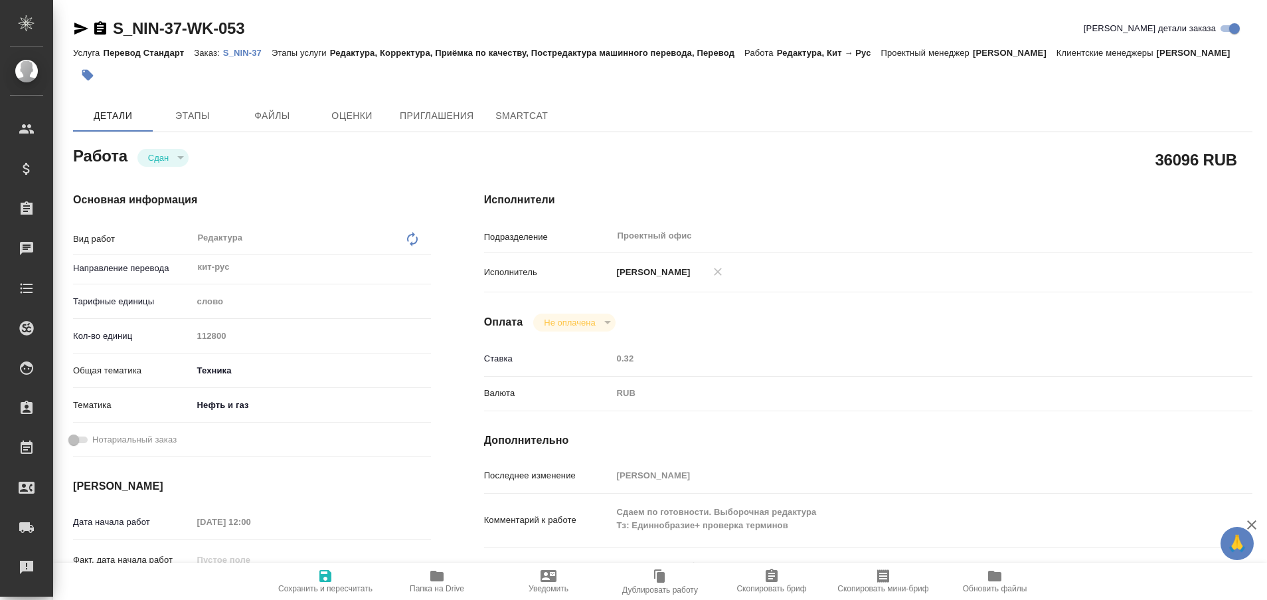
type textarea "x"
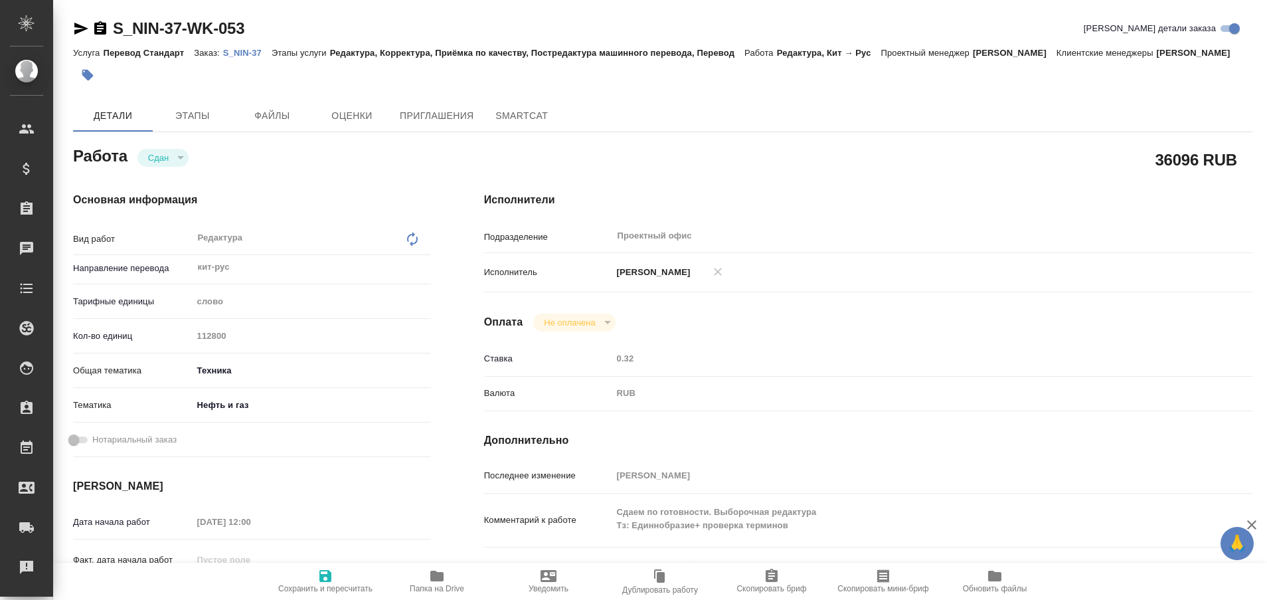
type textarea "x"
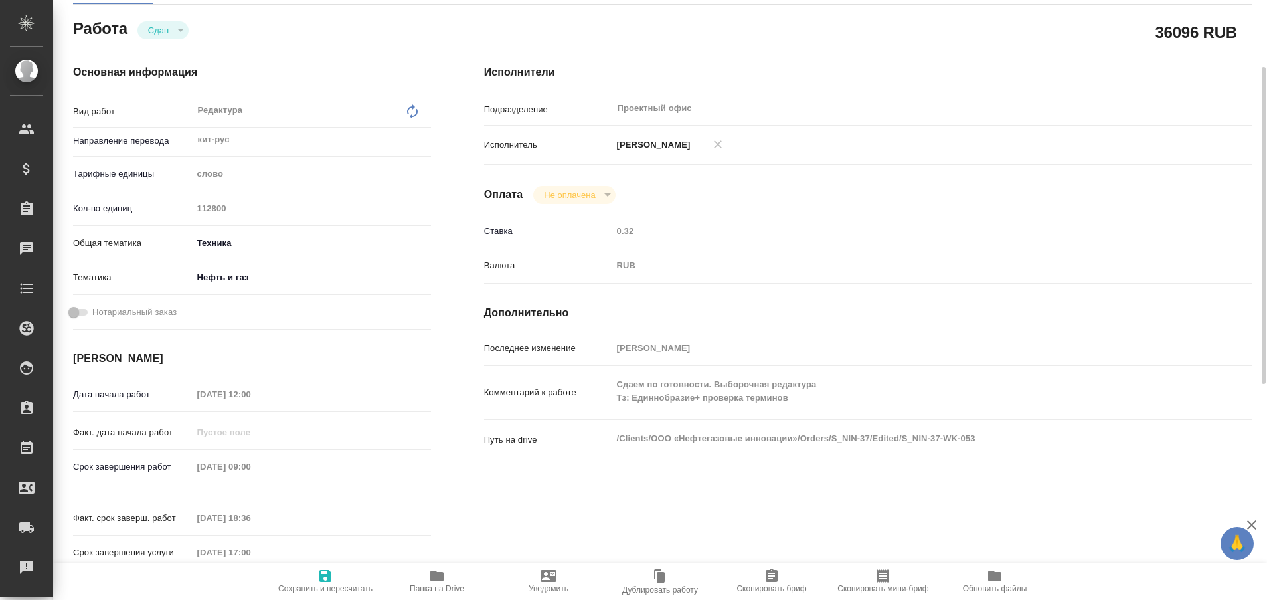
scroll to position [133, 0]
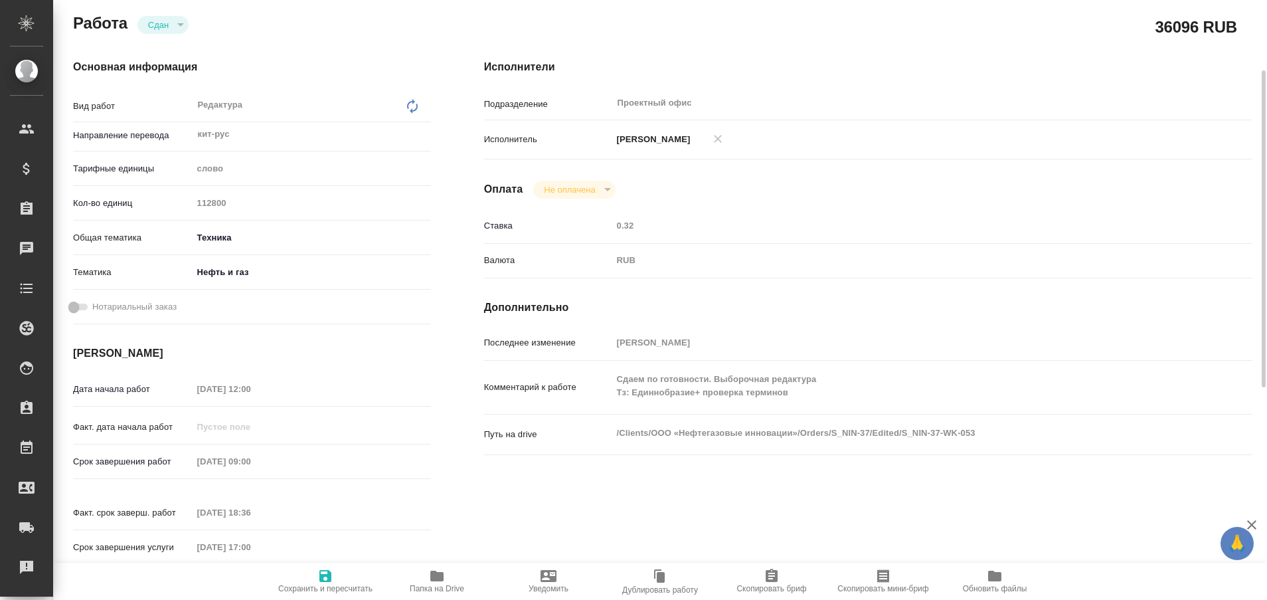
type textarea "x"
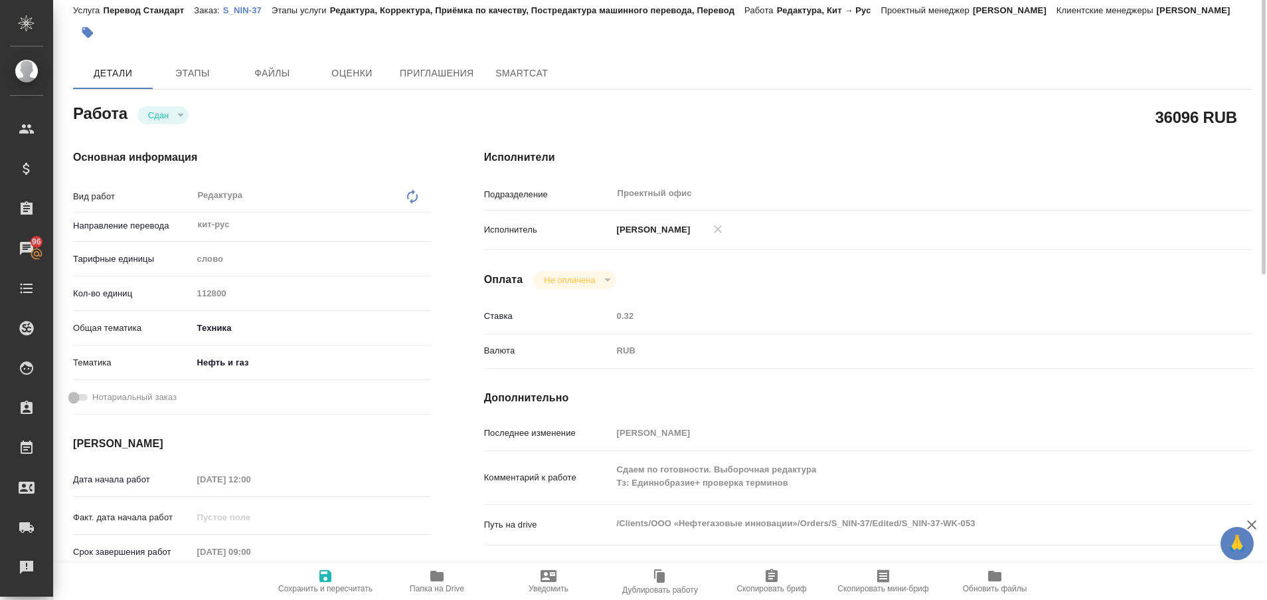
scroll to position [0, 0]
